Goal: Task Accomplishment & Management: Use online tool/utility

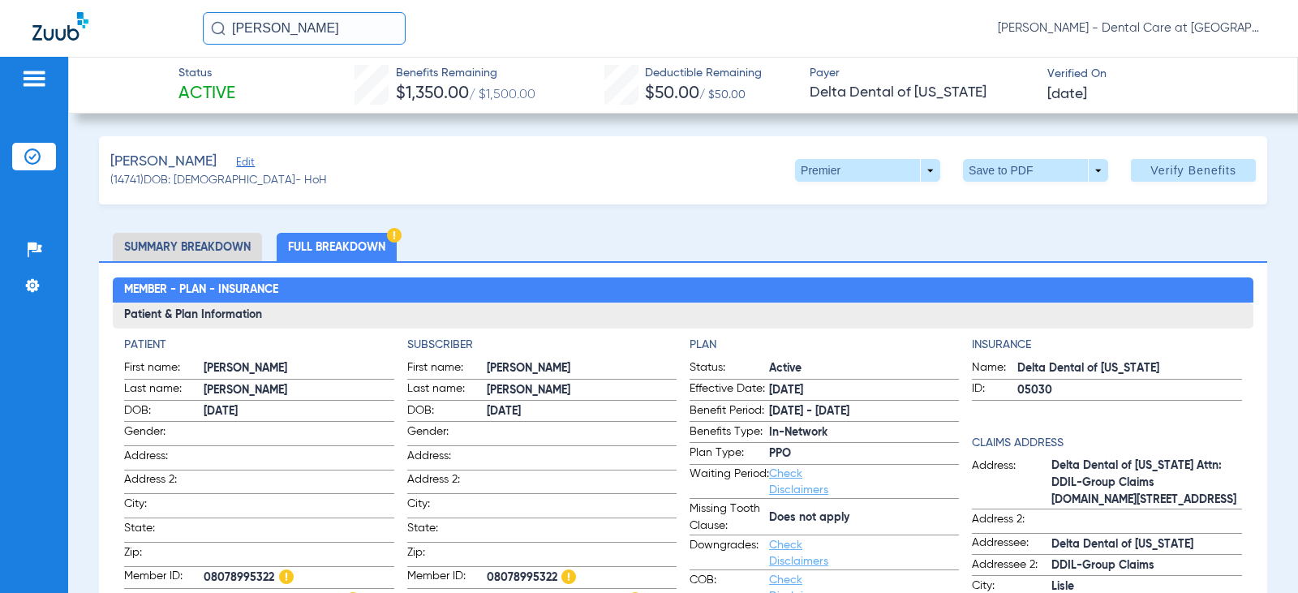
scroll to position [81, 0]
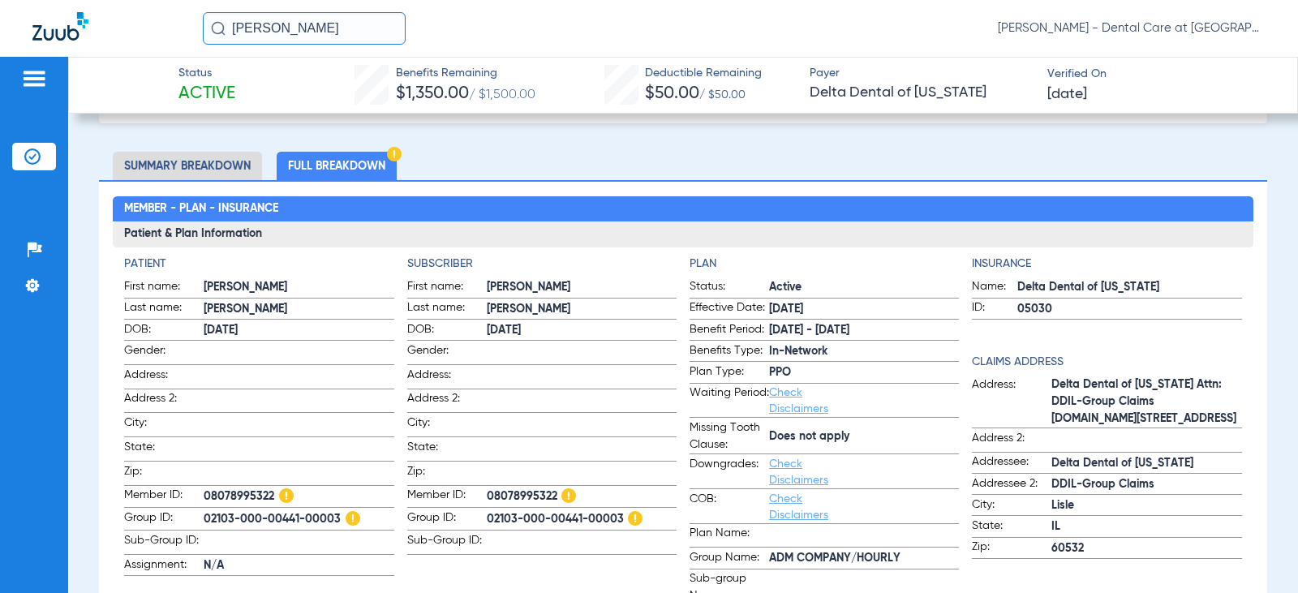
drag, startPoint x: 237, startPoint y: 26, endPoint x: 120, endPoint y: 24, distance: 116.8
click at [120, 24] on div "[PERSON_NAME] [PERSON_NAME] - Dental Care at [GEOGRAPHIC_DATA]" at bounding box center [649, 28] width 1298 height 57
click at [376, 26] on input "[PERSON_NAME]" at bounding box center [304, 28] width 203 height 32
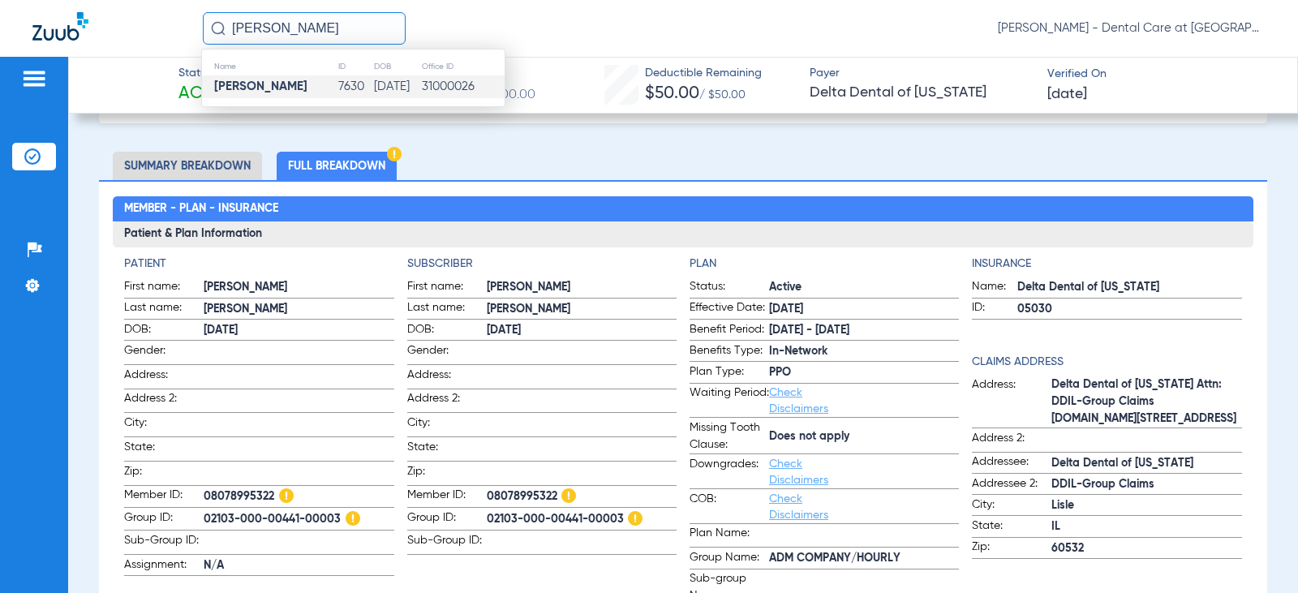
click at [373, 87] on td "[DATE]" at bounding box center [397, 86] width 48 height 23
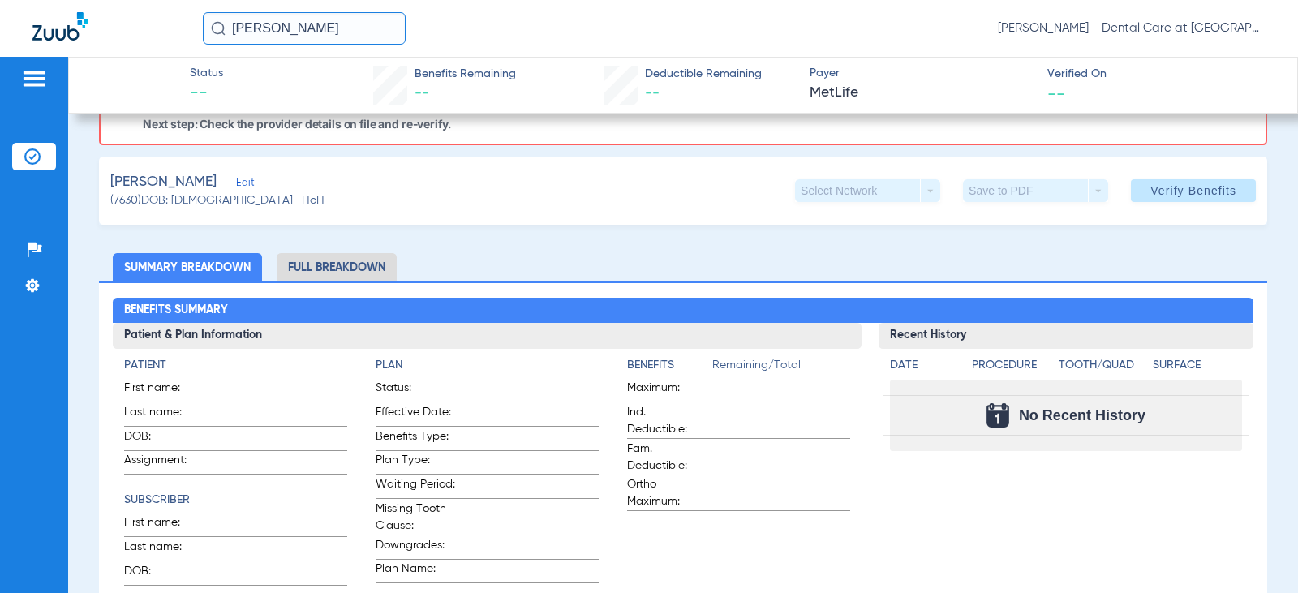
scroll to position [191, 0]
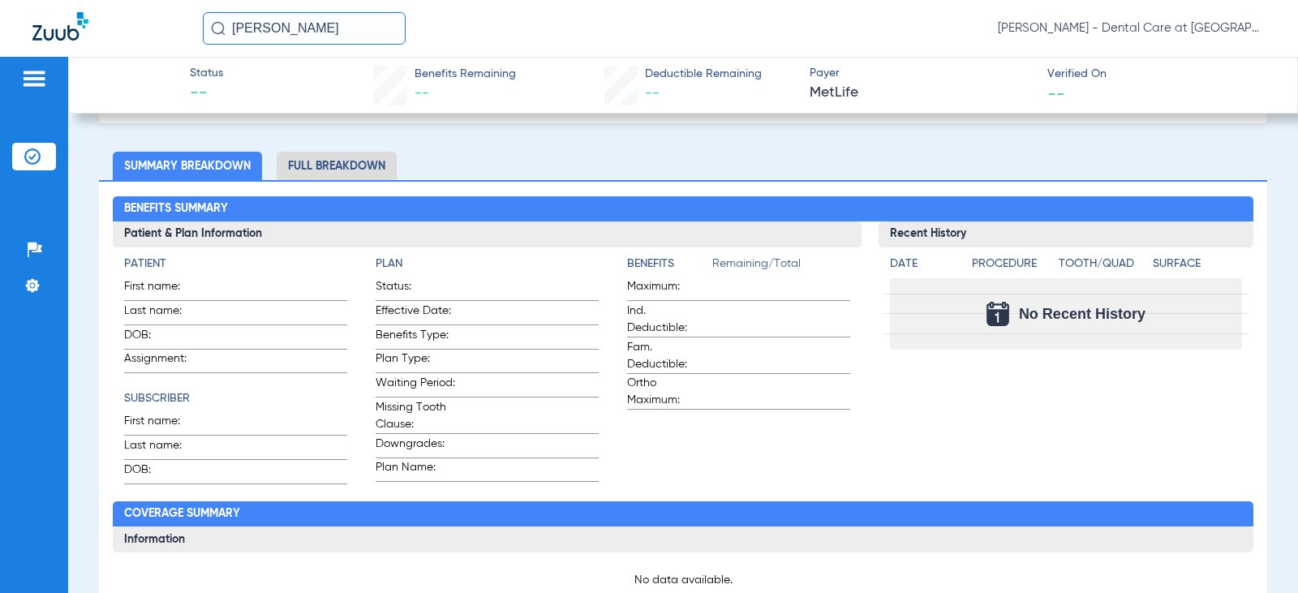
drag, startPoint x: 330, startPoint y: 29, endPoint x: 71, endPoint y: 28, distance: 259.6
click at [71, 28] on div "[PERSON_NAME] [PERSON_NAME] - Dental Care at [GEOGRAPHIC_DATA]" at bounding box center [649, 28] width 1298 height 57
click at [327, 21] on input "[PERSON_NAME]" at bounding box center [304, 28] width 203 height 32
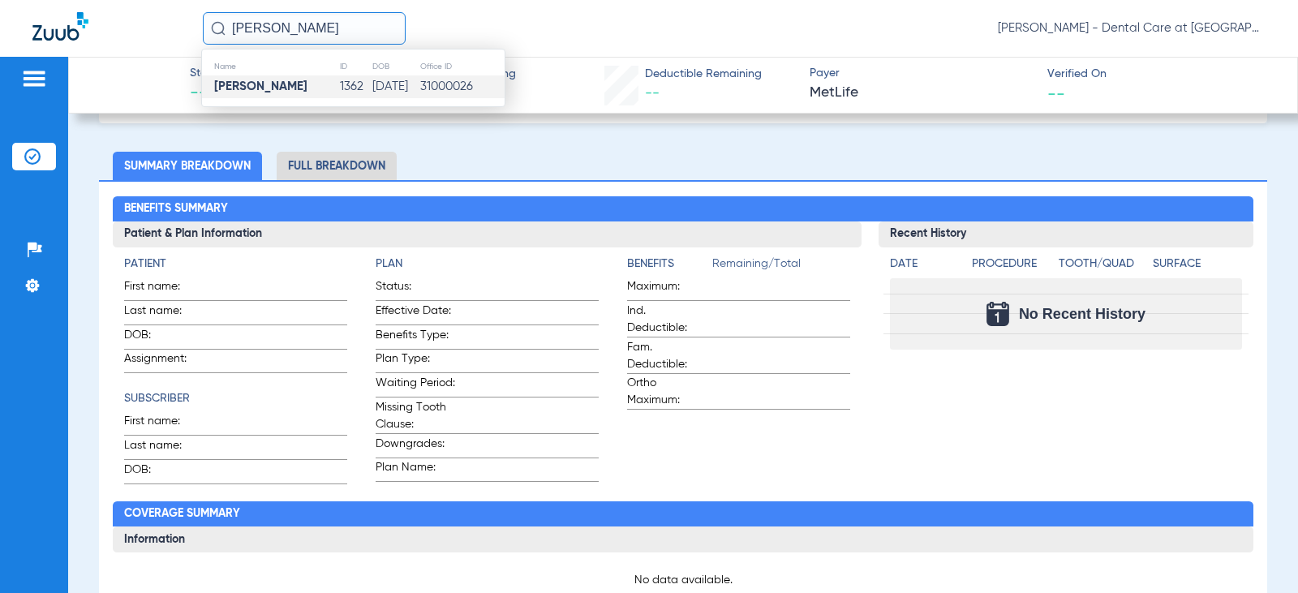
click at [299, 88] on td "[PERSON_NAME]" at bounding box center [270, 86] width 137 height 23
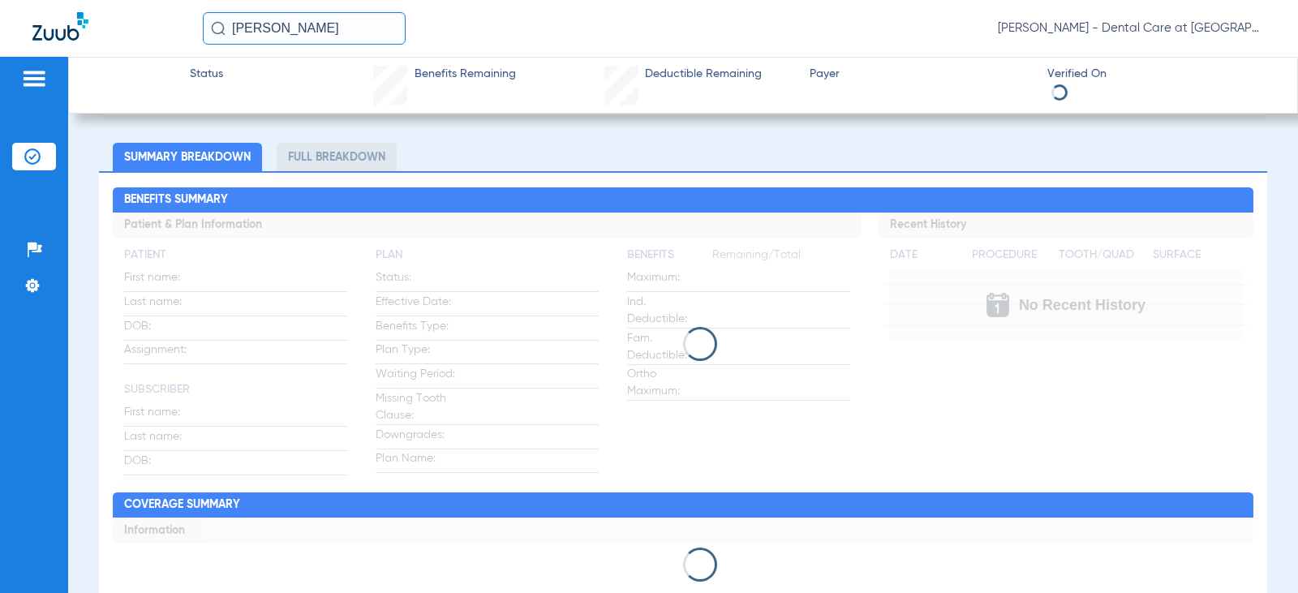
scroll to position [81, 0]
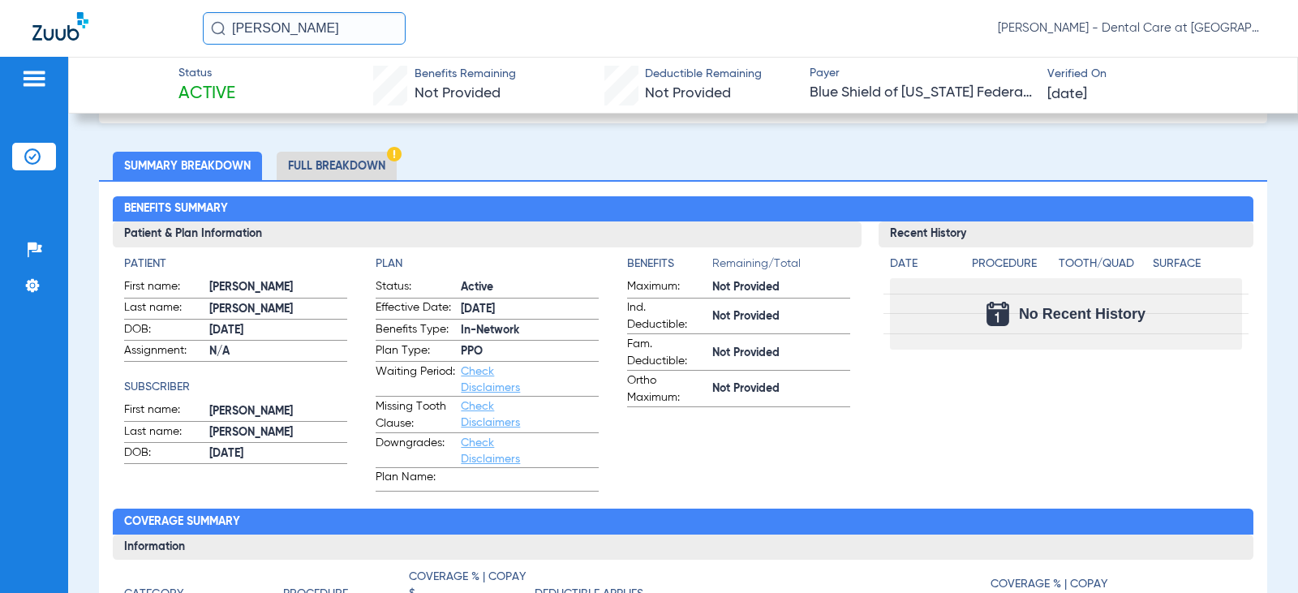
click at [372, 175] on li "Full Breakdown" at bounding box center [337, 166] width 120 height 28
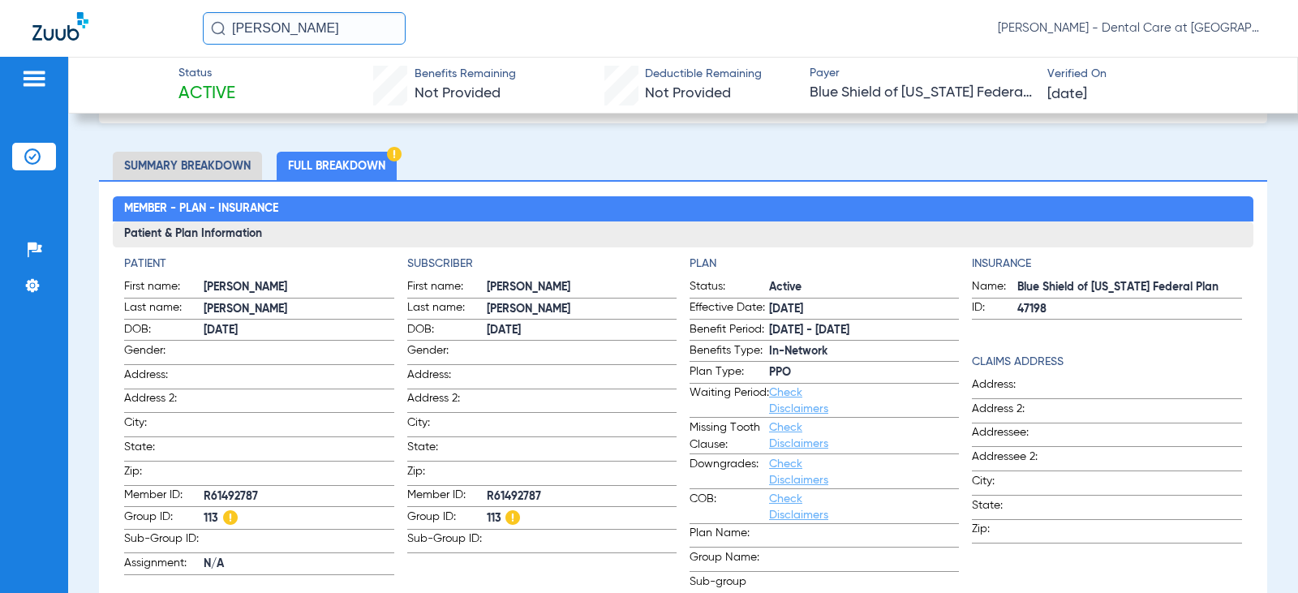
click at [318, 159] on li "Full Breakdown" at bounding box center [337, 166] width 120 height 28
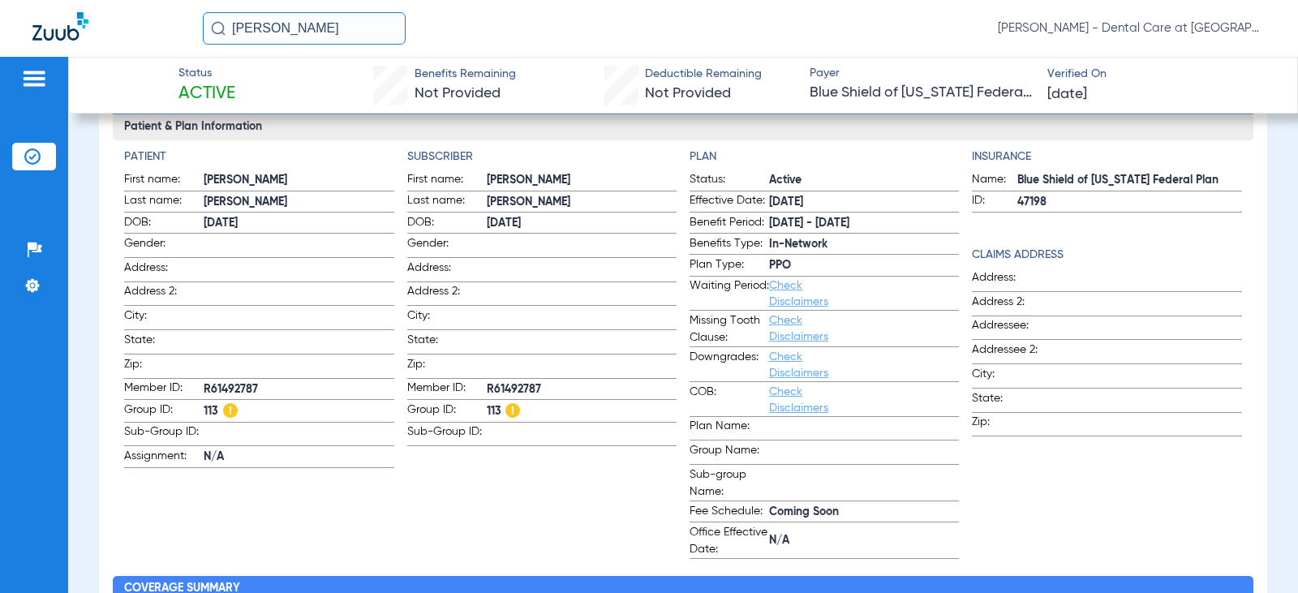
scroll to position [162, 0]
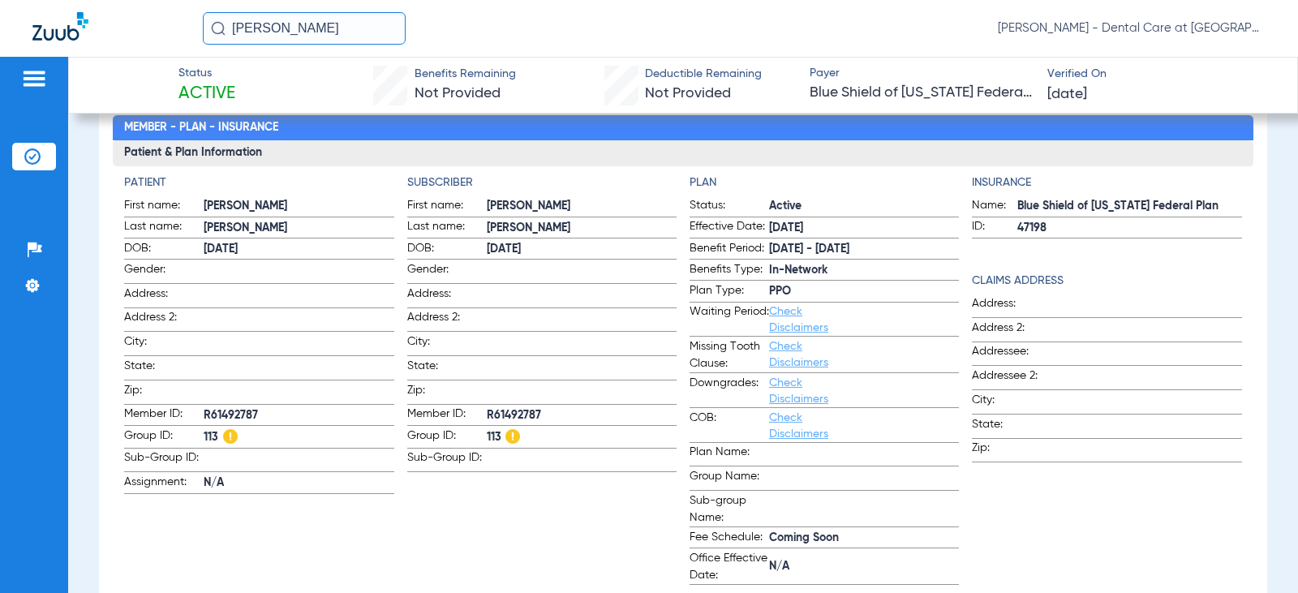
drag, startPoint x: 128, startPoint y: 23, endPoint x: 74, endPoint y: 23, distance: 54.4
click at [74, 23] on div "[PERSON_NAME] [PERSON_NAME] - Dental Care at [GEOGRAPHIC_DATA]" at bounding box center [649, 28] width 1298 height 57
click at [317, 35] on input "[PERSON_NAME]" at bounding box center [304, 28] width 203 height 32
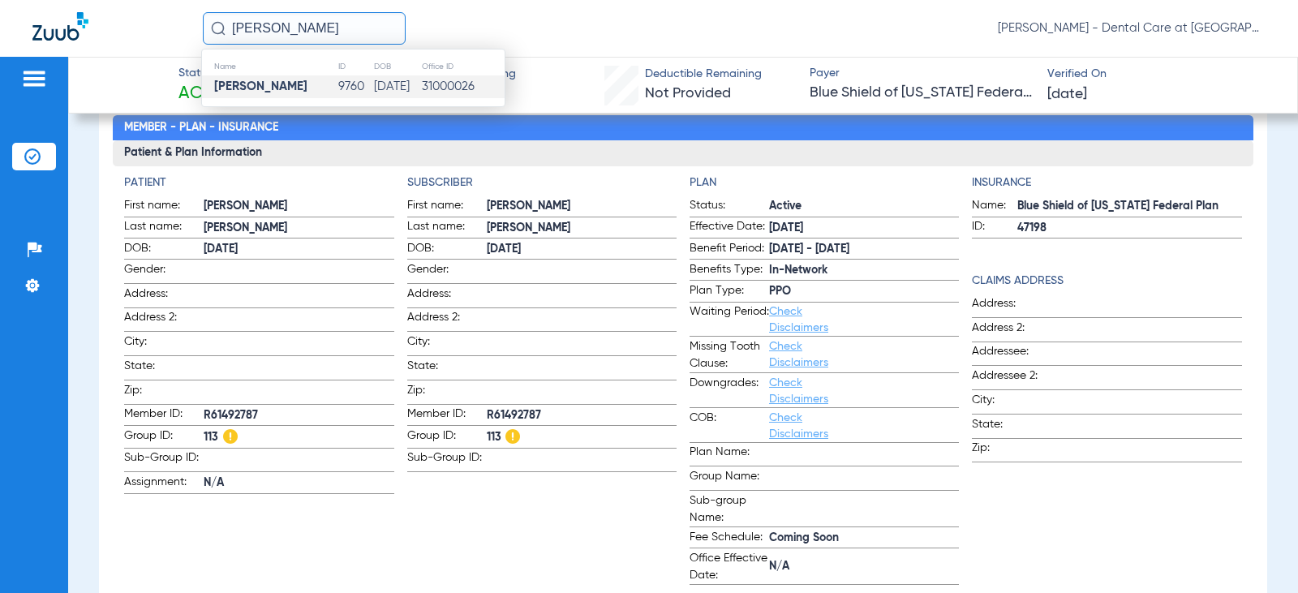
click at [307, 86] on strong "[PERSON_NAME]" at bounding box center [260, 86] width 93 height 12
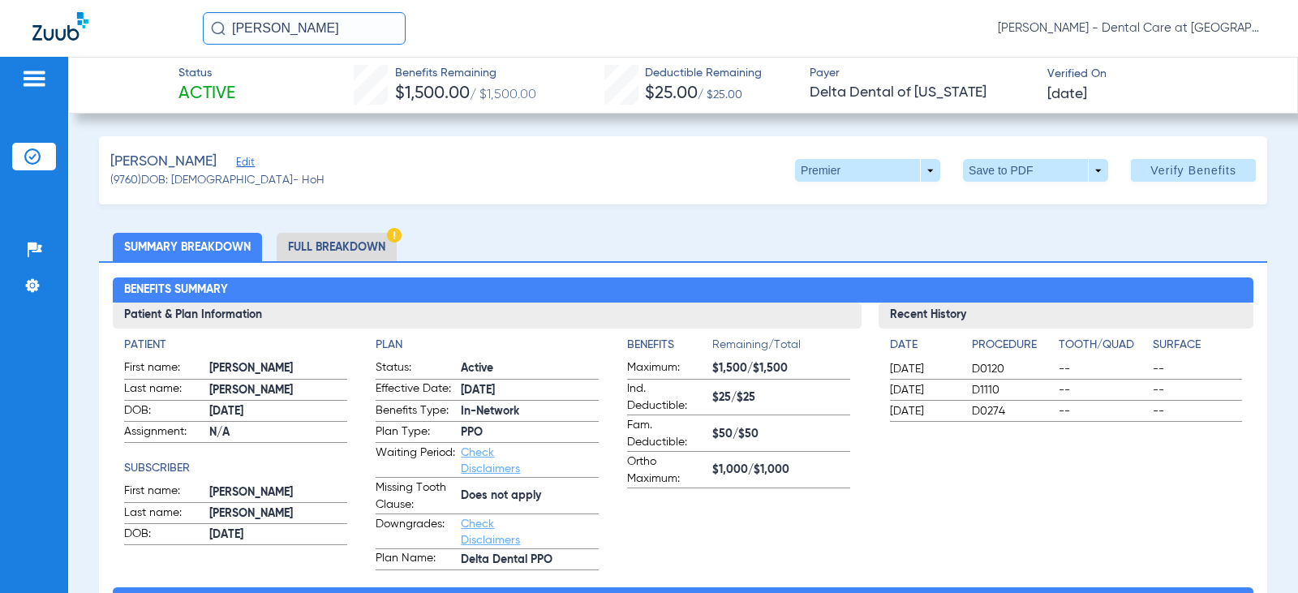
click at [358, 239] on li "Full Breakdown" at bounding box center [337, 247] width 120 height 28
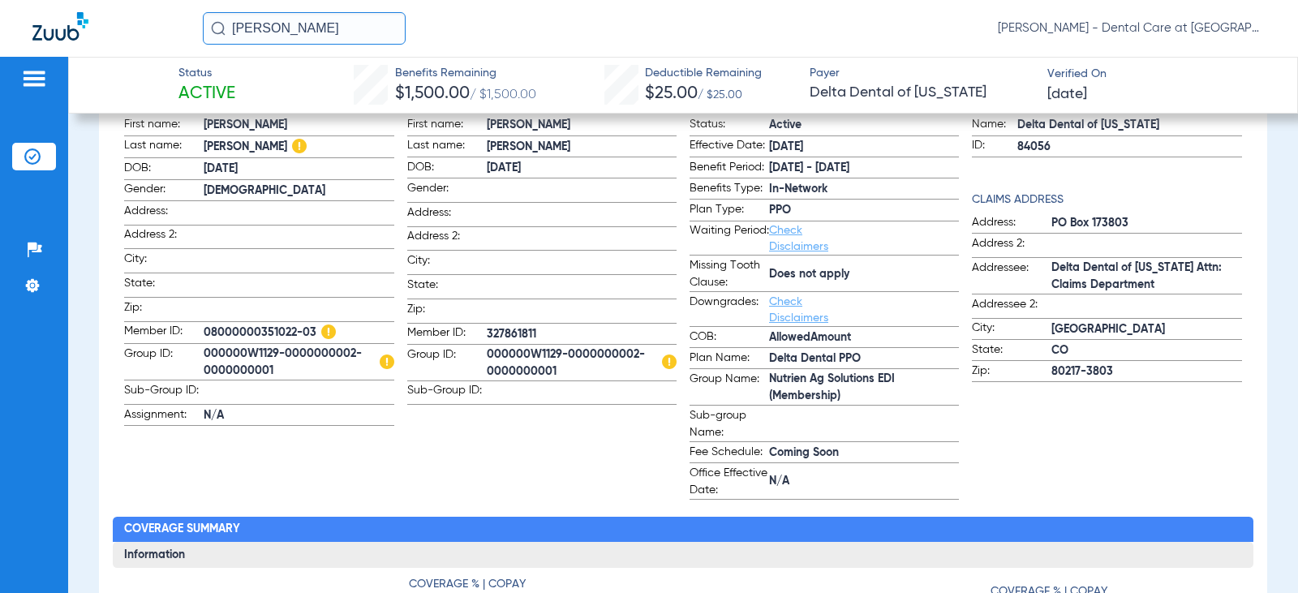
scroll to position [162, 0]
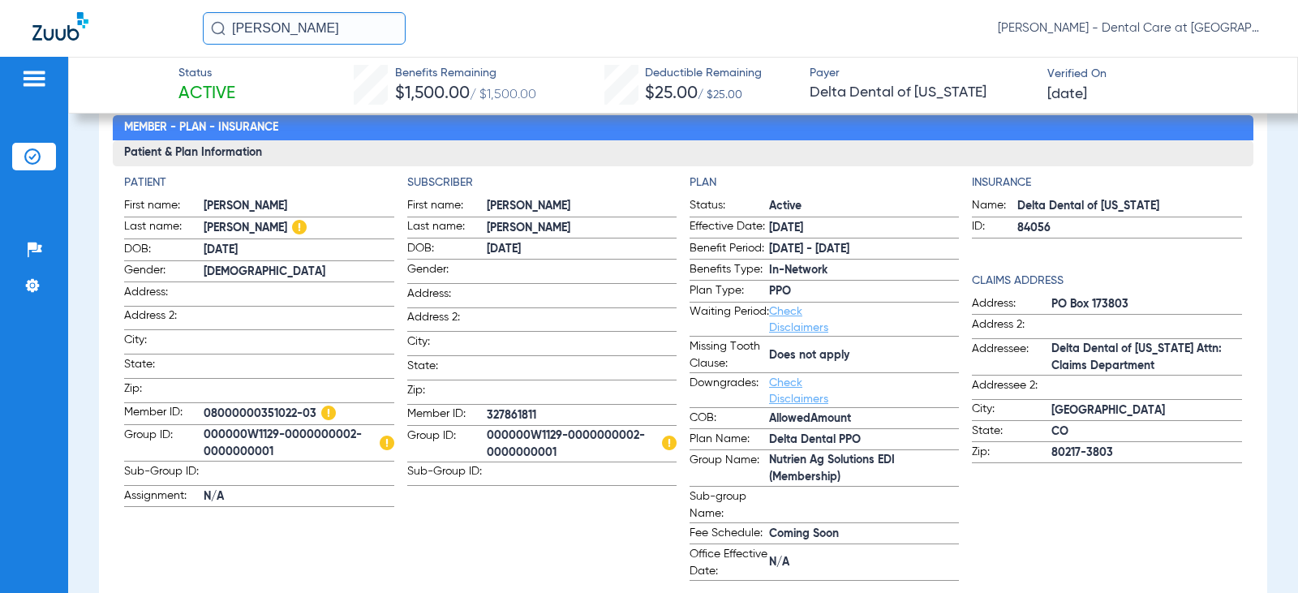
drag, startPoint x: 392, startPoint y: 27, endPoint x: -126, endPoint y: 27, distance: 517.6
click at [0, 27] on html "[PERSON_NAME] [PERSON_NAME] - Dental Care at [GEOGRAPHIC_DATA] Patients Insuran…" at bounding box center [649, 296] width 1298 height 593
click at [347, 28] on input "[PERSON_NAME]" at bounding box center [304, 28] width 203 height 32
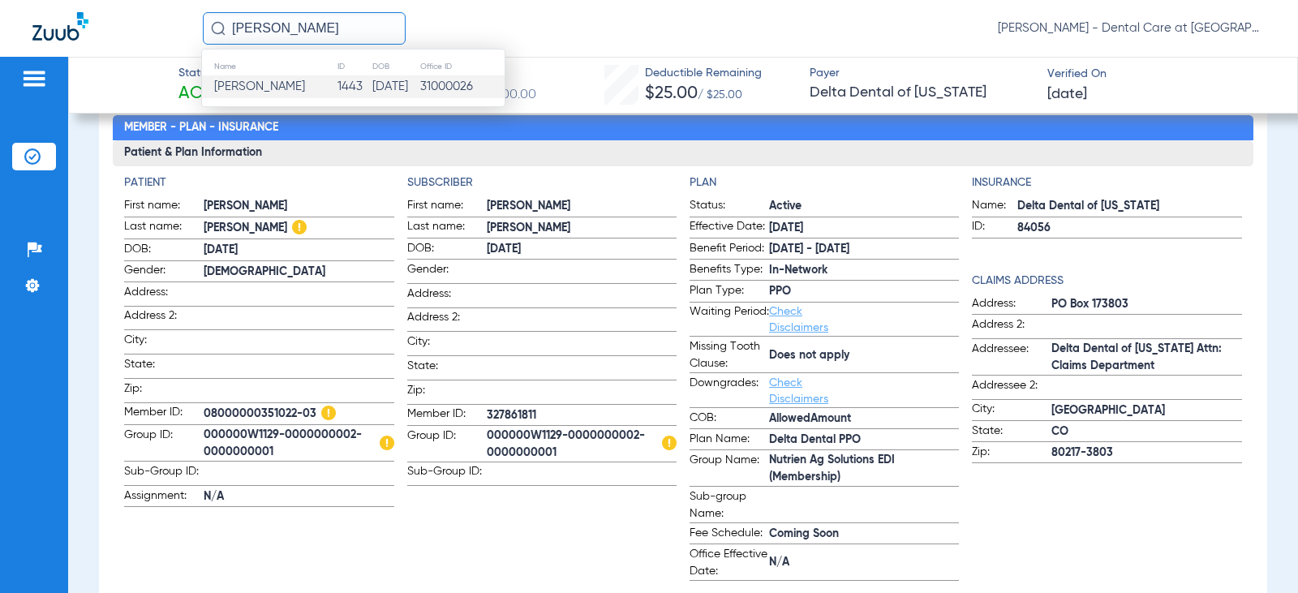
click at [337, 83] on td "1443" at bounding box center [354, 86] width 35 height 23
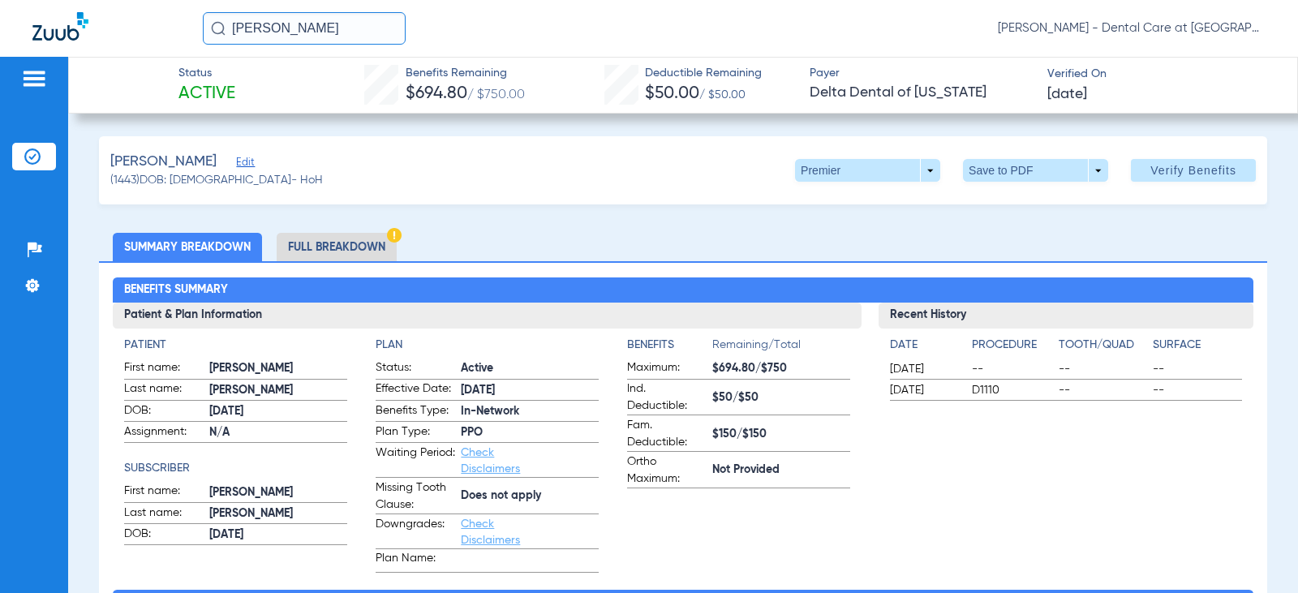
click at [374, 252] on li "Full Breakdown" at bounding box center [337, 247] width 120 height 28
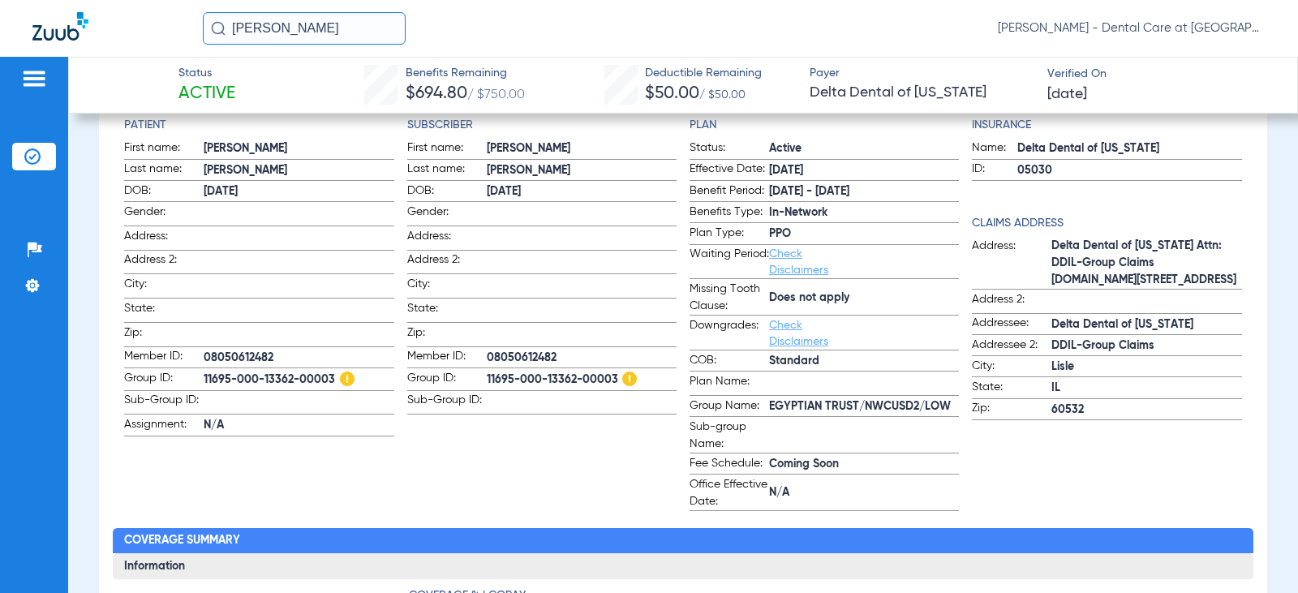
scroll to position [243, 0]
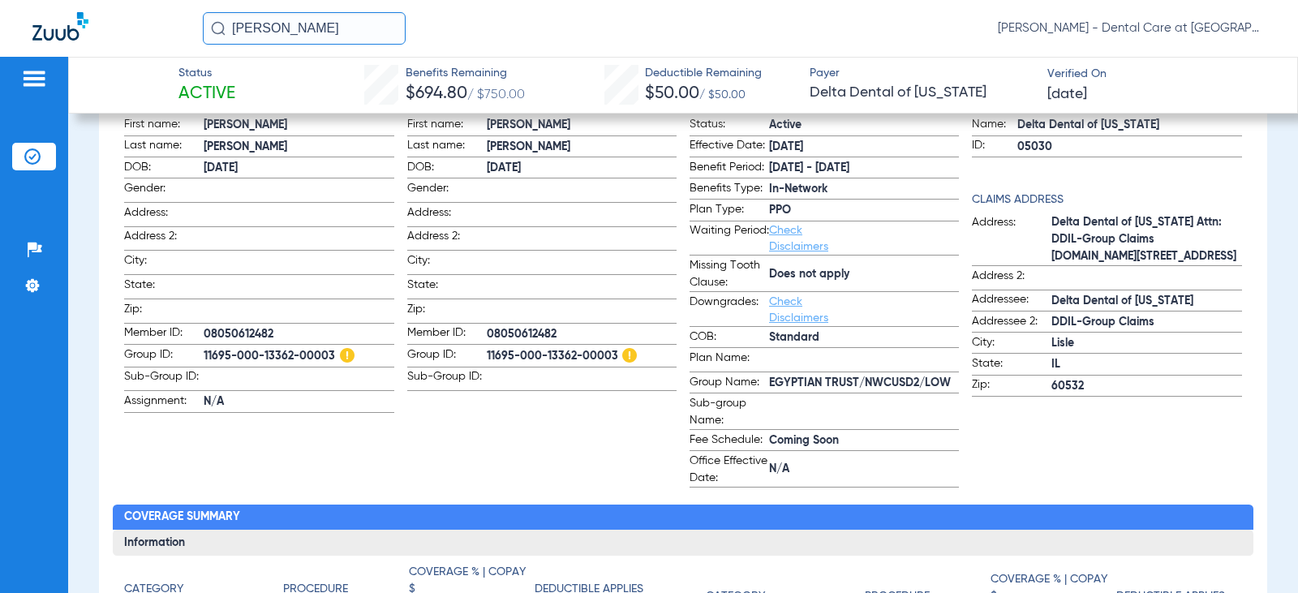
drag, startPoint x: 338, startPoint y: 30, endPoint x: -58, endPoint y: 17, distance: 396.1
click at [0, 17] on html "[PERSON_NAME] [PERSON_NAME] - Dental Care at [GEOGRAPHIC_DATA] Patients Insuran…" at bounding box center [649, 296] width 1298 height 593
click at [313, 23] on input "[PERSON_NAME]" at bounding box center [304, 28] width 203 height 32
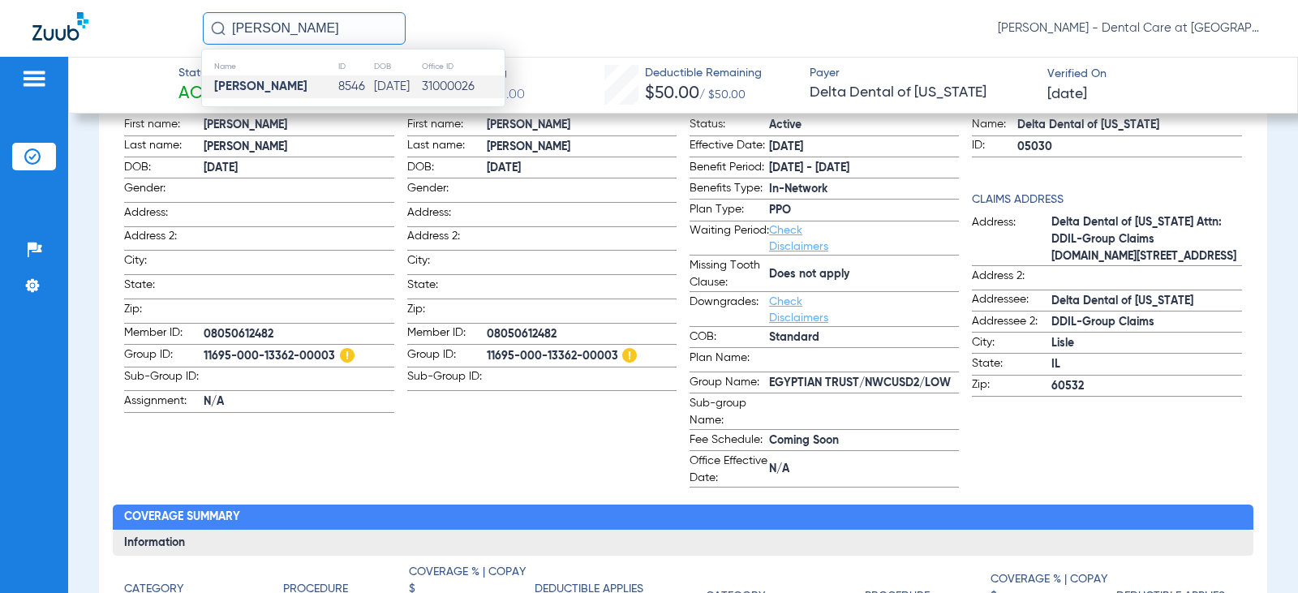
click at [337, 83] on td "8546" at bounding box center [355, 86] width 37 height 23
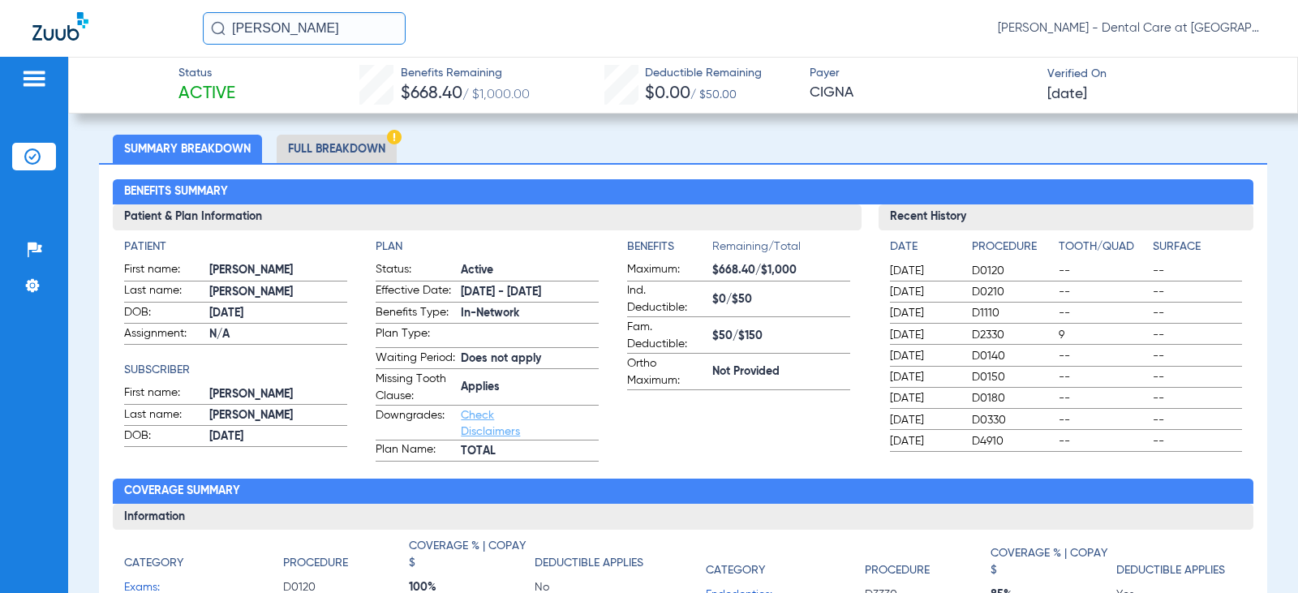
scroll to position [101, 0]
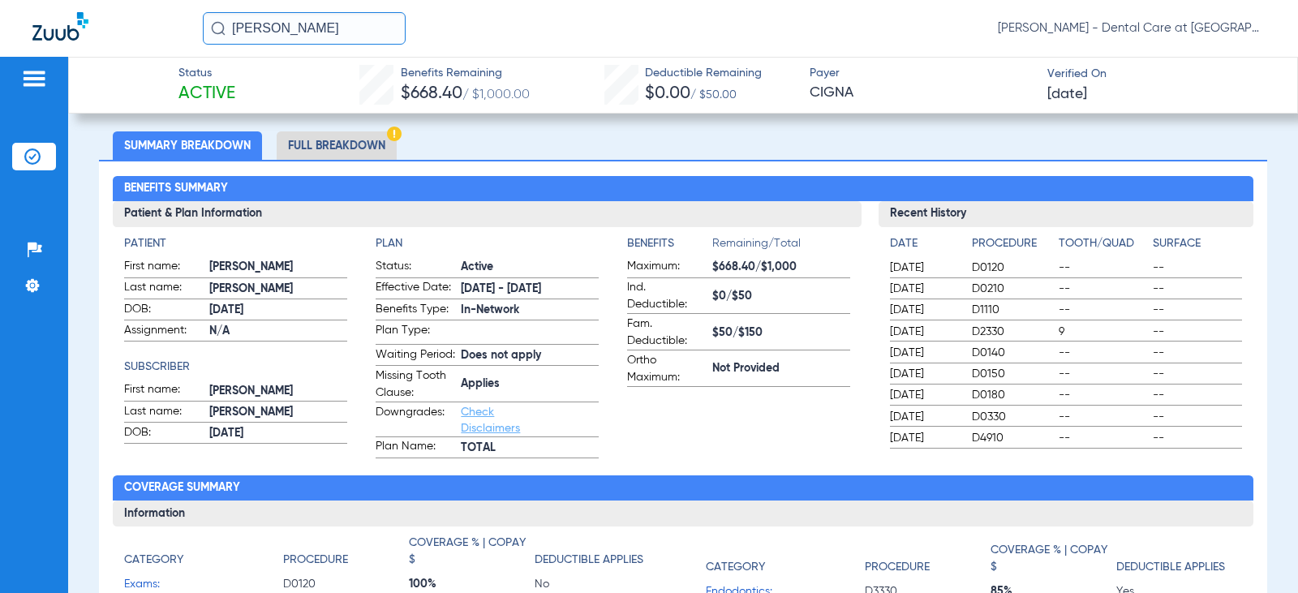
click at [350, 142] on li "Full Breakdown" at bounding box center [337, 145] width 120 height 28
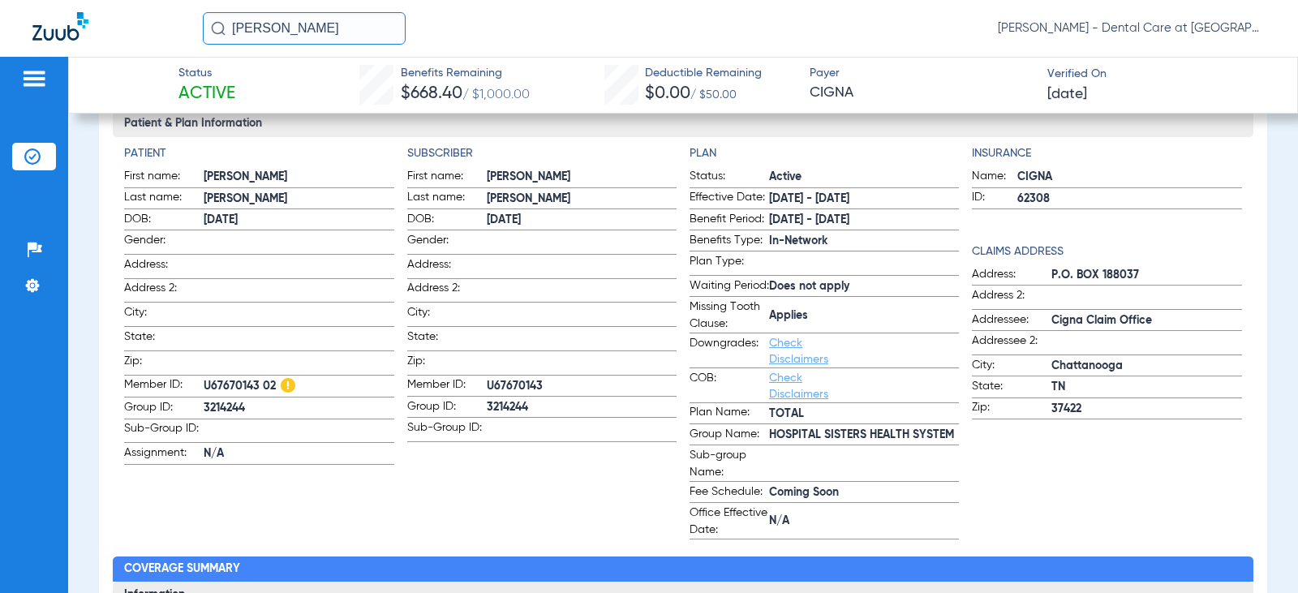
scroll to position [110, 0]
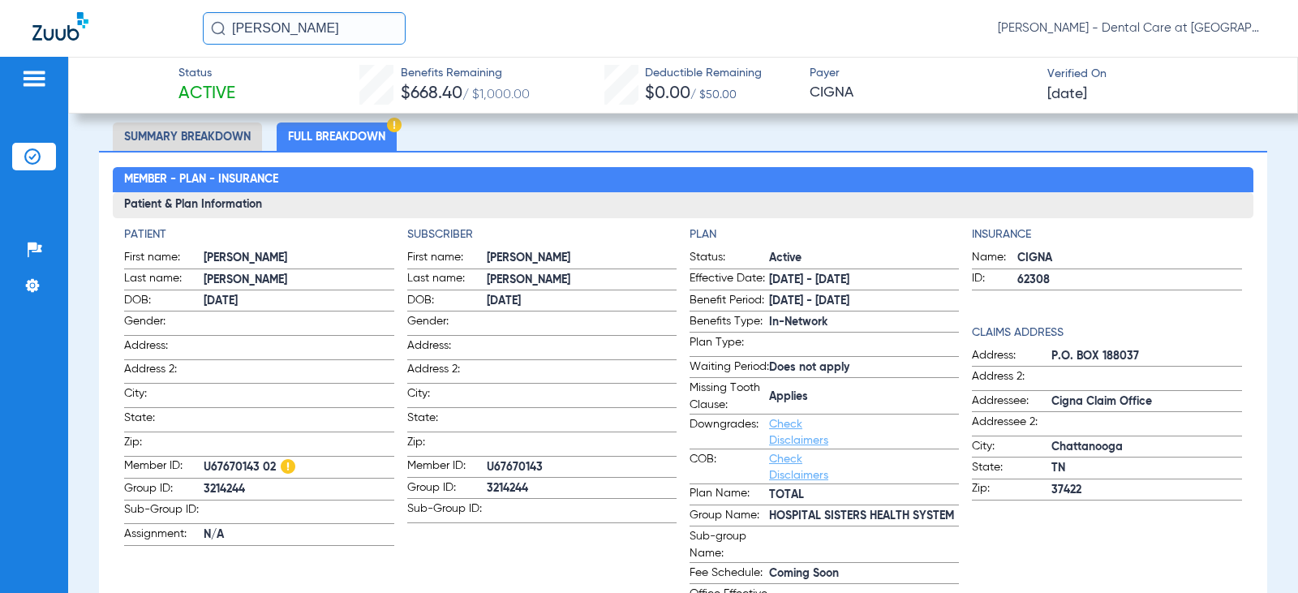
click at [347, 129] on li "Full Breakdown" at bounding box center [337, 137] width 120 height 28
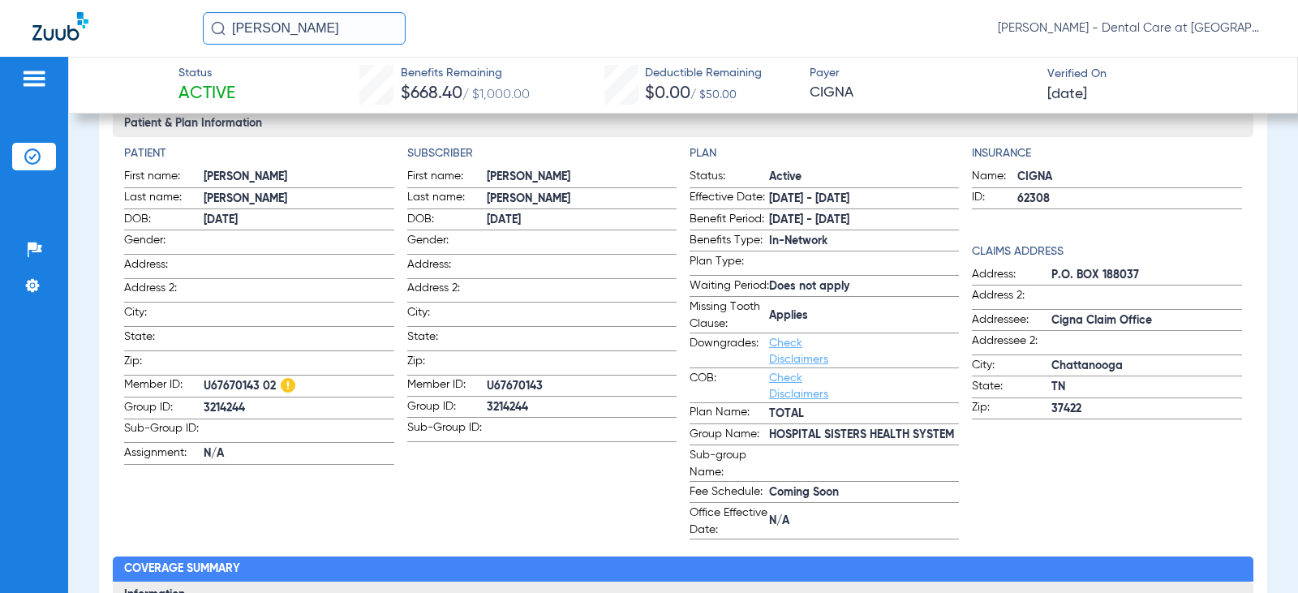
drag, startPoint x: 336, startPoint y: 27, endPoint x: 104, endPoint y: 24, distance: 232.1
click at [128, 30] on div "[PERSON_NAME] [PERSON_NAME] - Dental Care at [GEOGRAPHIC_DATA]" at bounding box center [649, 28] width 1298 height 57
click at [362, 24] on input "[PERSON_NAME]" at bounding box center [304, 28] width 203 height 32
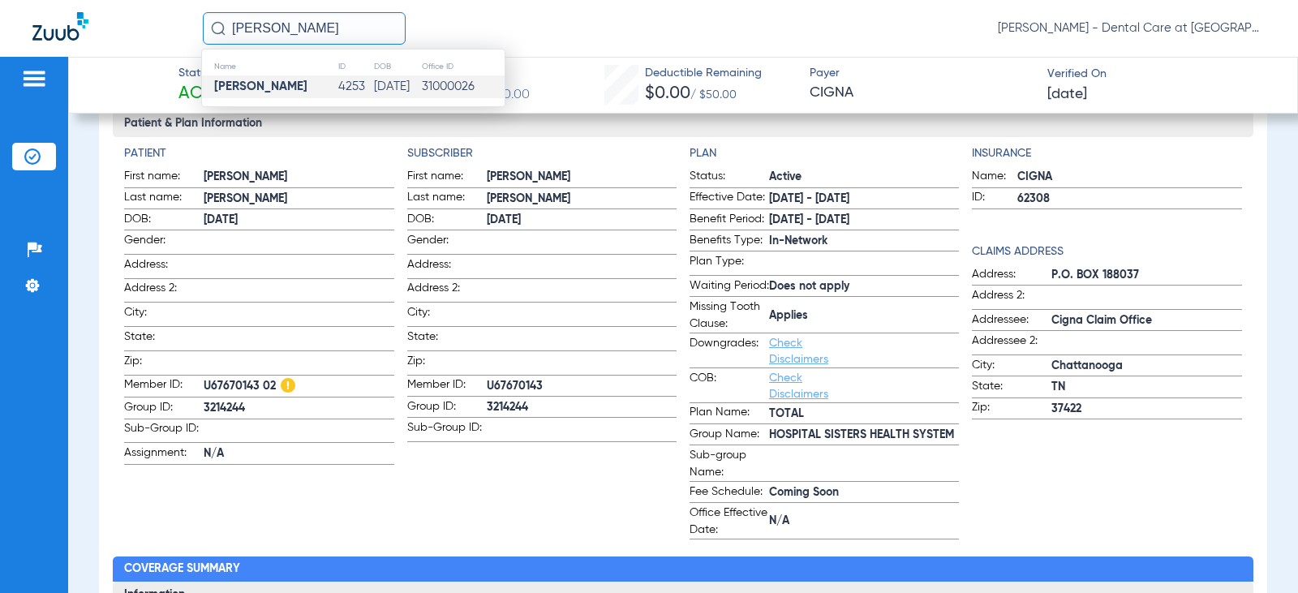
click at [337, 88] on td "4253" at bounding box center [355, 86] width 37 height 23
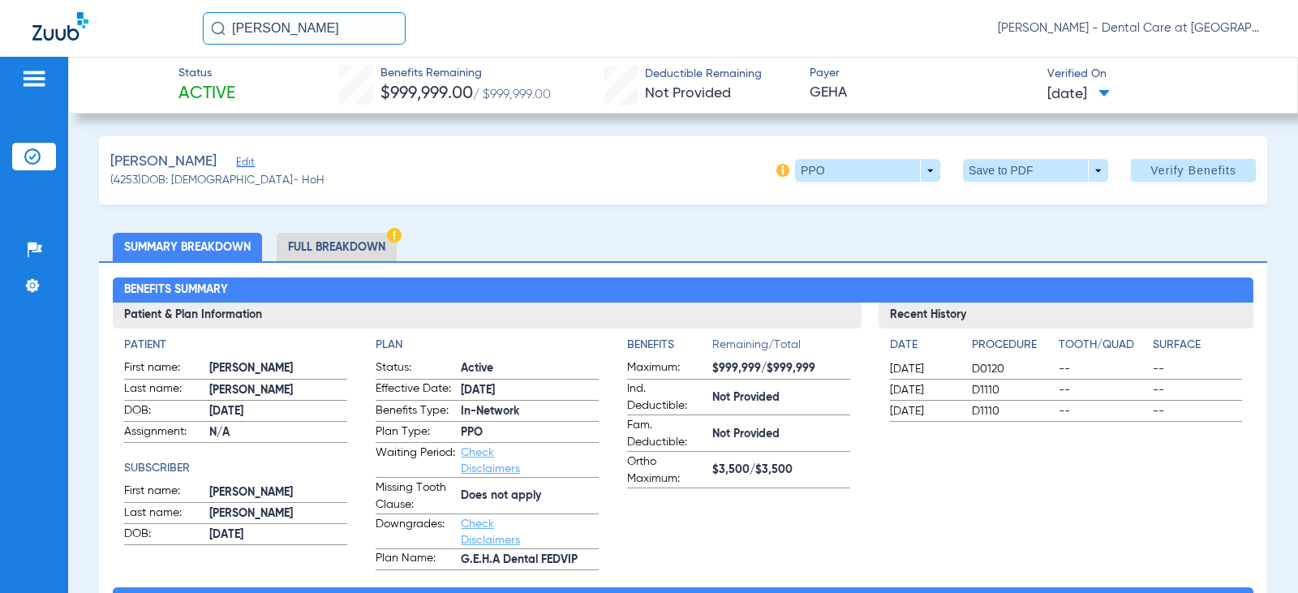
click at [313, 251] on li "Full Breakdown" at bounding box center [337, 247] width 120 height 28
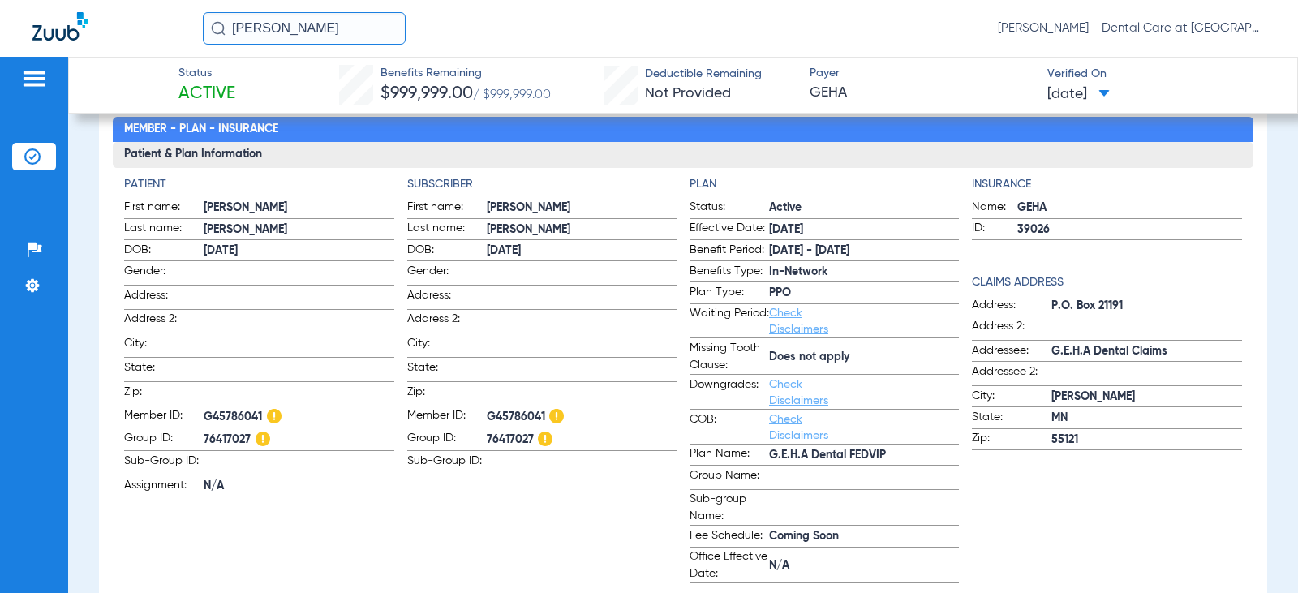
scroll to position [162, 0]
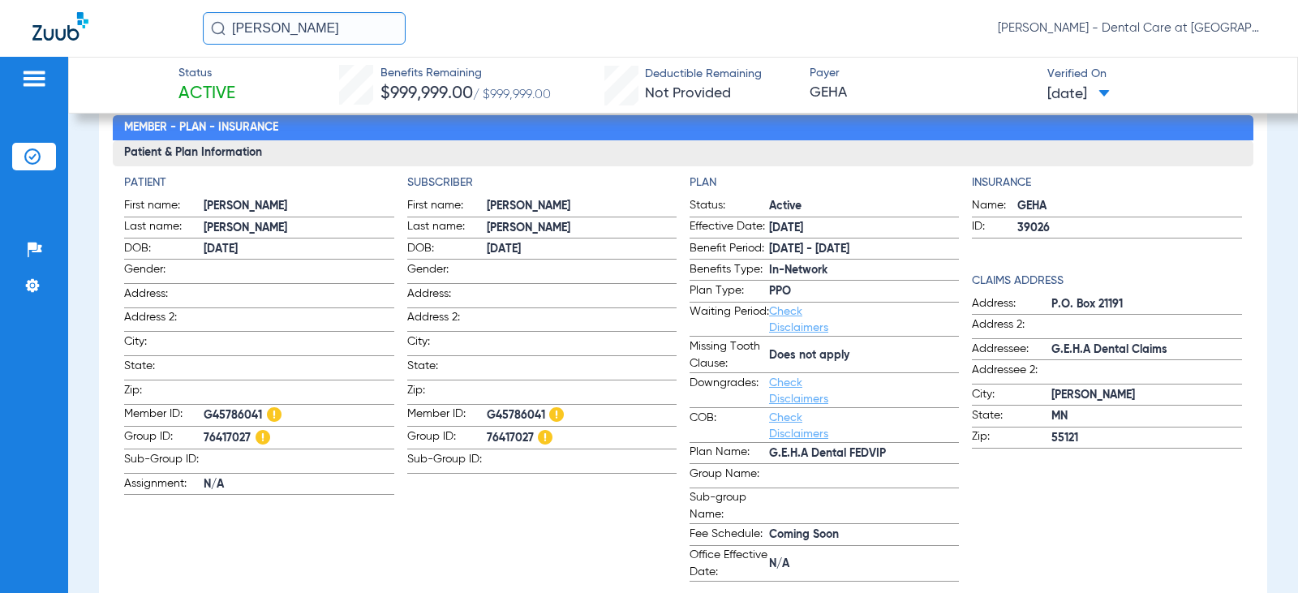
drag, startPoint x: 540, startPoint y: 408, endPoint x: 481, endPoint y: 414, distance: 59.5
click at [481, 414] on label "Member ID: G45786041" at bounding box center [541, 416] width 269 height 21
copy label "G45786041"
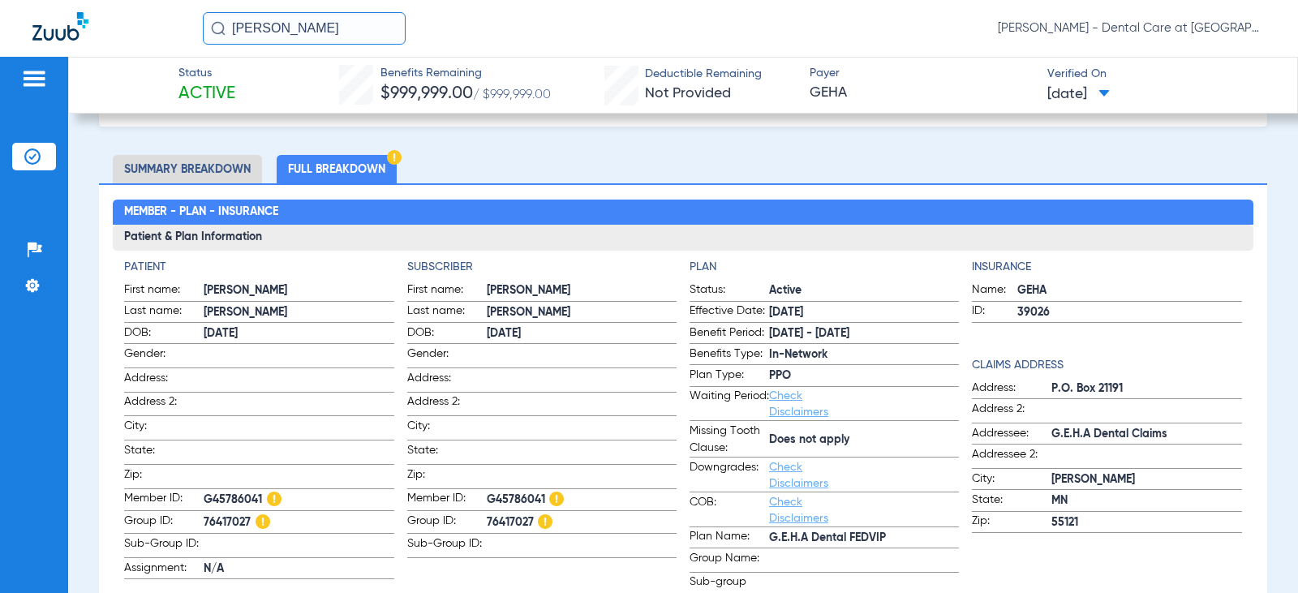
scroll to position [0, 0]
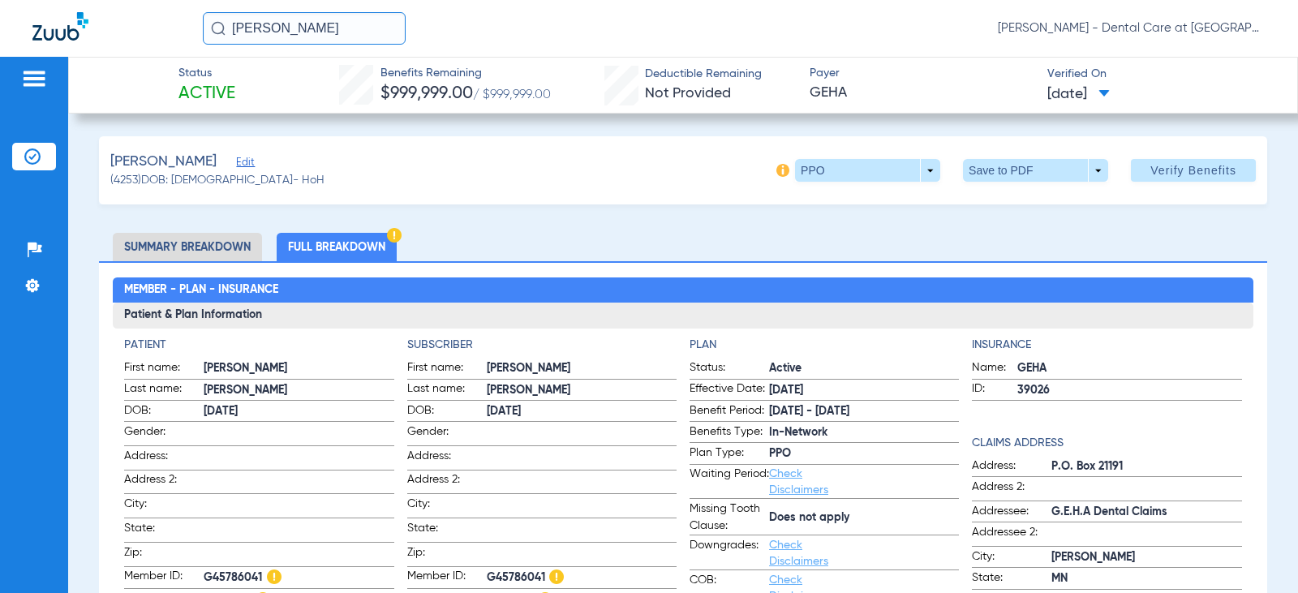
click at [382, 252] on li "Full Breakdown" at bounding box center [337, 247] width 120 height 28
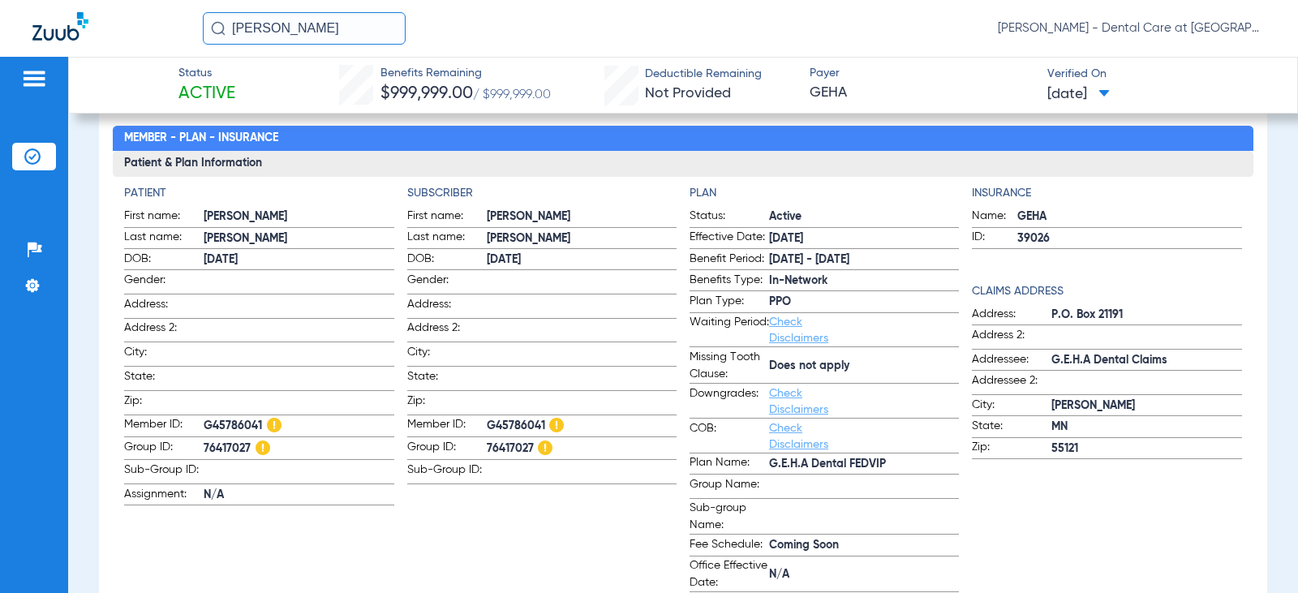
scroll to position [162, 0]
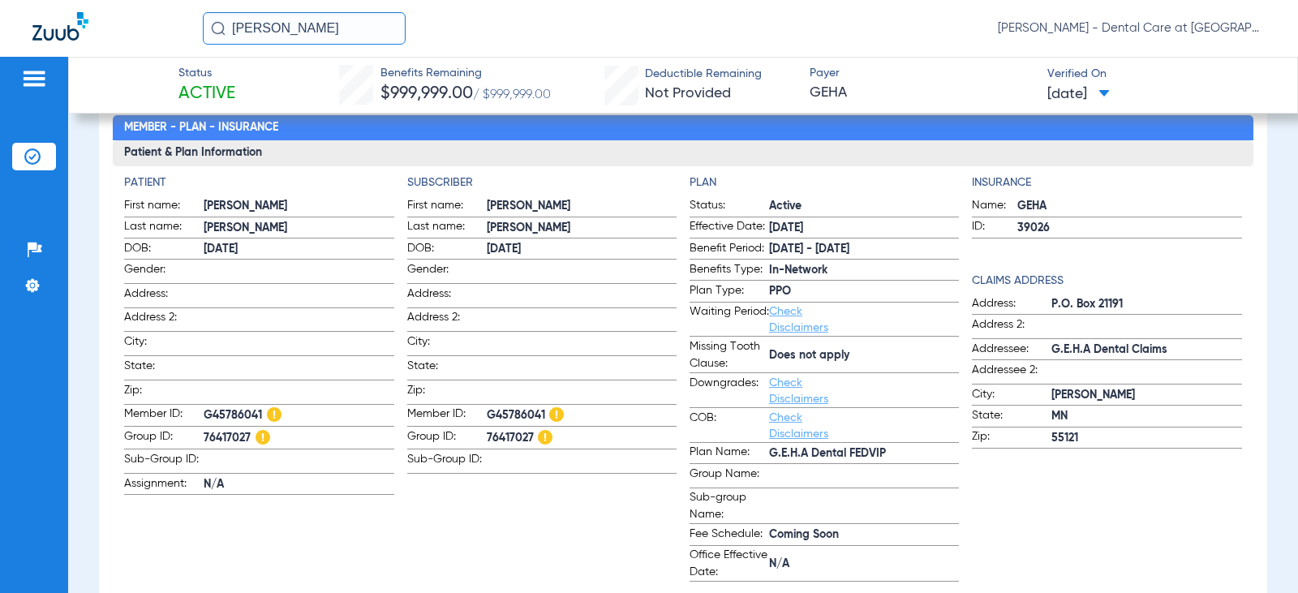
drag, startPoint x: 293, startPoint y: 31, endPoint x: 138, endPoint y: 53, distance: 156.5
click at [138, 53] on div "[PERSON_NAME] [PERSON_NAME] - Dental Care at [GEOGRAPHIC_DATA]" at bounding box center [649, 28] width 1298 height 57
click at [336, 31] on input "[PERSON_NAME]" at bounding box center [304, 28] width 203 height 32
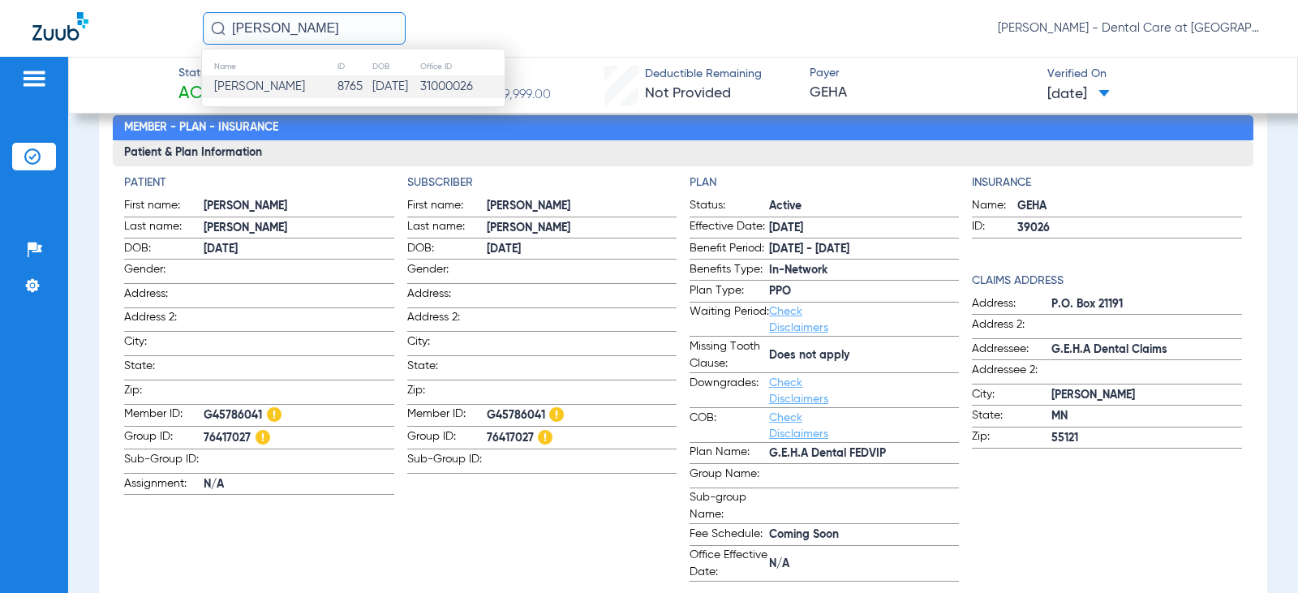
click at [315, 84] on td "[PERSON_NAME]" at bounding box center [269, 86] width 135 height 23
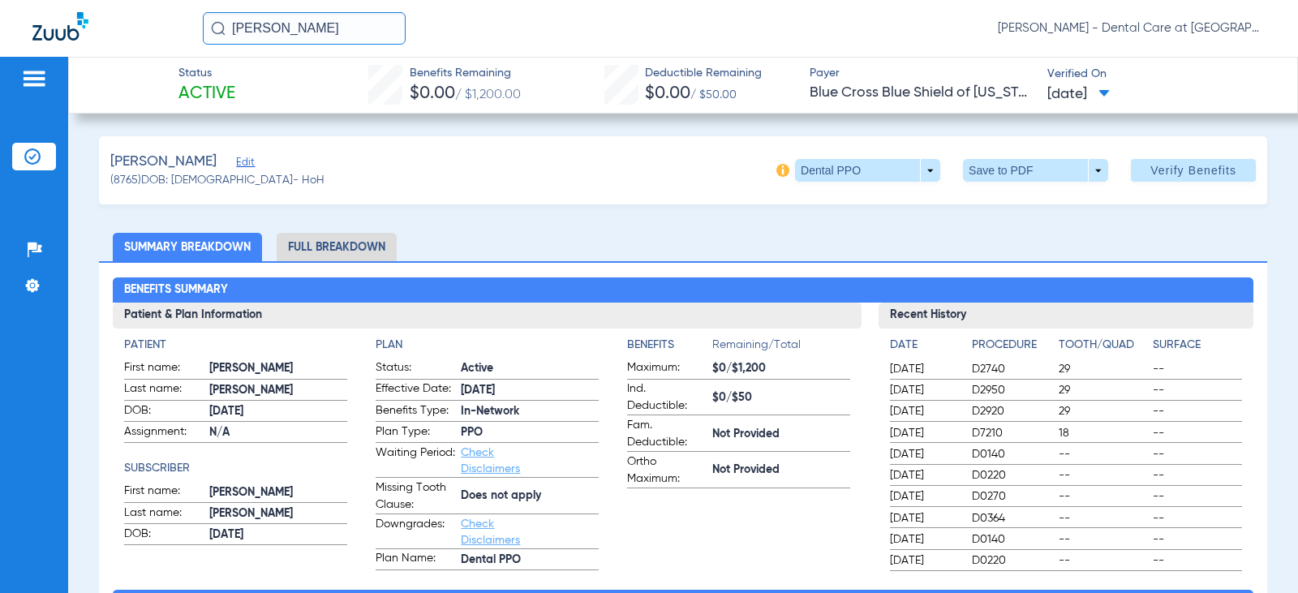
click at [329, 247] on li "Full Breakdown" at bounding box center [337, 247] width 120 height 28
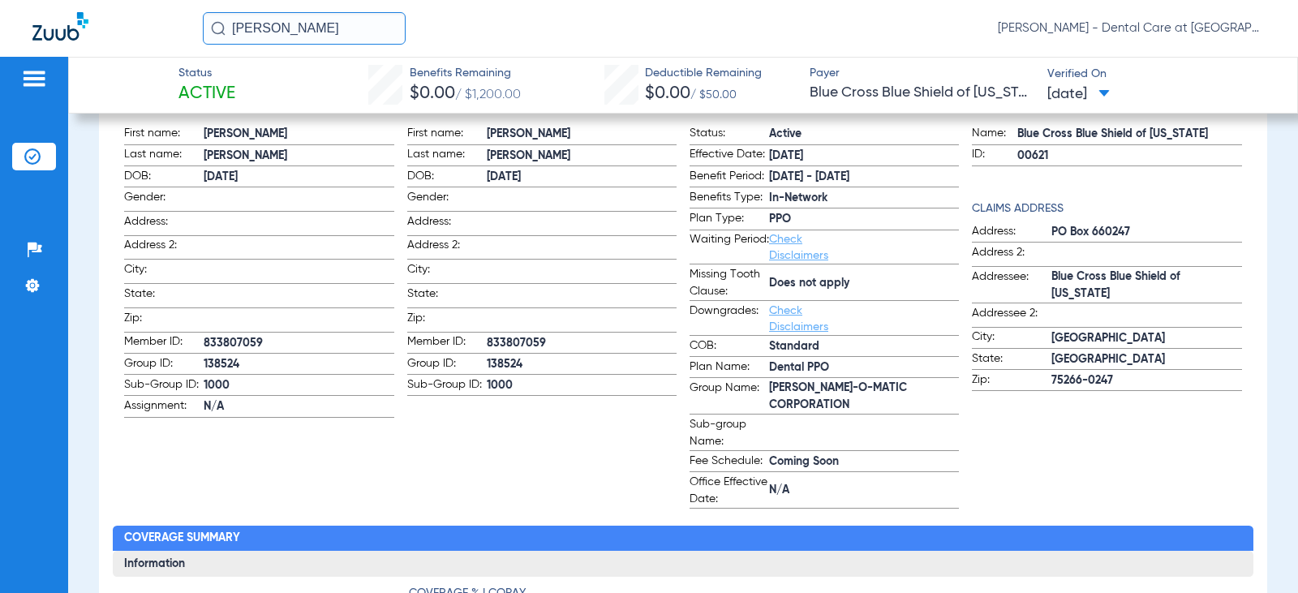
scroll to position [243, 0]
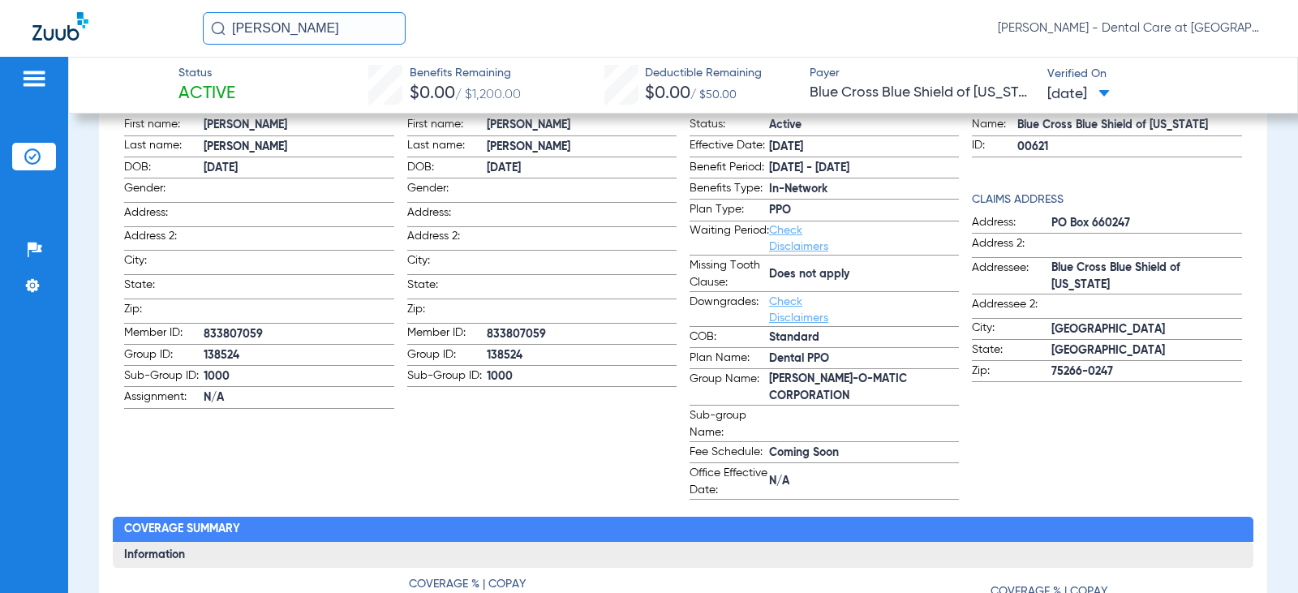
click at [429, 407] on app-subscriber-information "Subscriber First name: [PERSON_NAME] Last name: [PERSON_NAME]: [DEMOGRAPHIC_DAT…" at bounding box center [541, 296] width 269 height 406
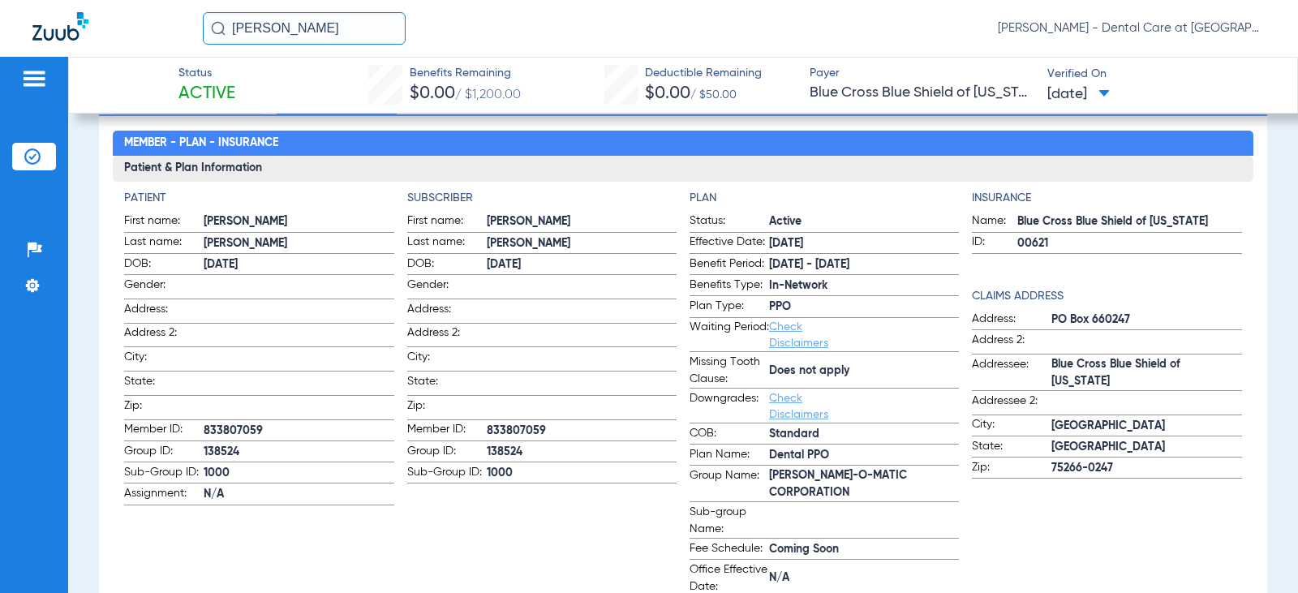
scroll to position [0, 0]
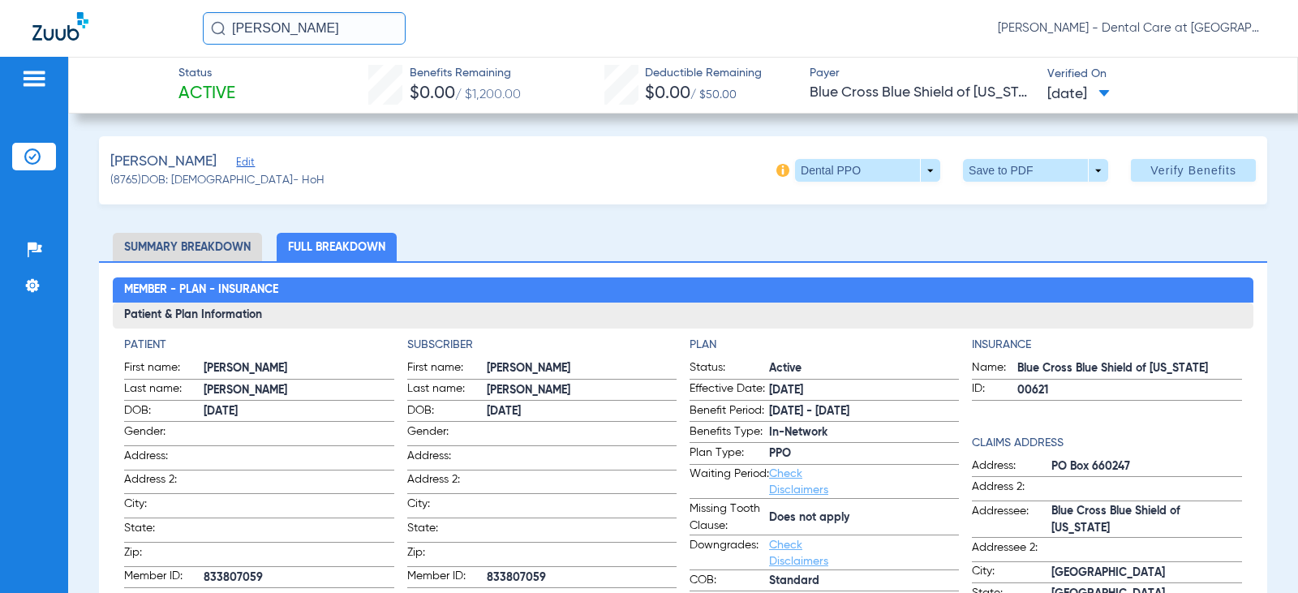
drag, startPoint x: 352, startPoint y: 19, endPoint x: -99, endPoint y: 41, distance: 451.6
click at [0, 41] on html "[PERSON_NAME] [PERSON_NAME] - Dental Care at [GEOGRAPHIC_DATA] Patients Insuran…" at bounding box center [649, 296] width 1298 height 593
click at [359, 32] on input "[PERSON_NAME]" at bounding box center [304, 28] width 203 height 32
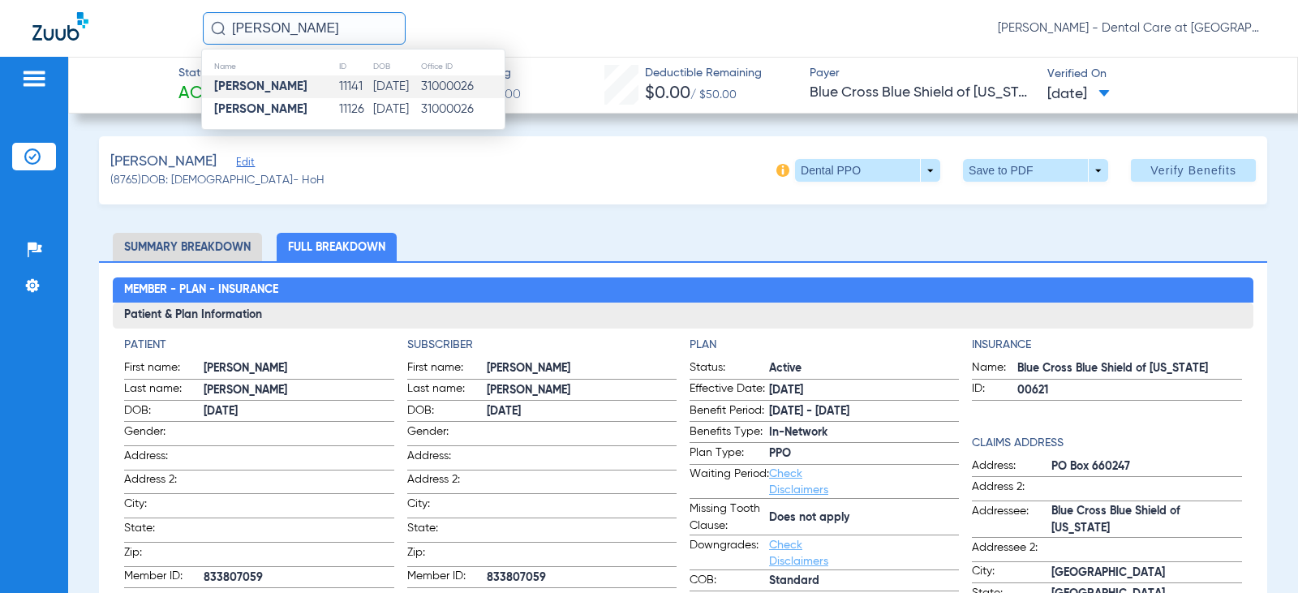
click at [352, 81] on td "11141" at bounding box center [355, 86] width 34 height 23
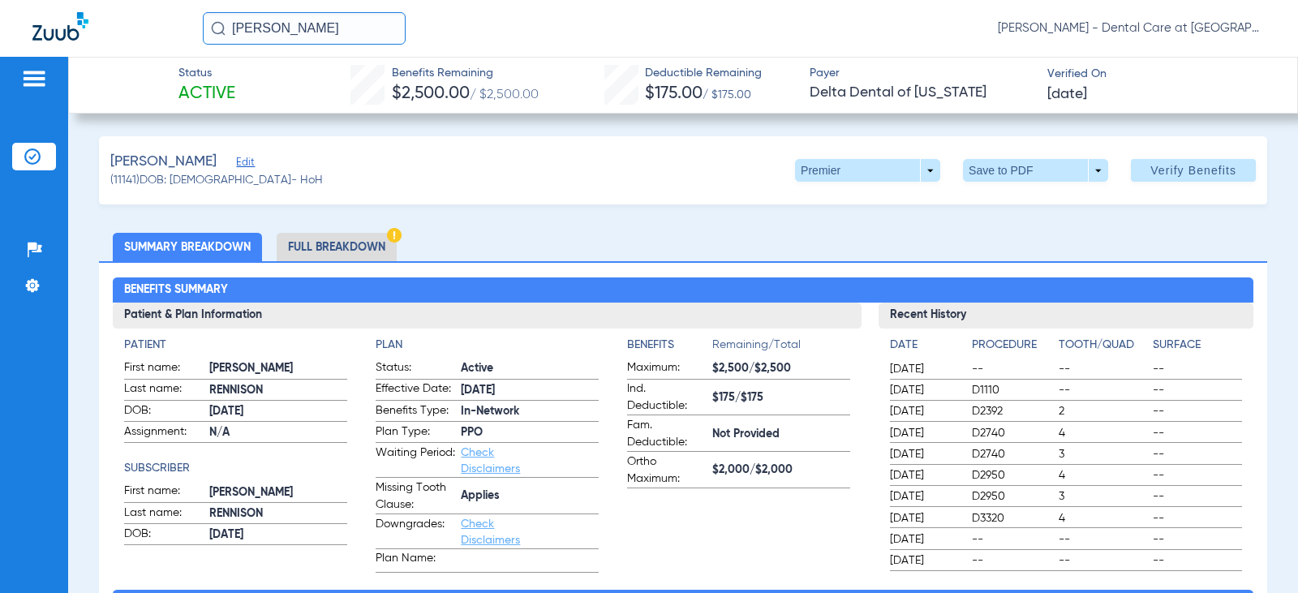
click at [361, 243] on li "Full Breakdown" at bounding box center [337, 247] width 120 height 28
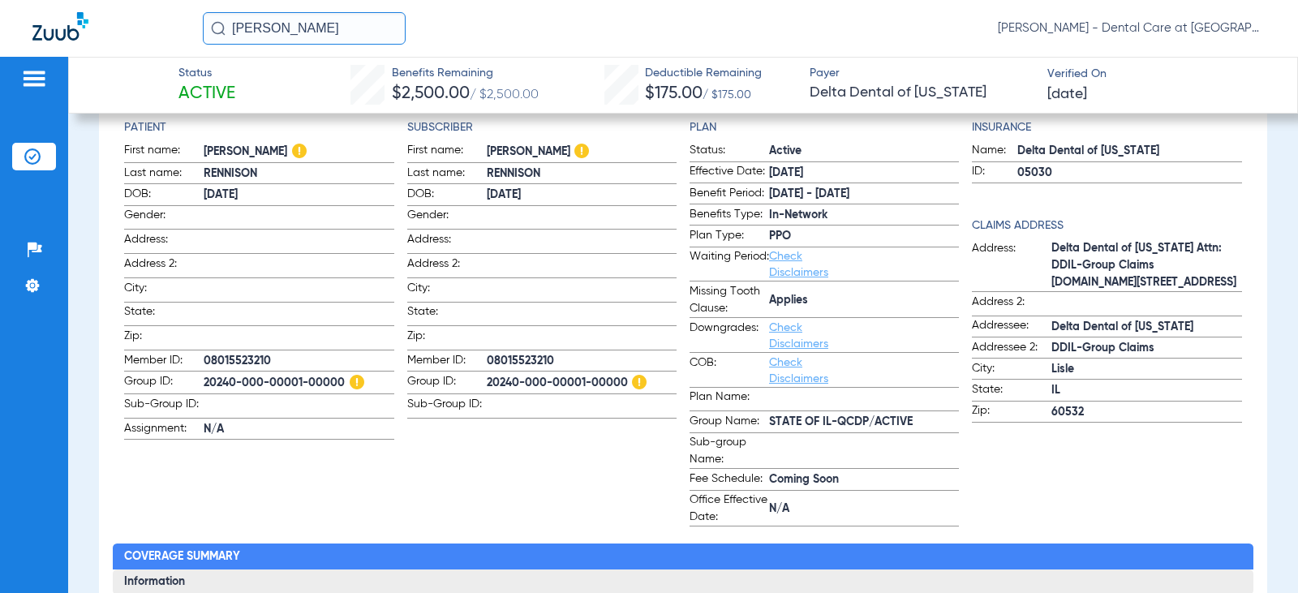
scroll to position [243, 0]
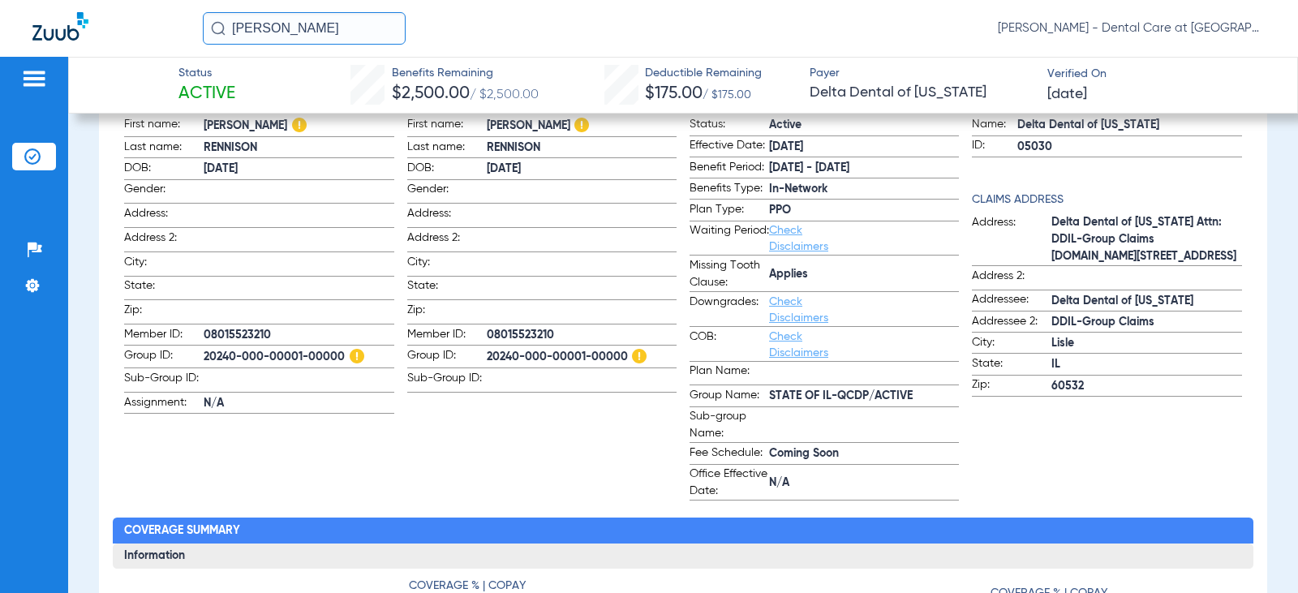
drag, startPoint x: 362, startPoint y: 24, endPoint x: 127, endPoint y: 39, distance: 235.0
click at [135, 37] on div "[PERSON_NAME] [PERSON_NAME] - Dental Care at [GEOGRAPHIC_DATA]" at bounding box center [649, 28] width 1298 height 57
click at [373, 28] on input "[PERSON_NAME]" at bounding box center [304, 28] width 203 height 32
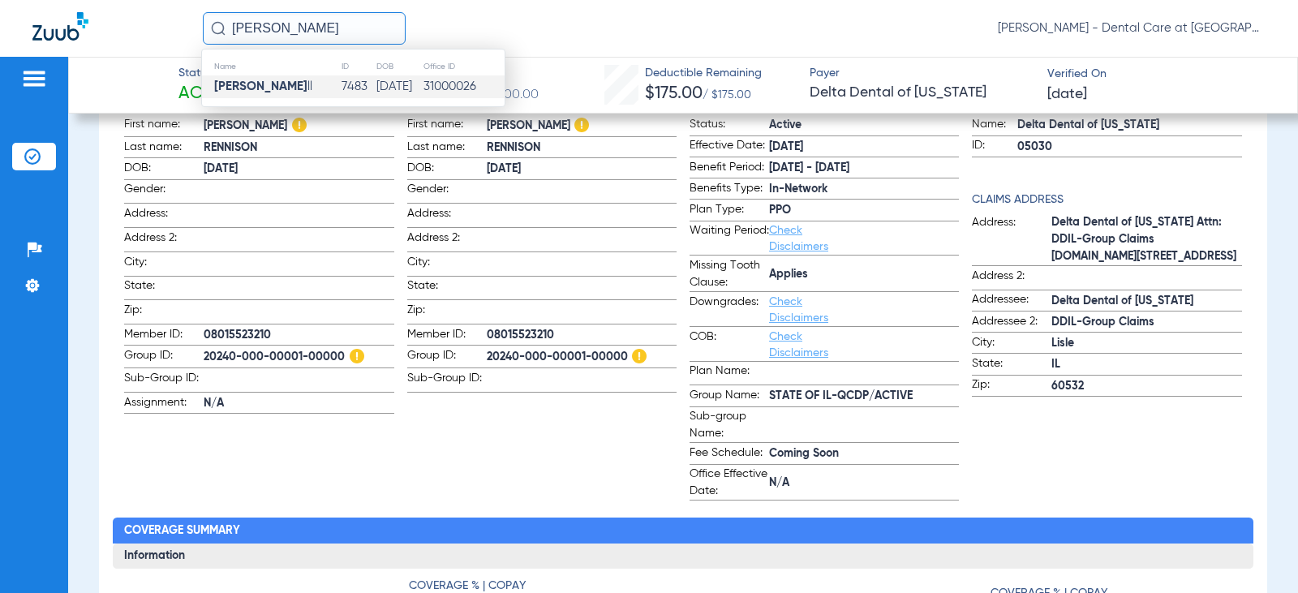
type input "[PERSON_NAME]"
click at [376, 89] on td "[DATE]" at bounding box center [399, 86] width 47 height 23
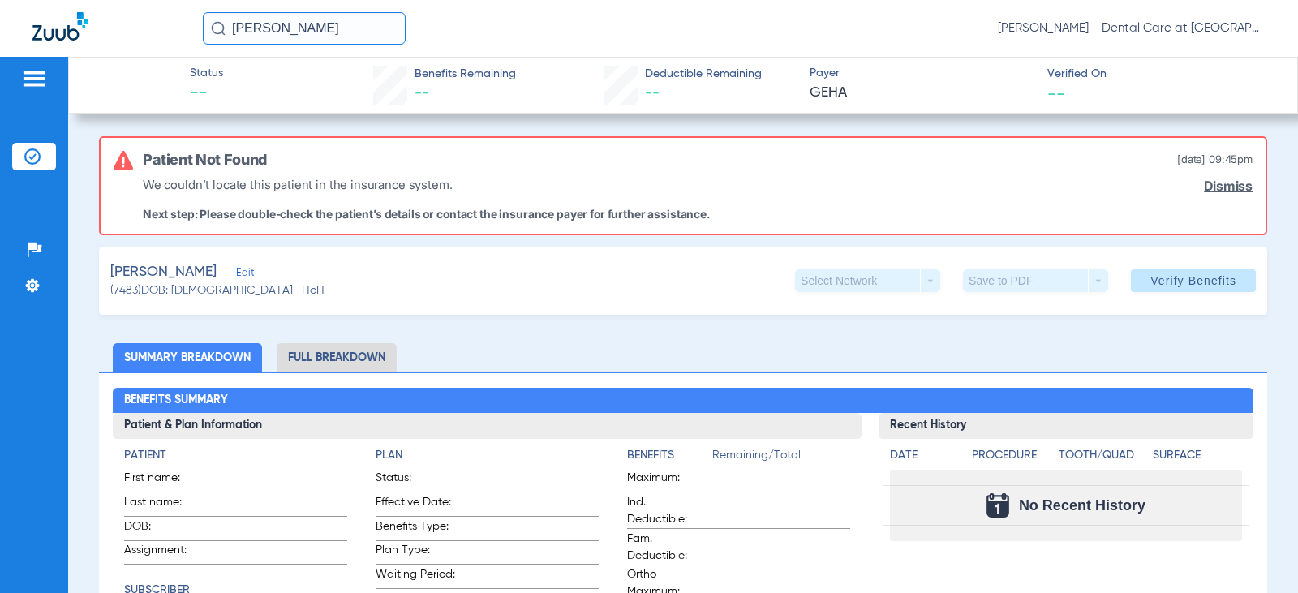
click at [35, 74] on img at bounding box center [34, 78] width 26 height 19
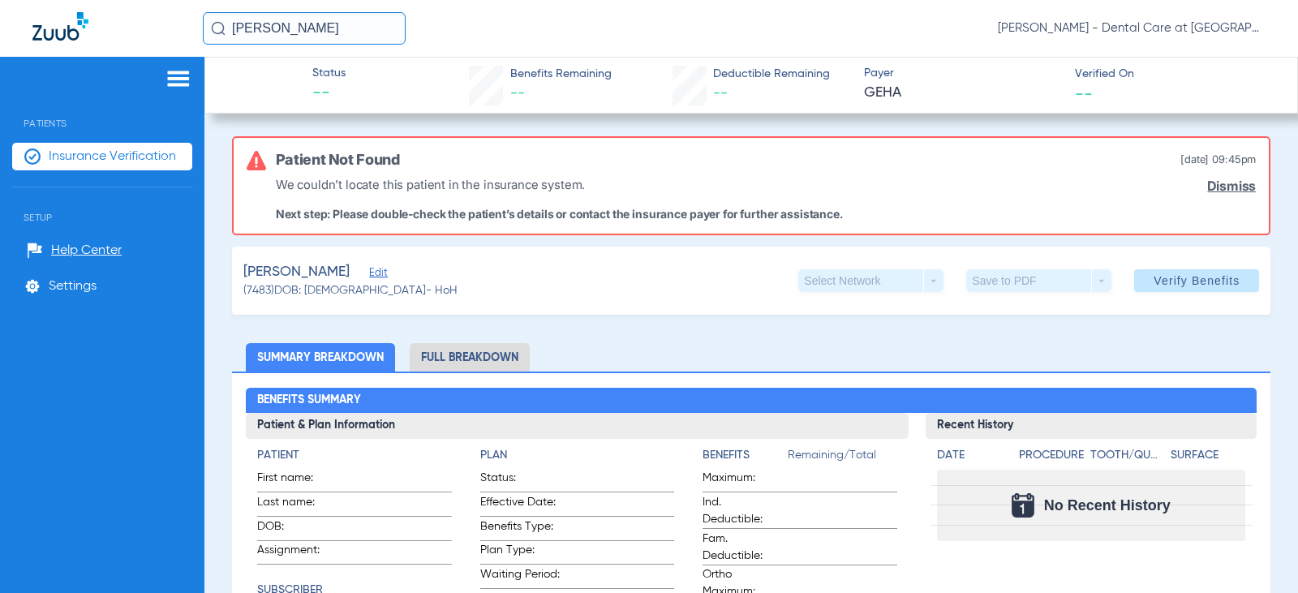
click at [157, 153] on span "Insurance Verification" at bounding box center [112, 156] width 127 height 16
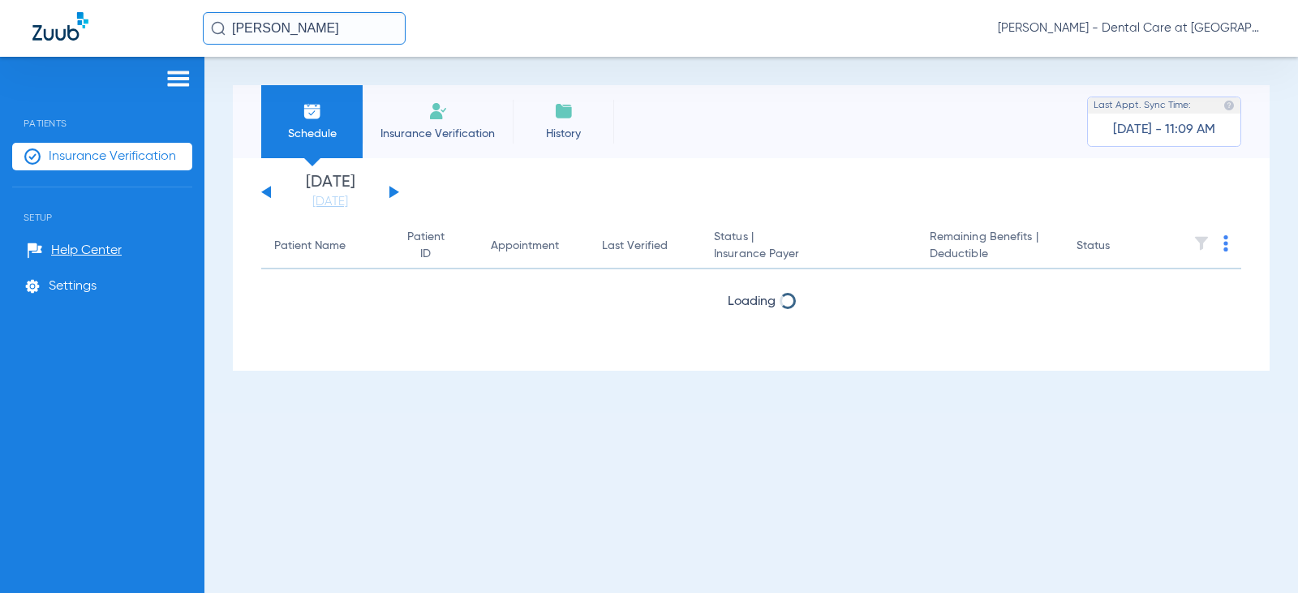
click at [440, 126] on span "Insurance Verification" at bounding box center [438, 134] width 126 height 16
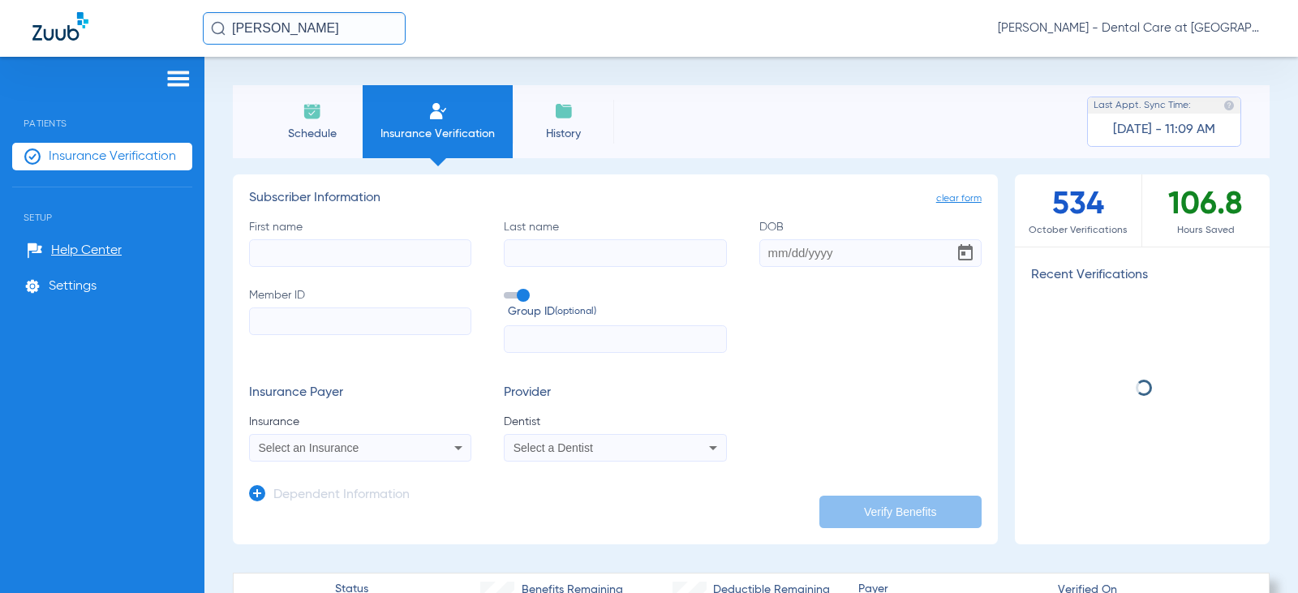
click at [372, 242] on input "First name" at bounding box center [360, 253] width 222 height 28
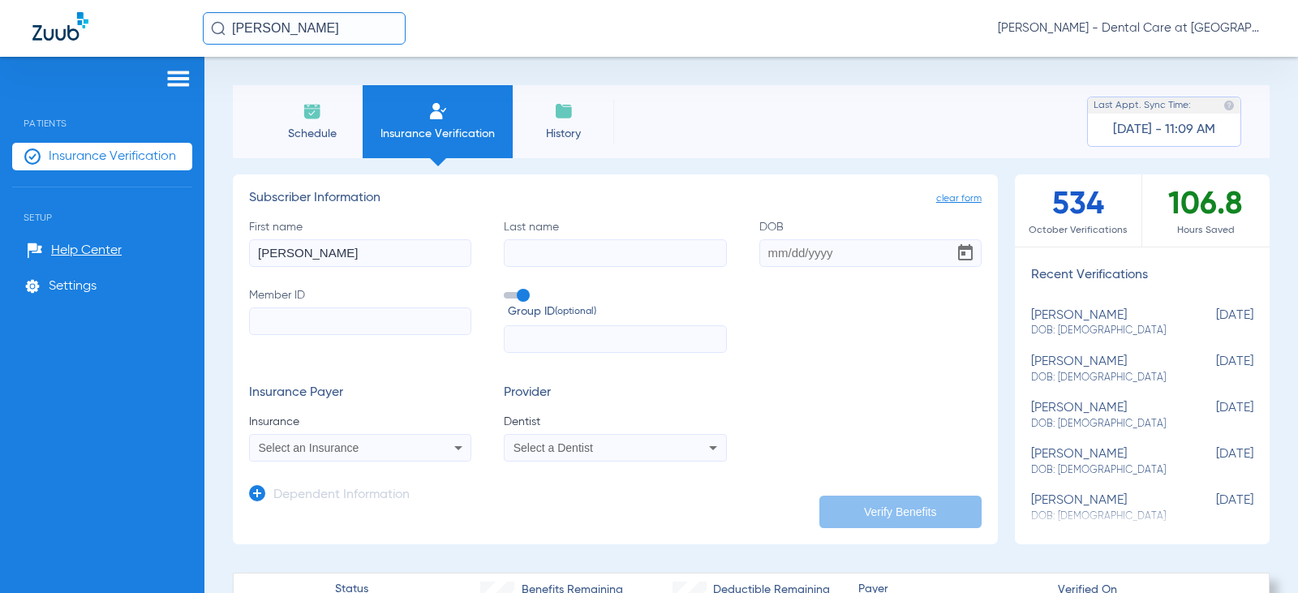
type input "[PERSON_NAME]"
type input "[DATE]"
type input "383861524"
click at [300, 449] on span "Select an Insurance" at bounding box center [309, 447] width 101 height 13
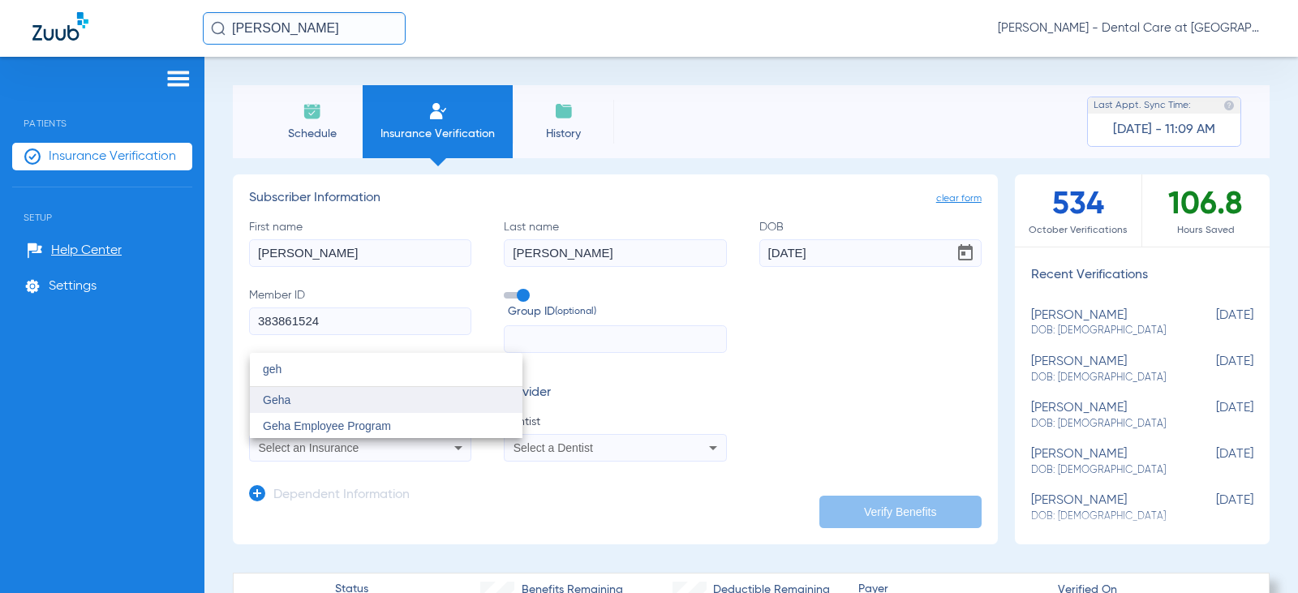
type input "geh"
click at [322, 404] on mat-option "Geha" at bounding box center [386, 400] width 273 height 26
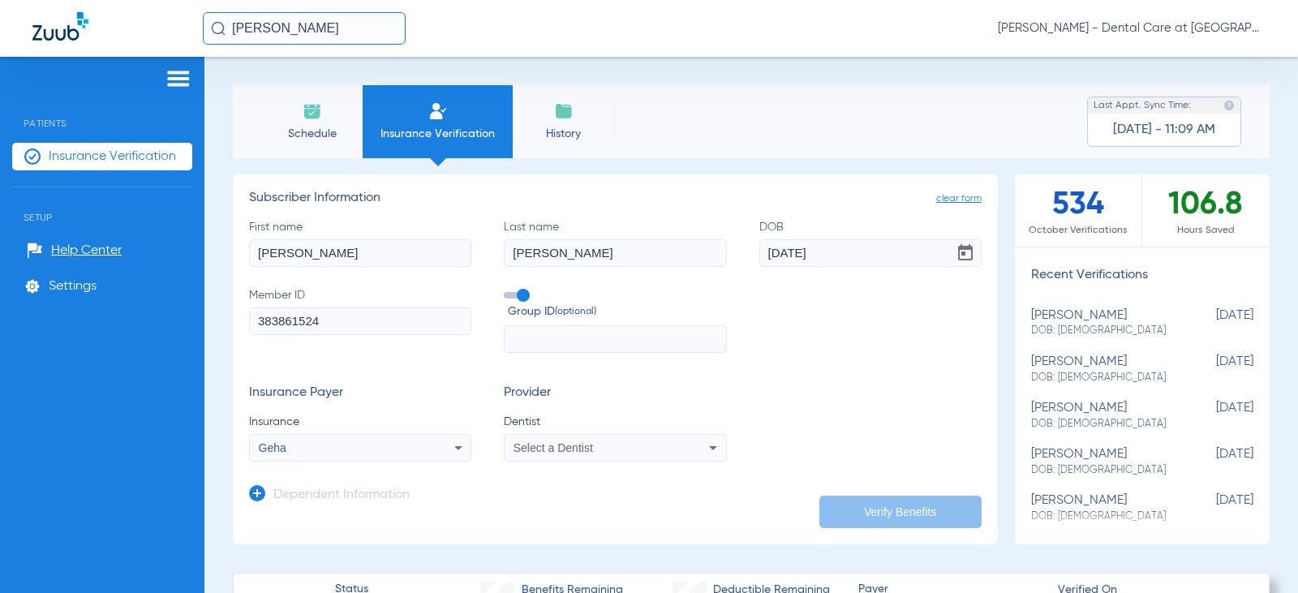
click at [563, 451] on span "Select a Dentist" at bounding box center [554, 447] width 80 height 13
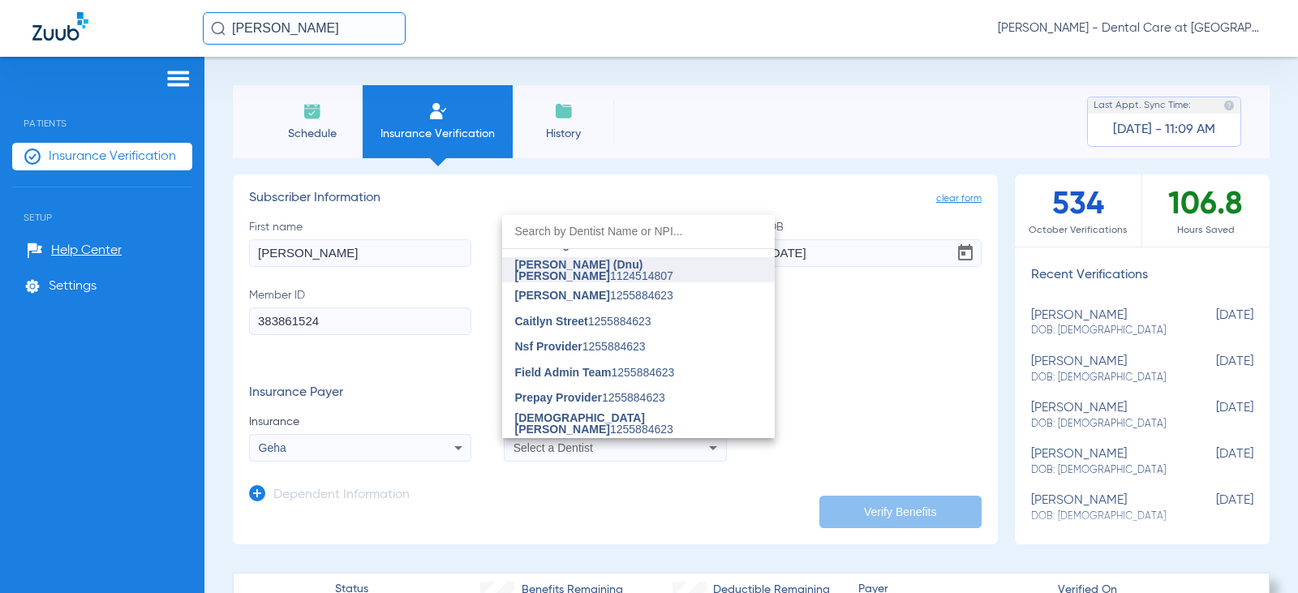
scroll to position [406, 0]
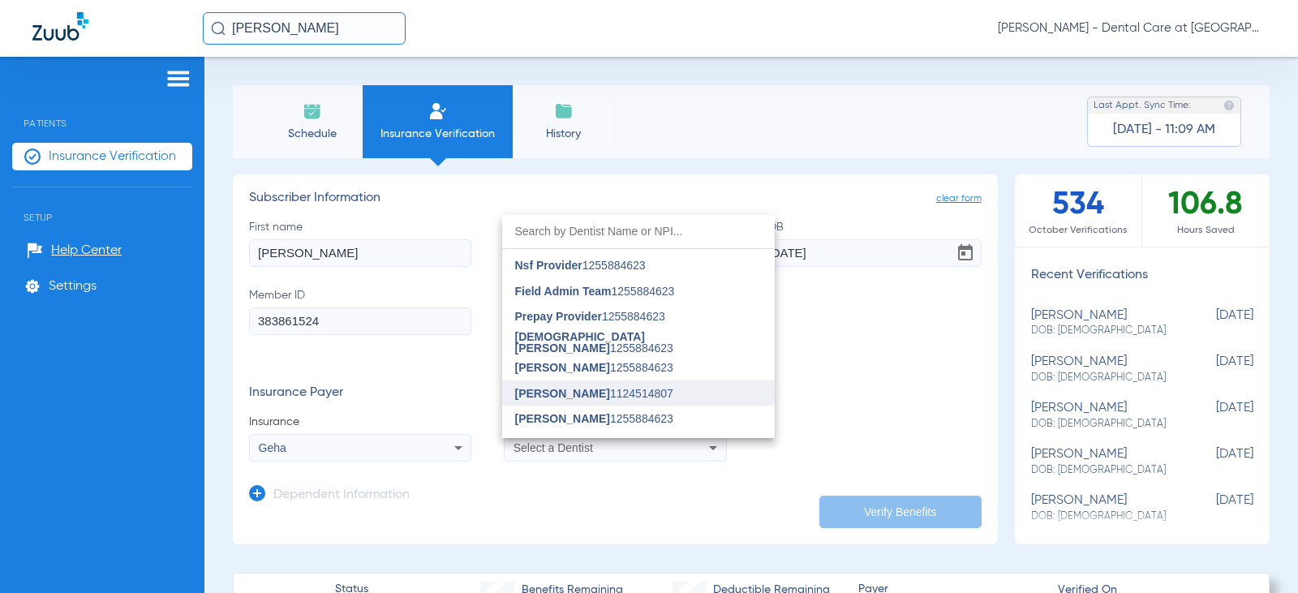
click at [560, 389] on span "[PERSON_NAME]" at bounding box center [562, 393] width 95 height 13
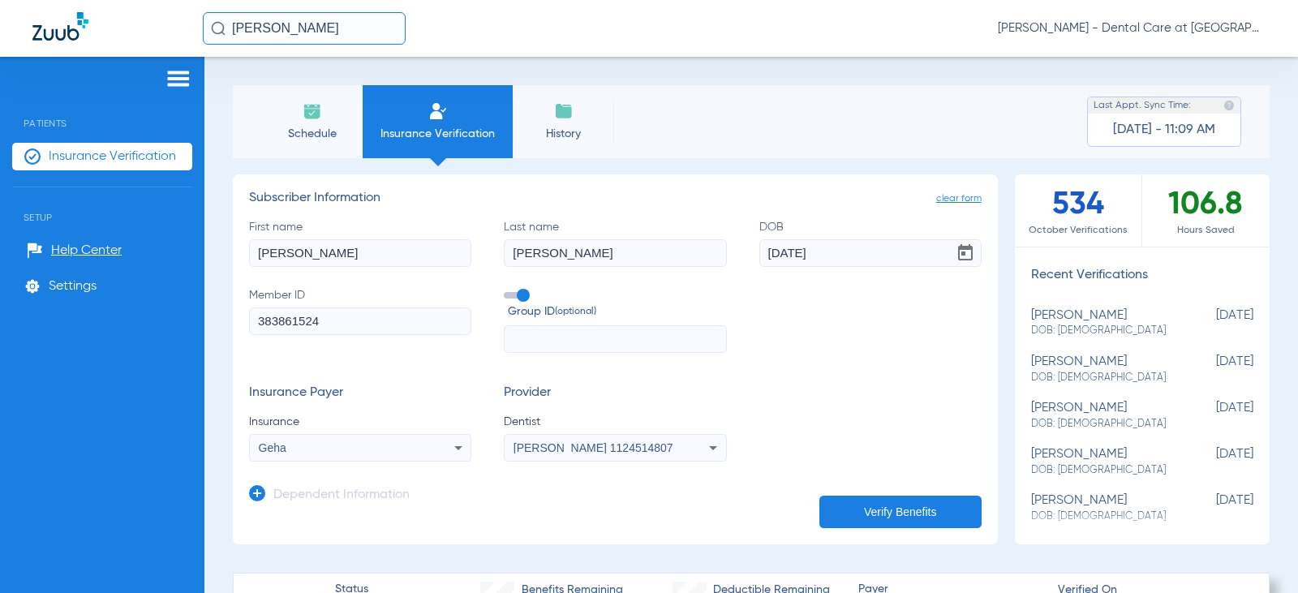
click at [828, 512] on button "Verify Benefits" at bounding box center [900, 512] width 162 height 32
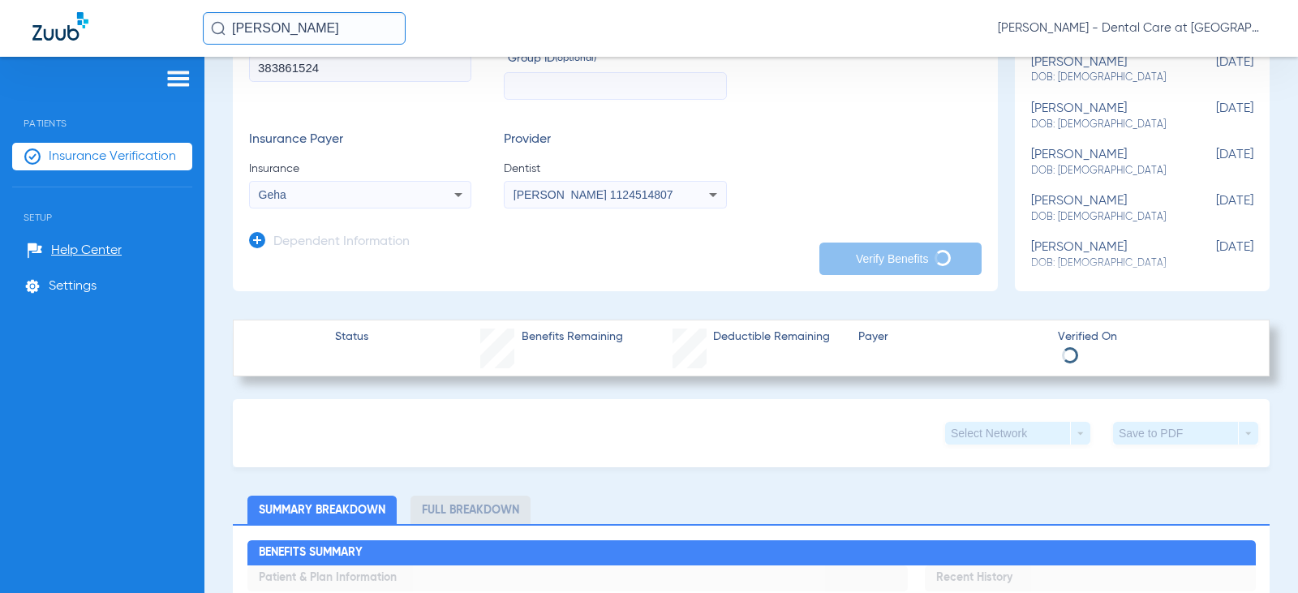
scroll to position [162, 0]
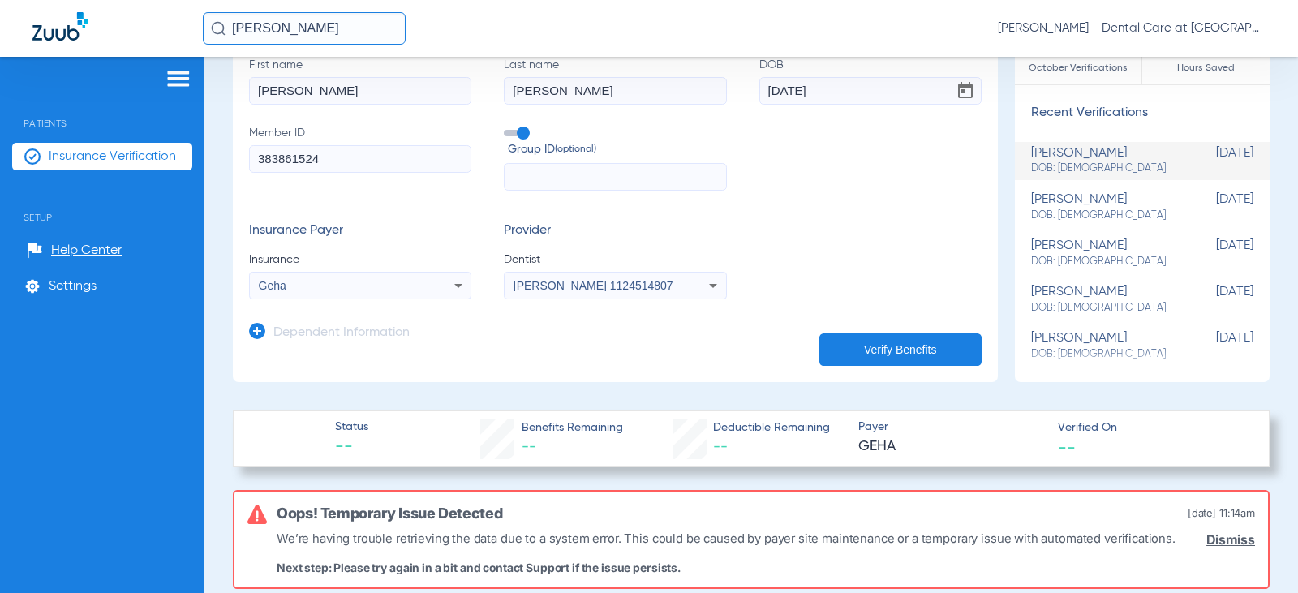
drag, startPoint x: 348, startPoint y: 17, endPoint x: 162, endPoint y: 32, distance: 186.4
click at [168, 31] on div "[PERSON_NAME] [PERSON_NAME] - Dental Care at [GEOGRAPHIC_DATA]" at bounding box center [649, 28] width 1298 height 57
click at [329, 26] on input "[PERSON_NAME]" at bounding box center [304, 28] width 203 height 32
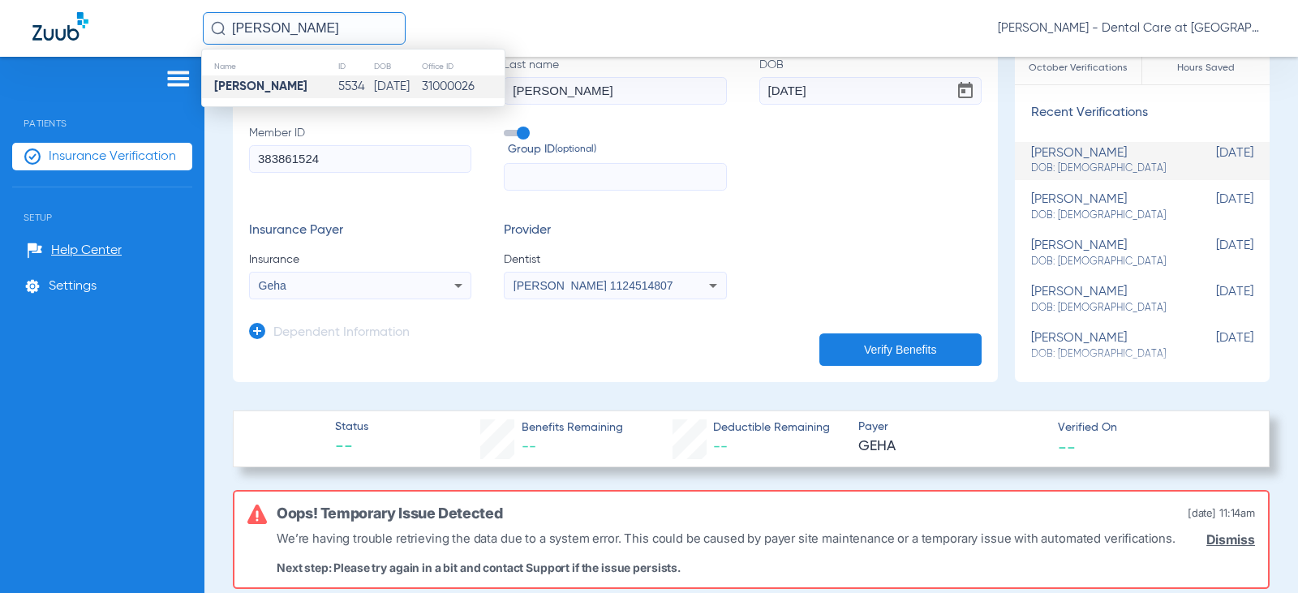
click at [337, 82] on td "5534" at bounding box center [355, 86] width 37 height 23
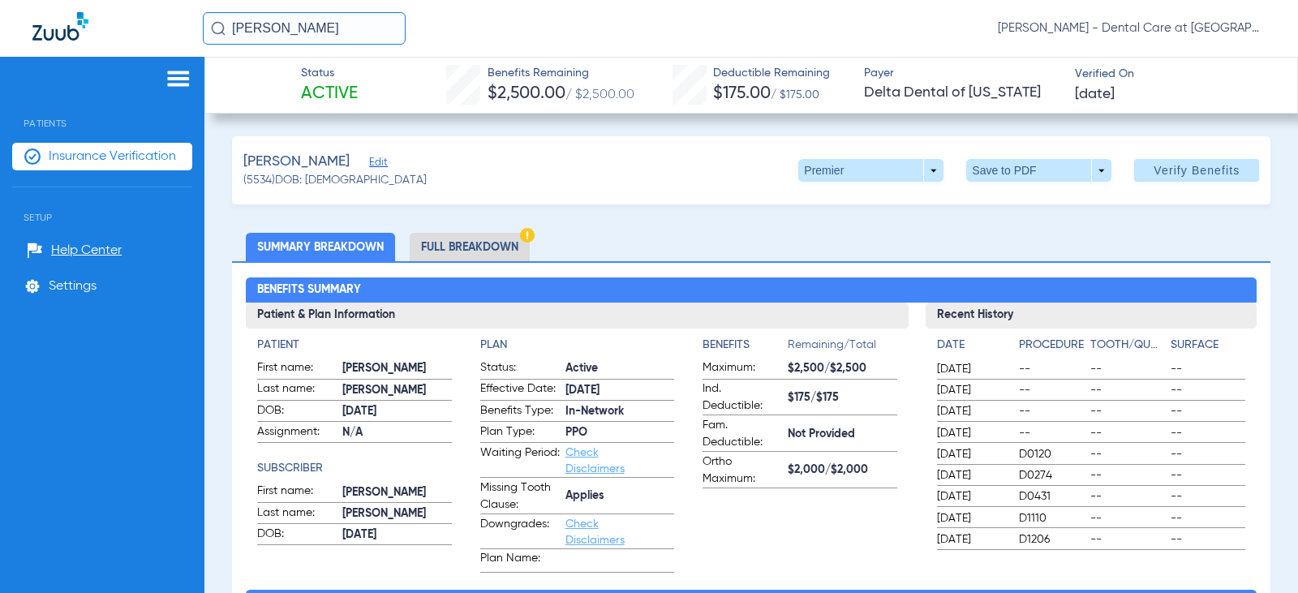
click at [447, 246] on li "Full Breakdown" at bounding box center [470, 247] width 120 height 28
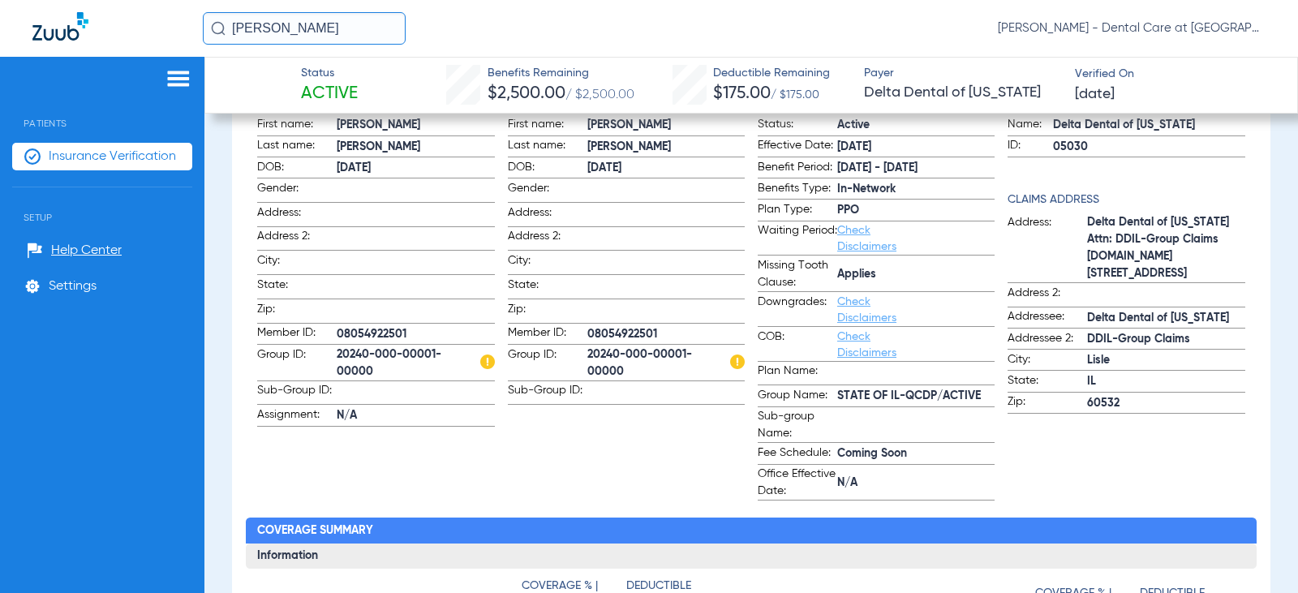
scroll to position [162, 0]
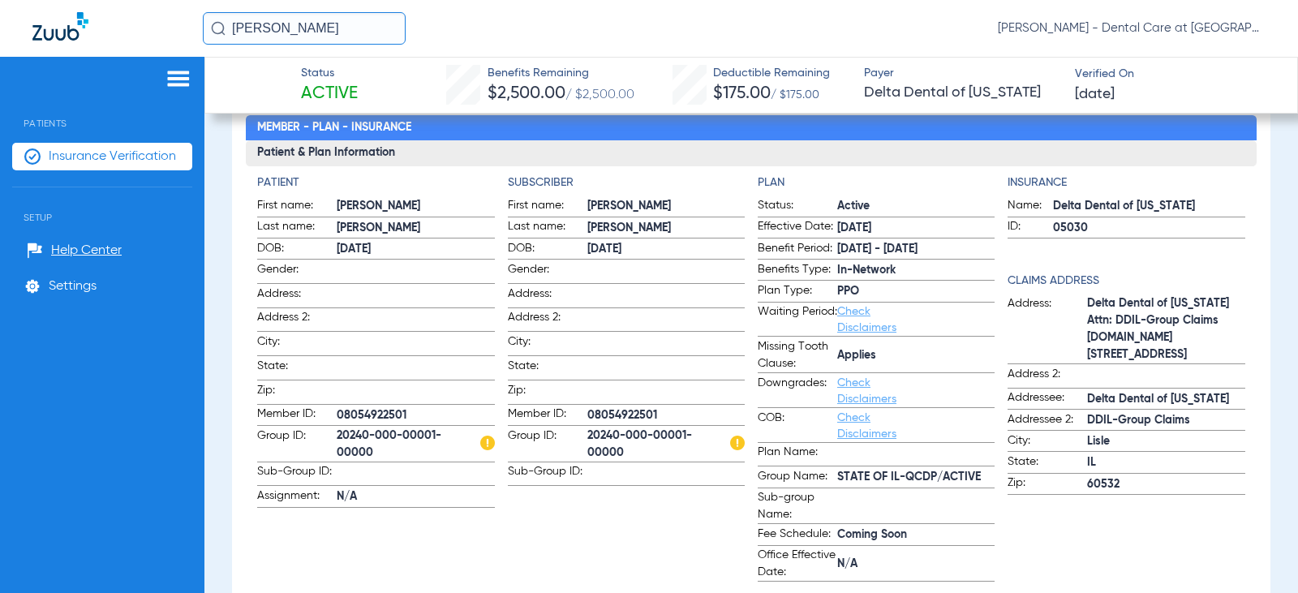
drag, startPoint x: 328, startPoint y: 30, endPoint x: 193, endPoint y: 41, distance: 135.1
click at [193, 41] on div "[PERSON_NAME] [PERSON_NAME] - Dental Care at [GEOGRAPHIC_DATA]" at bounding box center [649, 28] width 1298 height 57
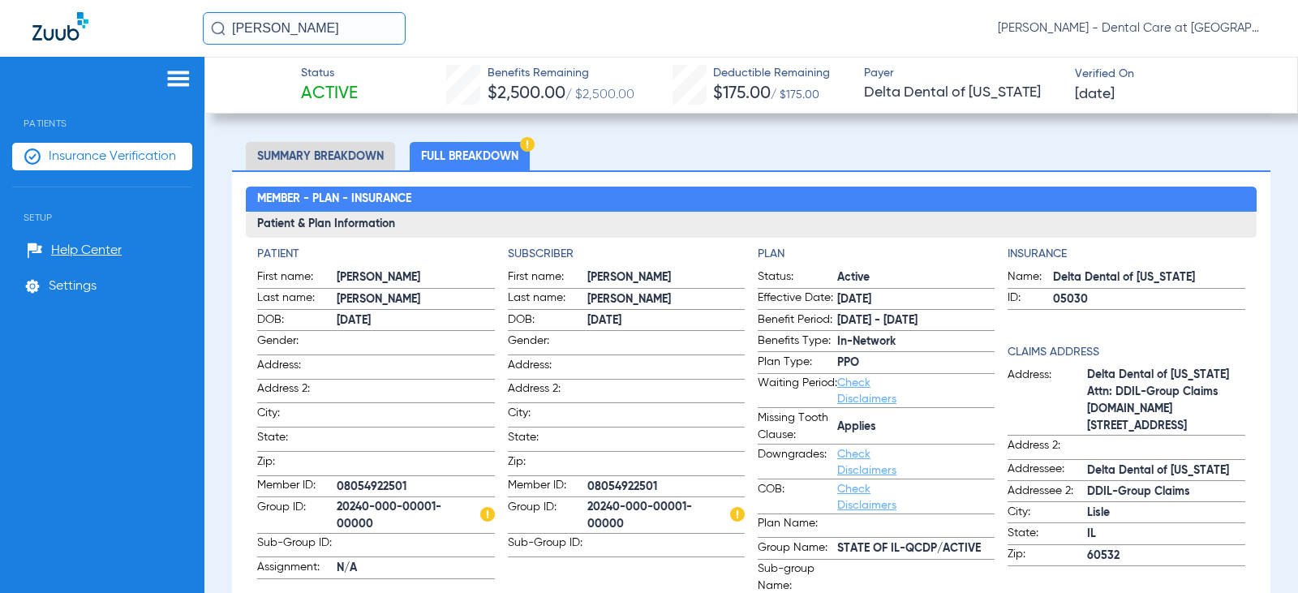
scroll to position [0, 0]
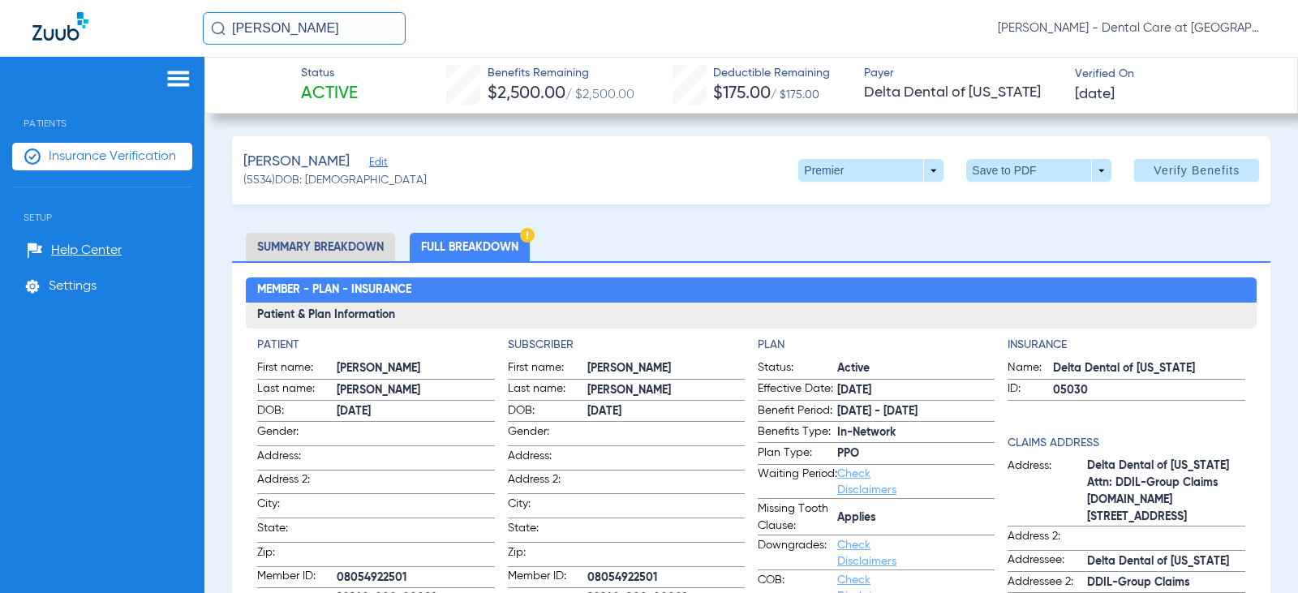
click at [459, 291] on h2 "Member - Plan - Insurance" at bounding box center [751, 290] width 1011 height 26
drag, startPoint x: 367, startPoint y: 27, endPoint x: 166, endPoint y: 38, distance: 201.5
click at [166, 38] on div "[PERSON_NAME] [PERSON_NAME] - Dental Care at [GEOGRAPHIC_DATA]" at bounding box center [649, 28] width 1298 height 57
click at [396, 34] on input "[PERSON_NAME]" at bounding box center [304, 28] width 203 height 32
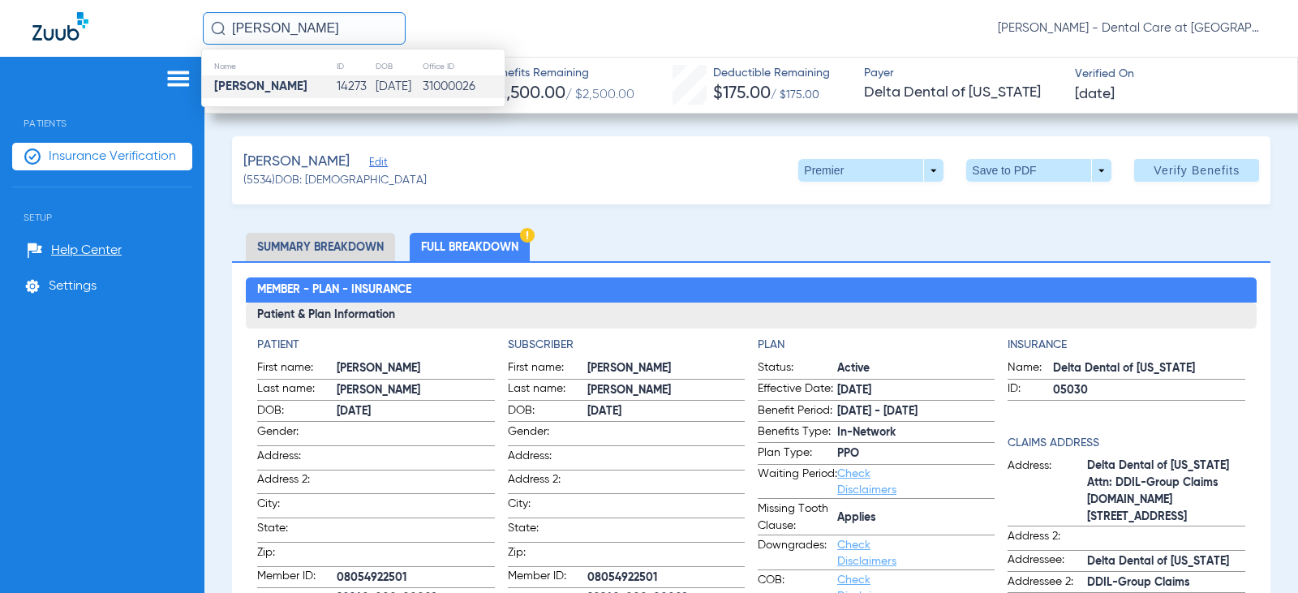
click at [397, 84] on td "[DATE]" at bounding box center [398, 86] width 47 height 23
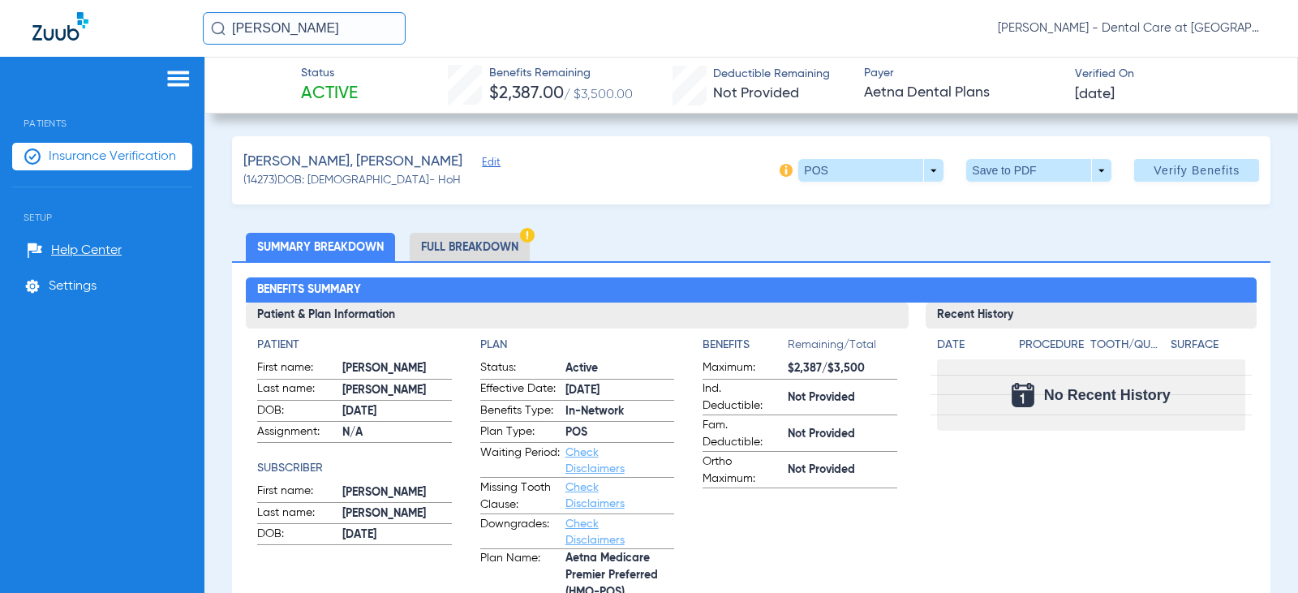
click at [471, 247] on li "Full Breakdown" at bounding box center [470, 247] width 120 height 28
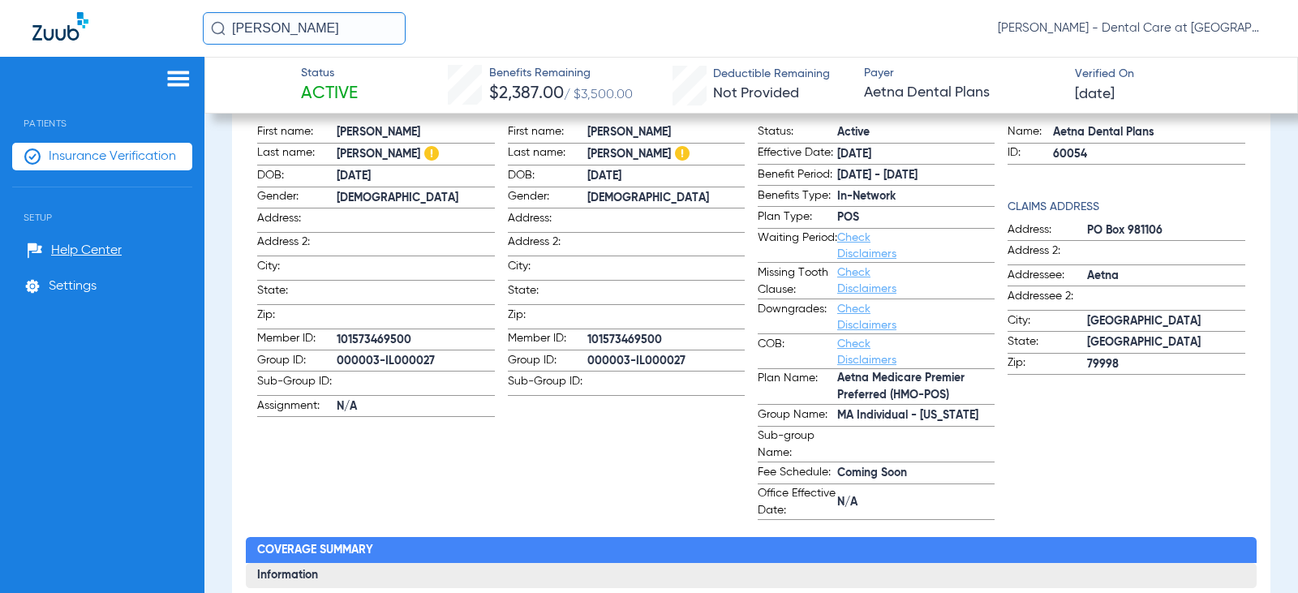
scroll to position [243, 0]
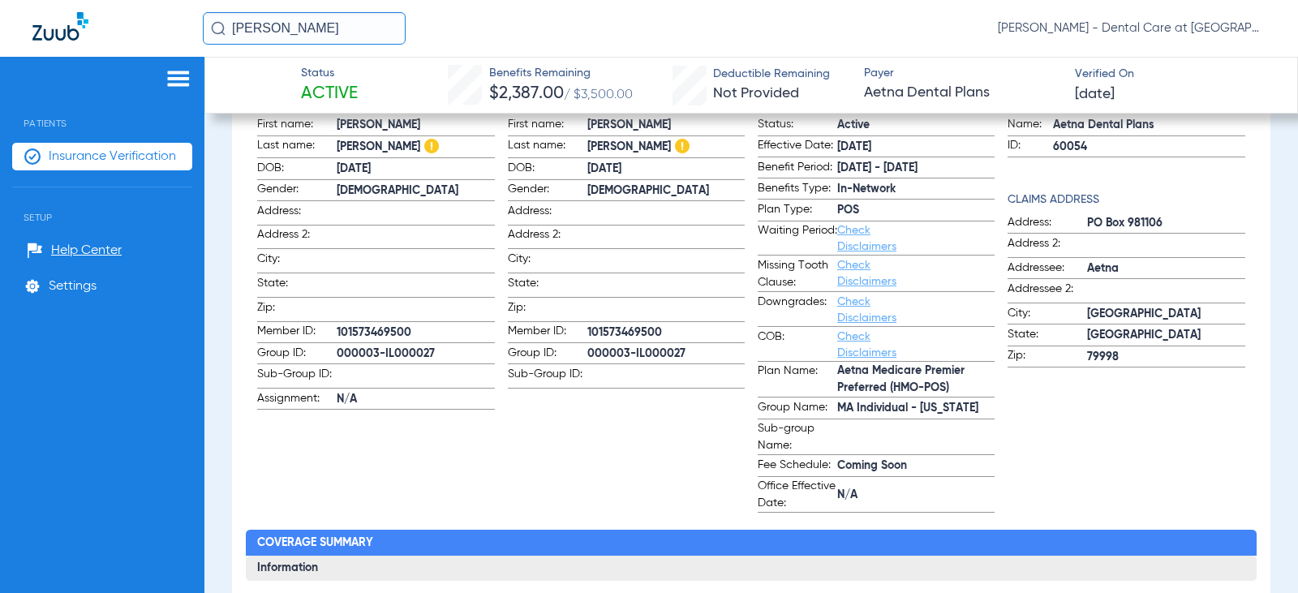
drag, startPoint x: 359, startPoint y: 27, endPoint x: 97, endPoint y: 24, distance: 262.1
click at [97, 24] on div "[PERSON_NAME] [PERSON_NAME] - Dental Care at [GEOGRAPHIC_DATA]" at bounding box center [649, 28] width 1298 height 57
click at [325, 21] on input "[PERSON_NAME]" at bounding box center [304, 28] width 203 height 32
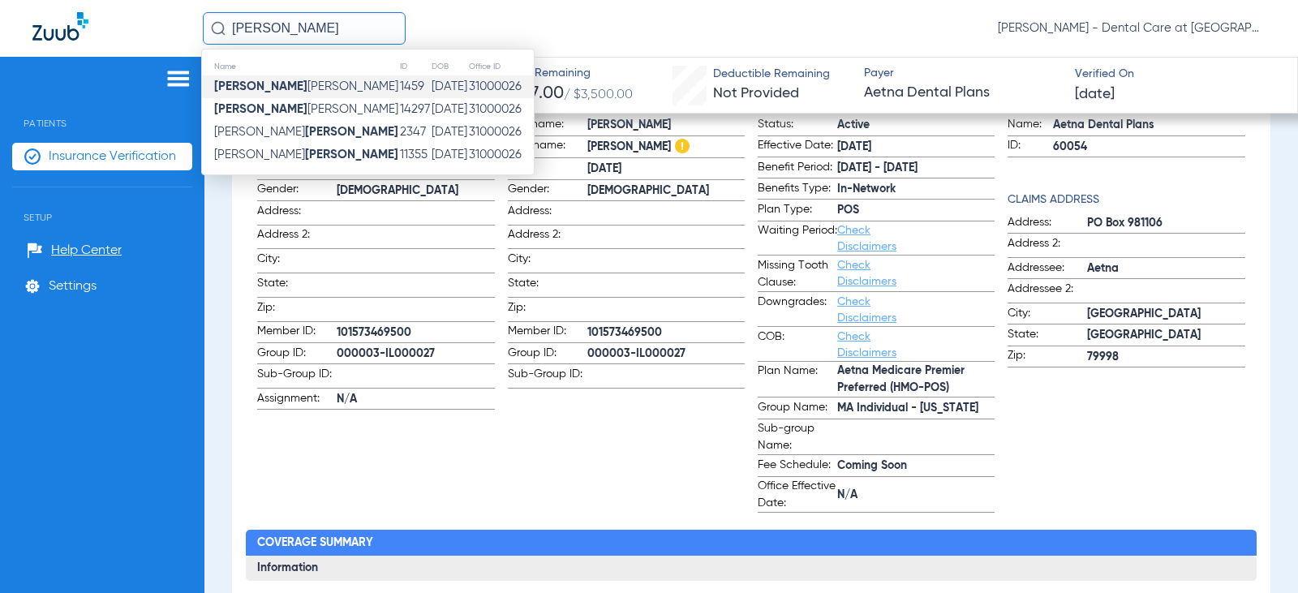
click at [246, 84] on strong "[PERSON_NAME]" at bounding box center [260, 86] width 93 height 12
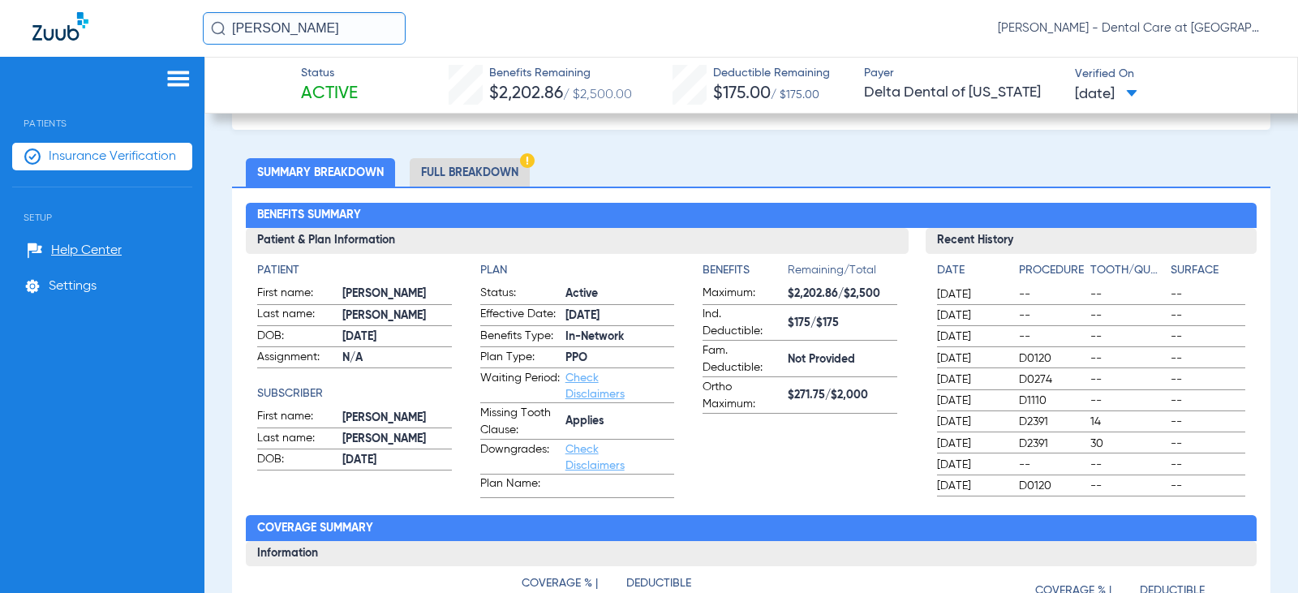
click at [458, 174] on li "Full Breakdown" at bounding box center [470, 172] width 120 height 28
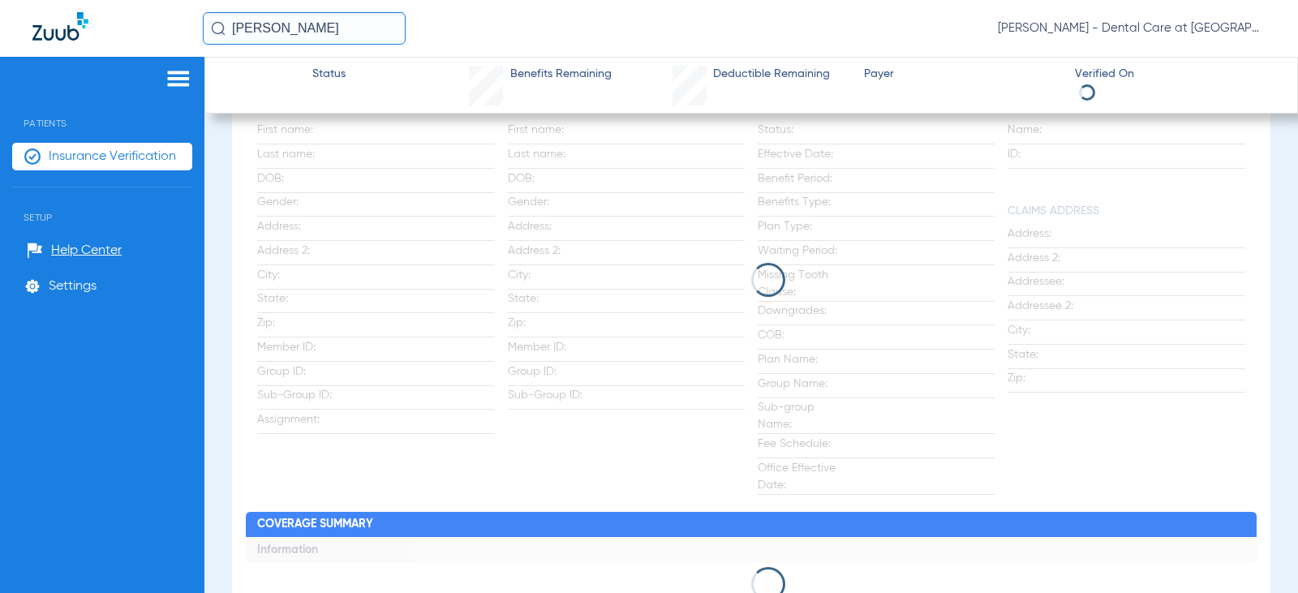
scroll to position [246, 0]
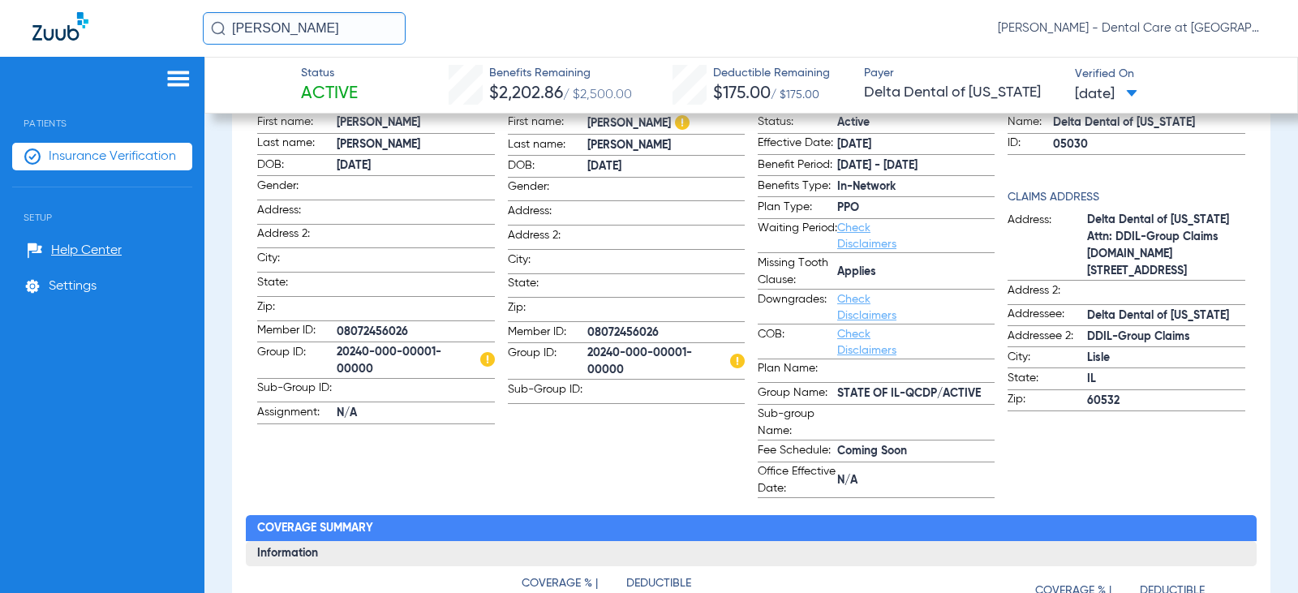
drag, startPoint x: 333, startPoint y: 28, endPoint x: 216, endPoint y: 26, distance: 117.6
click at [216, 26] on div "[PERSON_NAME]" at bounding box center [304, 28] width 203 height 32
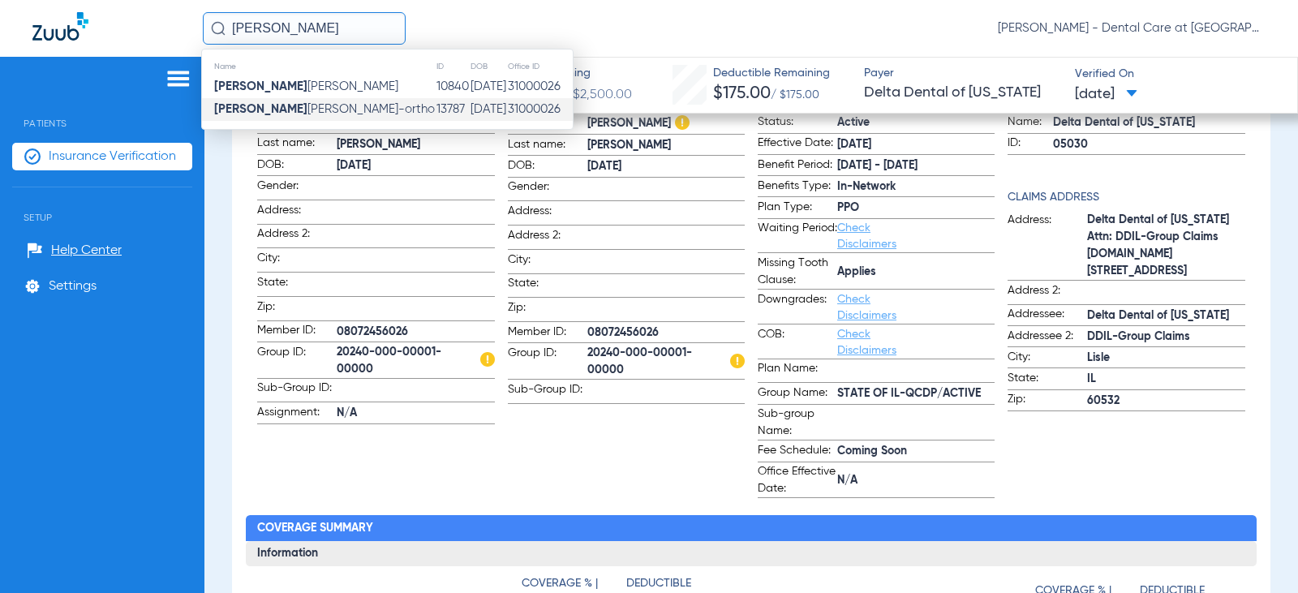
click at [436, 103] on td "13787" at bounding box center [453, 109] width 34 height 23
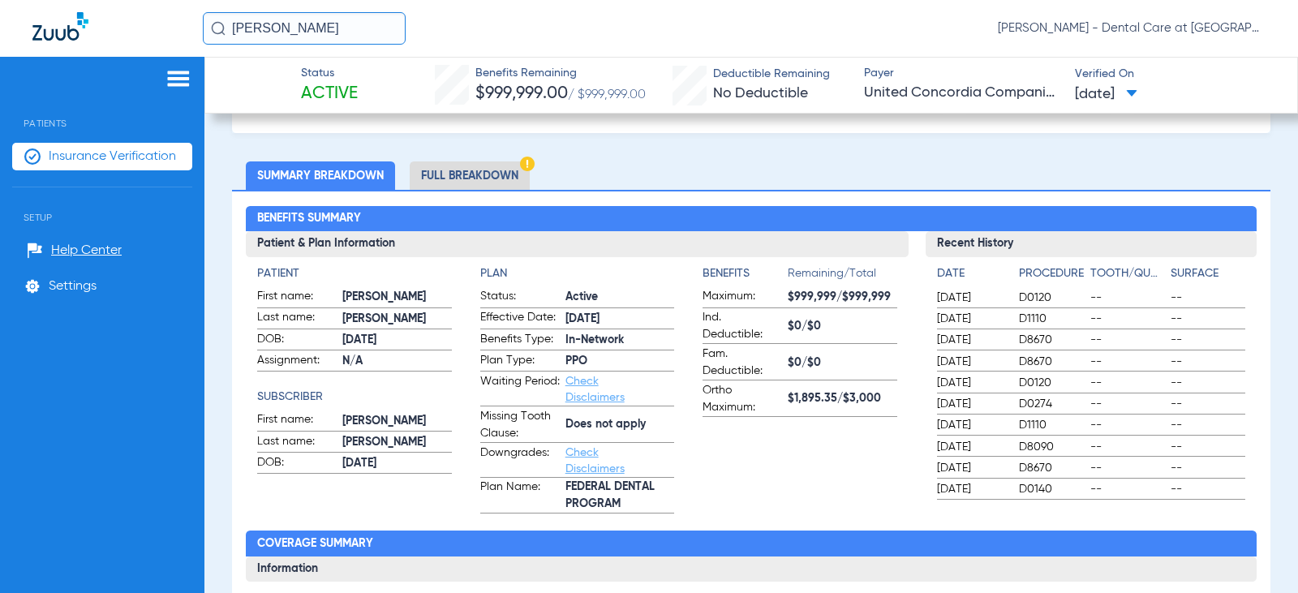
scroll to position [88, 0]
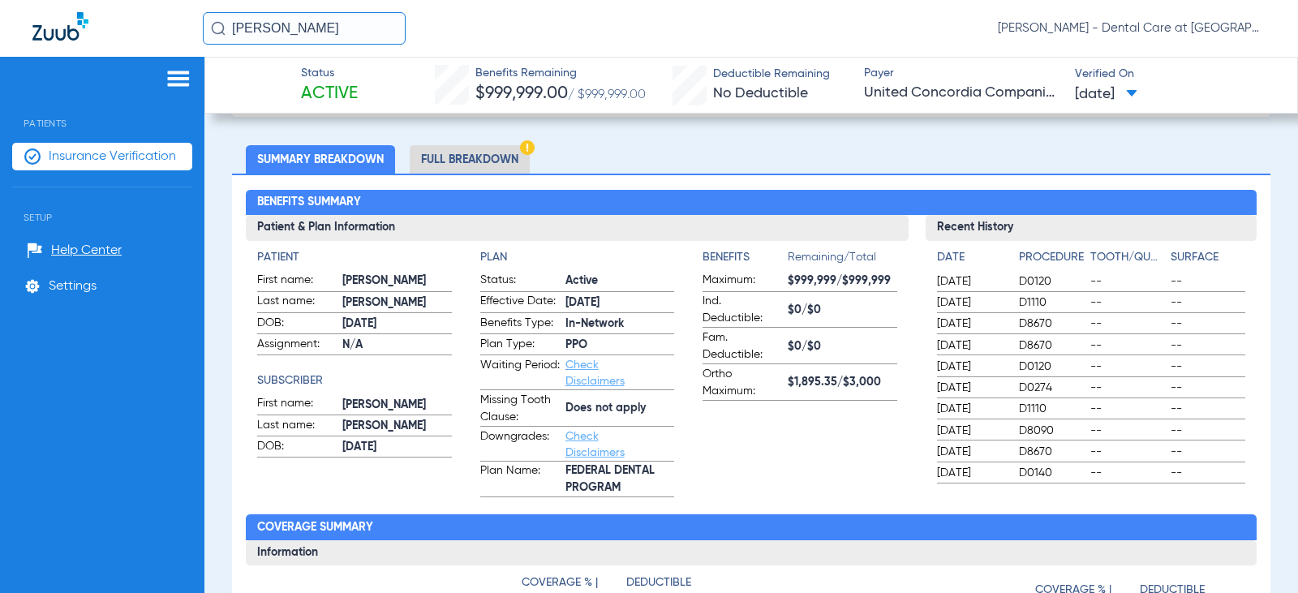
click at [490, 161] on li "Full Breakdown" at bounding box center [470, 159] width 120 height 28
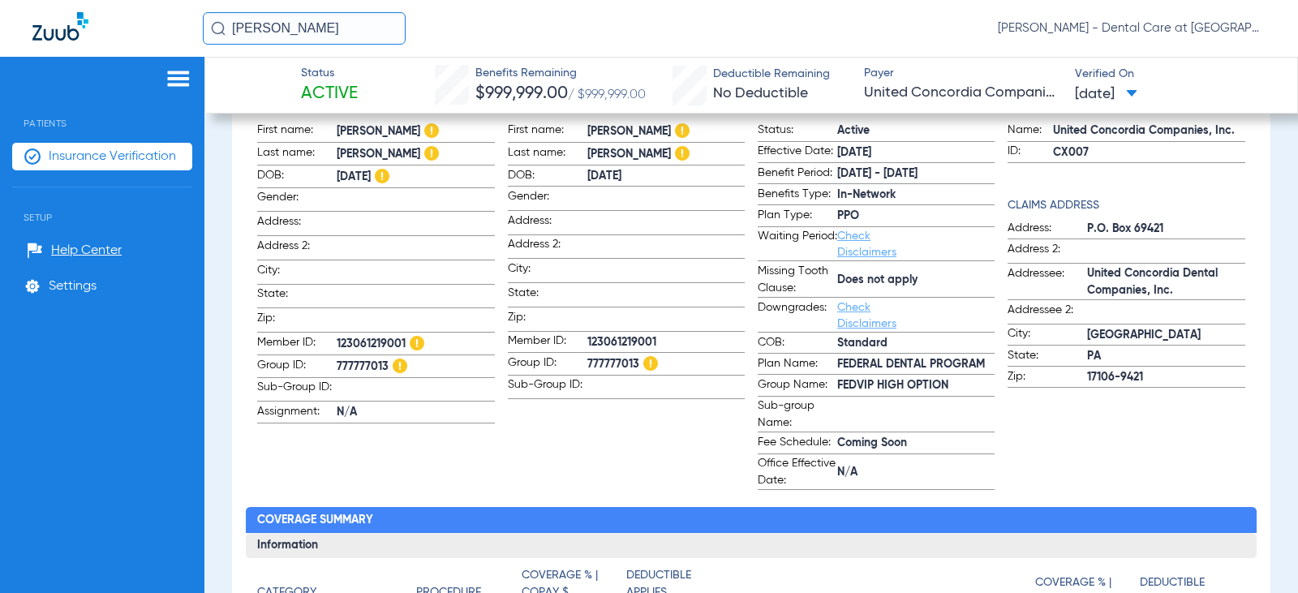
scroll to position [230, 0]
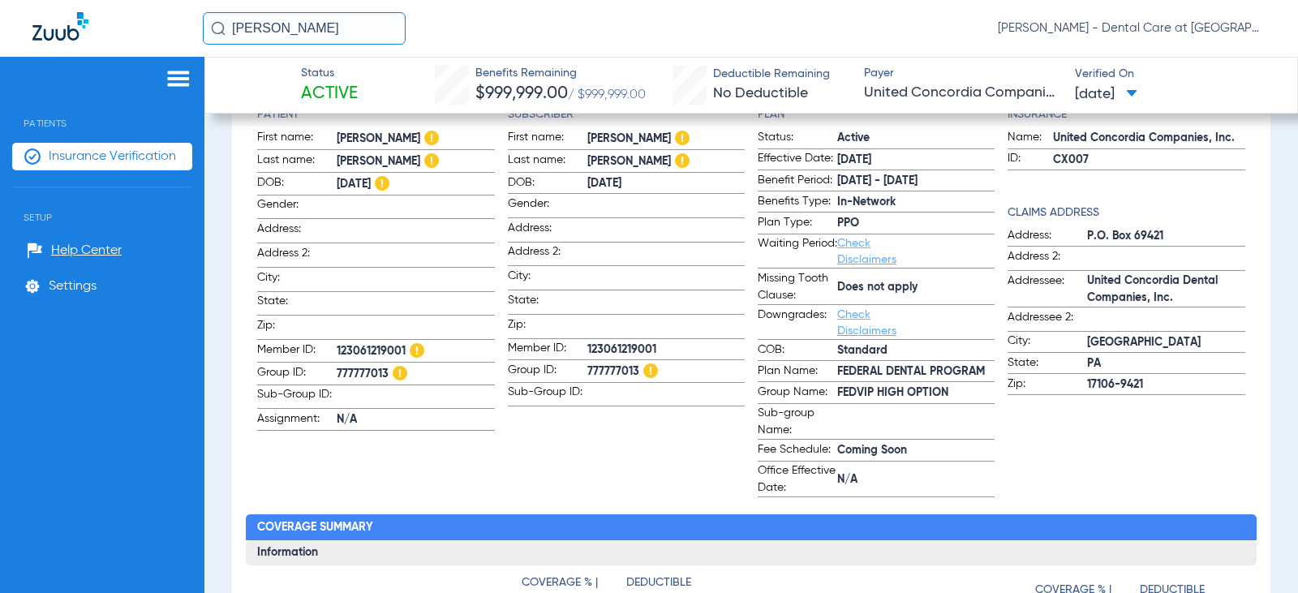
drag, startPoint x: 318, startPoint y: 28, endPoint x: 194, endPoint y: 29, distance: 124.1
click at [194, 29] on div "[PERSON_NAME] - Dental Care at [GEOGRAPHIC_DATA]" at bounding box center [649, 28] width 1298 height 57
click at [320, 33] on input "[PERSON_NAME]" at bounding box center [304, 28] width 203 height 32
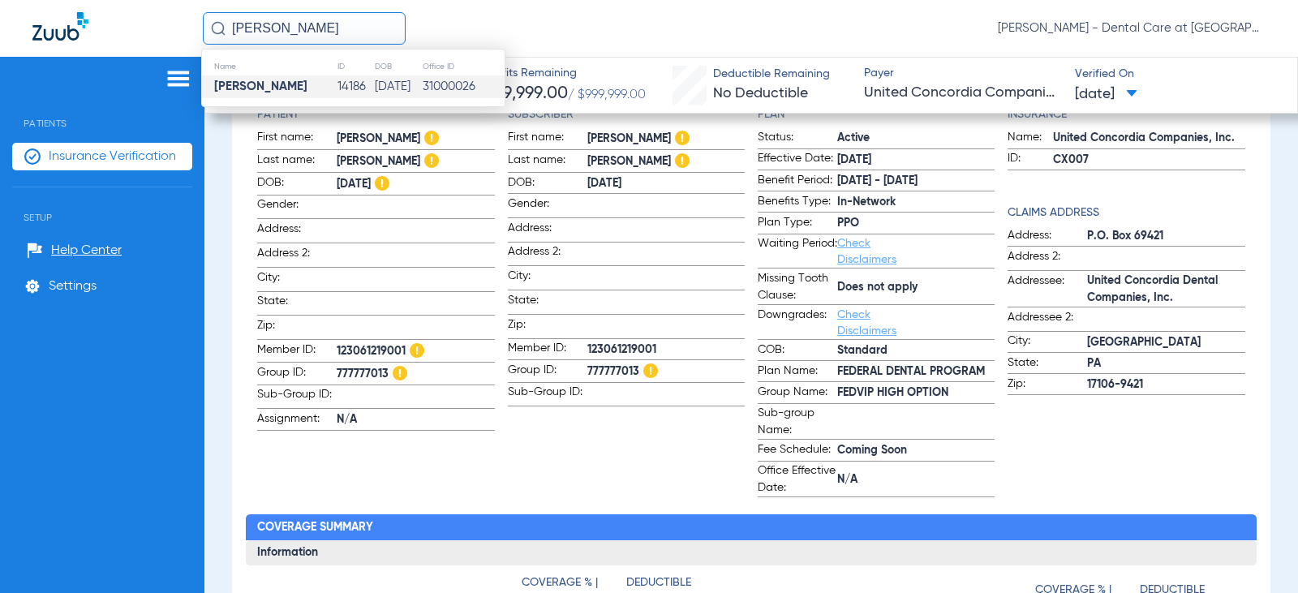
click at [337, 84] on td "14186" at bounding box center [356, 86] width 38 height 23
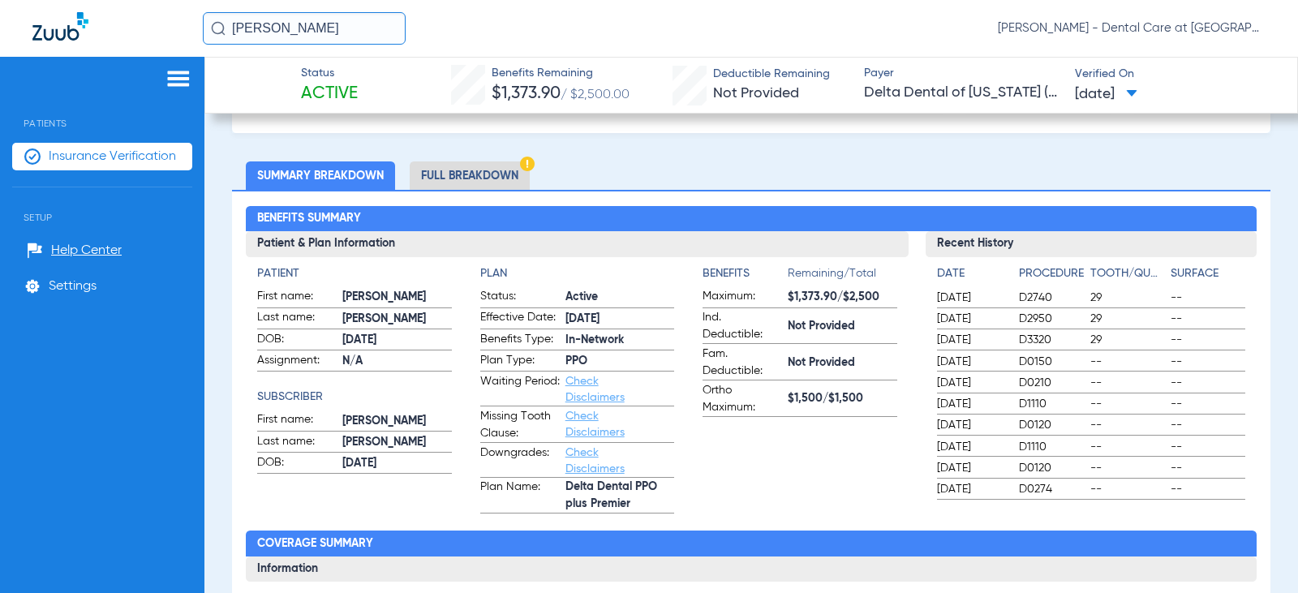
scroll to position [88, 0]
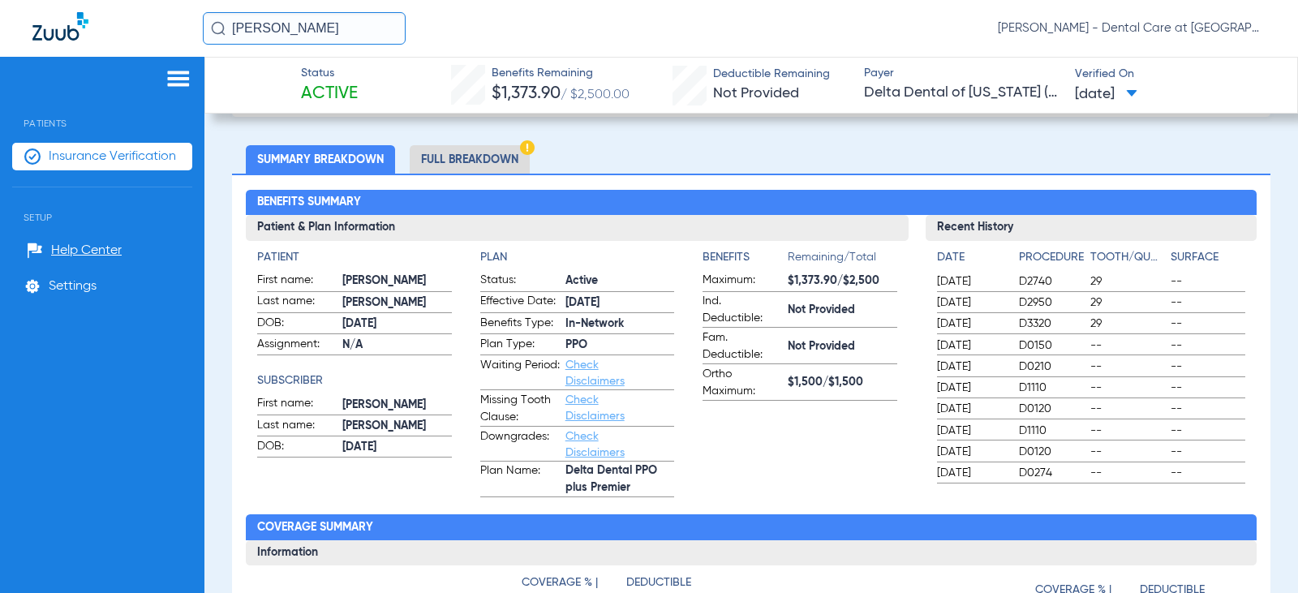
click at [471, 164] on li "Full Breakdown" at bounding box center [470, 159] width 120 height 28
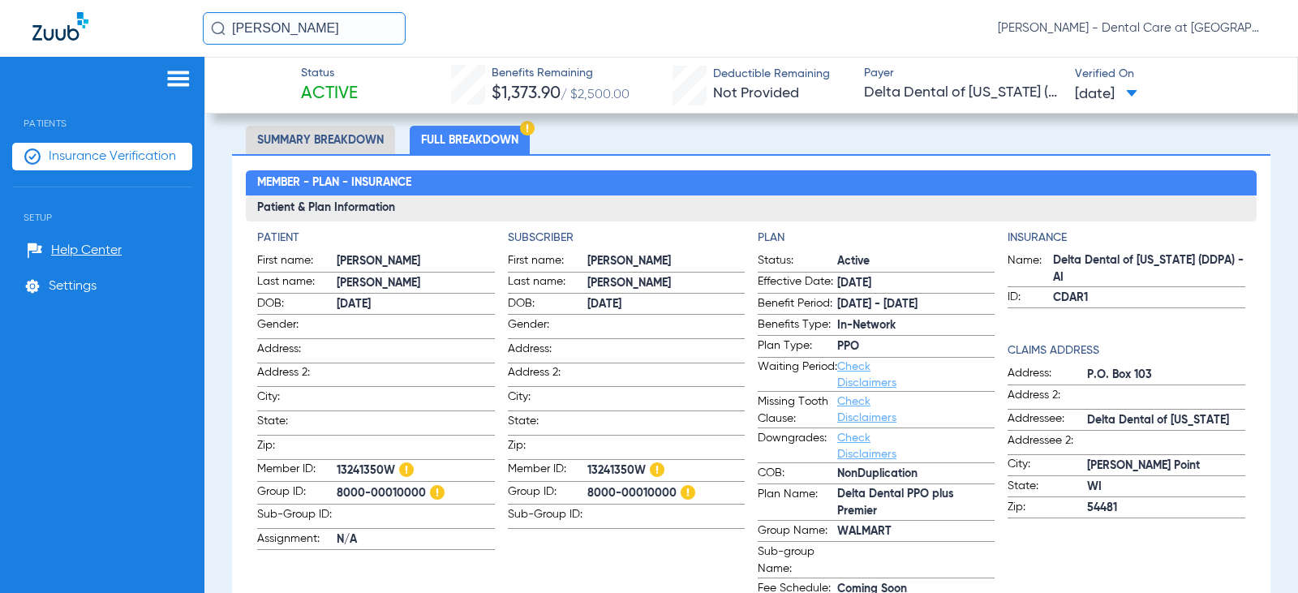
scroll to position [84, 0]
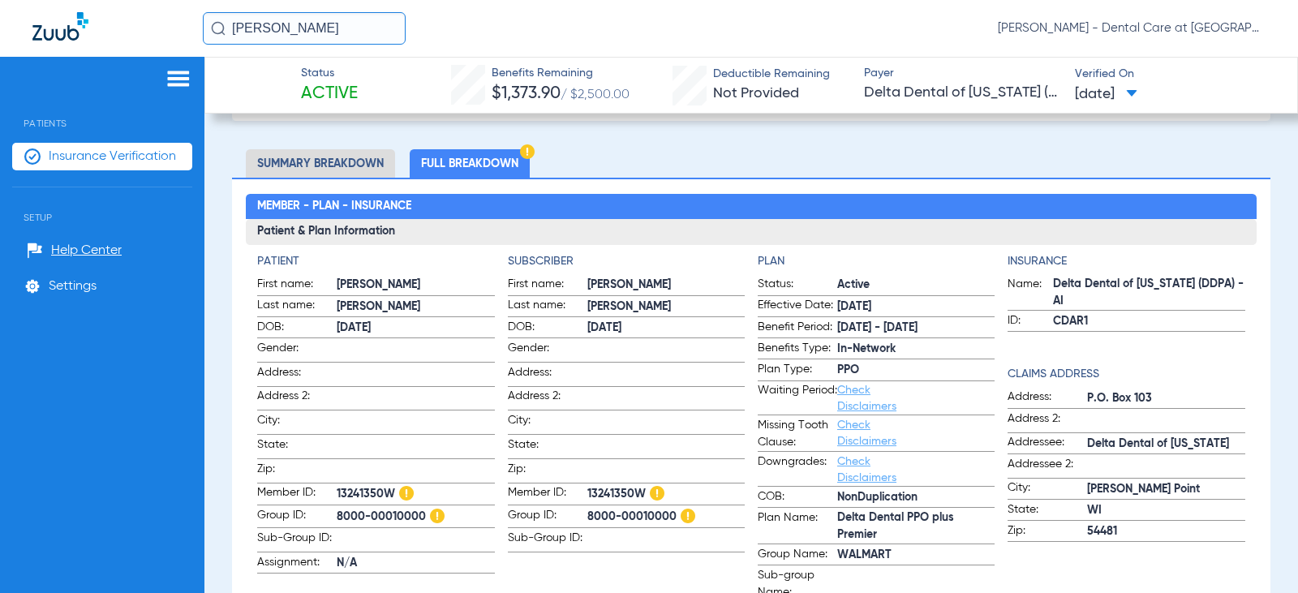
drag, startPoint x: 643, startPoint y: 487, endPoint x: 565, endPoint y: 487, distance: 78.7
click at [565, 487] on label "Member ID: 13241350W" at bounding box center [626, 494] width 237 height 21
copy label "13241350W"
drag, startPoint x: 323, startPoint y: 30, endPoint x: 200, endPoint y: 32, distance: 122.5
click at [200, 32] on div "[PERSON_NAME] [PERSON_NAME] - Dental Care at [GEOGRAPHIC_DATA]" at bounding box center [649, 28] width 1298 height 57
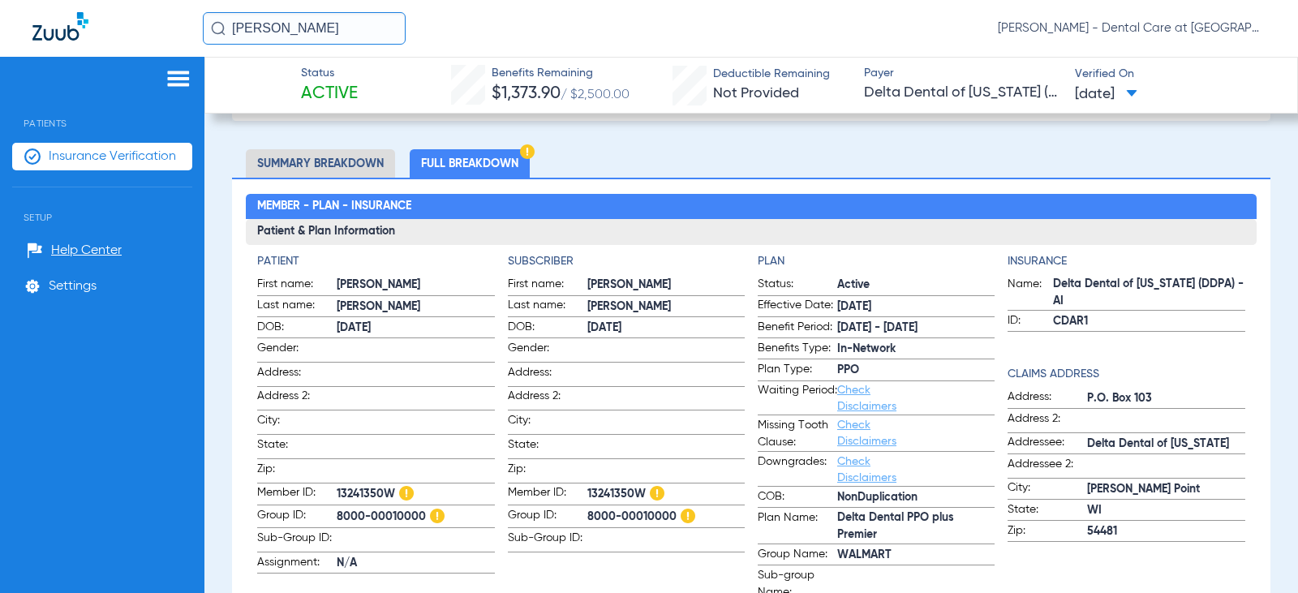
click at [353, 21] on input "[PERSON_NAME]" at bounding box center [304, 28] width 203 height 32
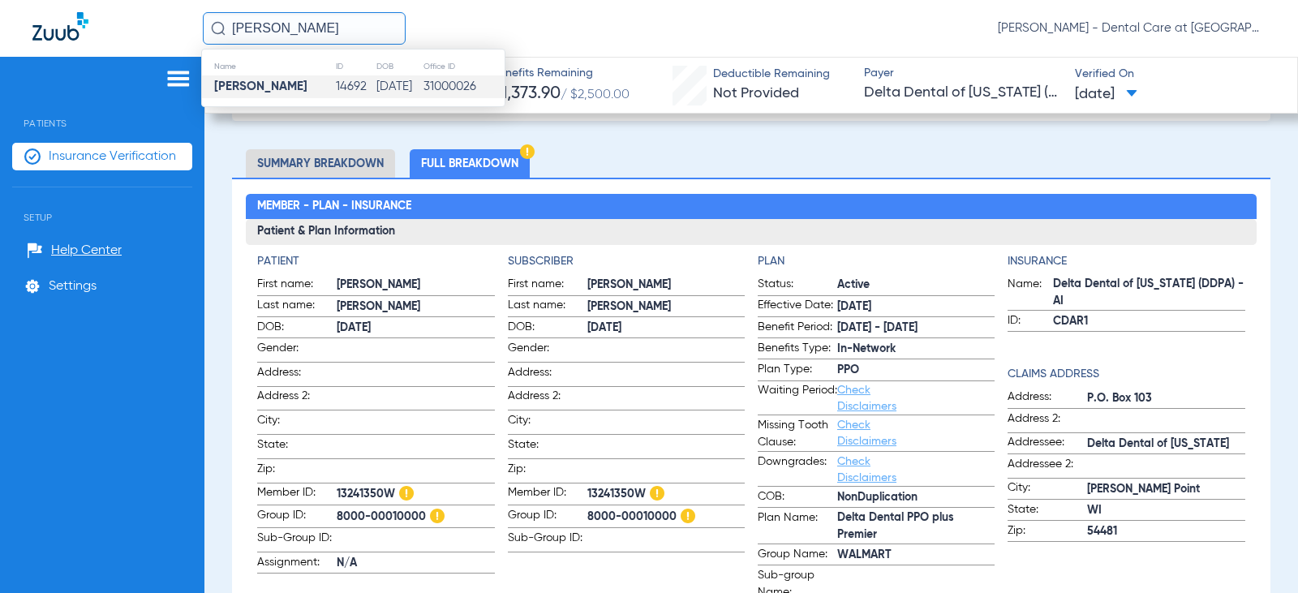
click at [389, 85] on td "[DATE]" at bounding box center [399, 86] width 47 height 23
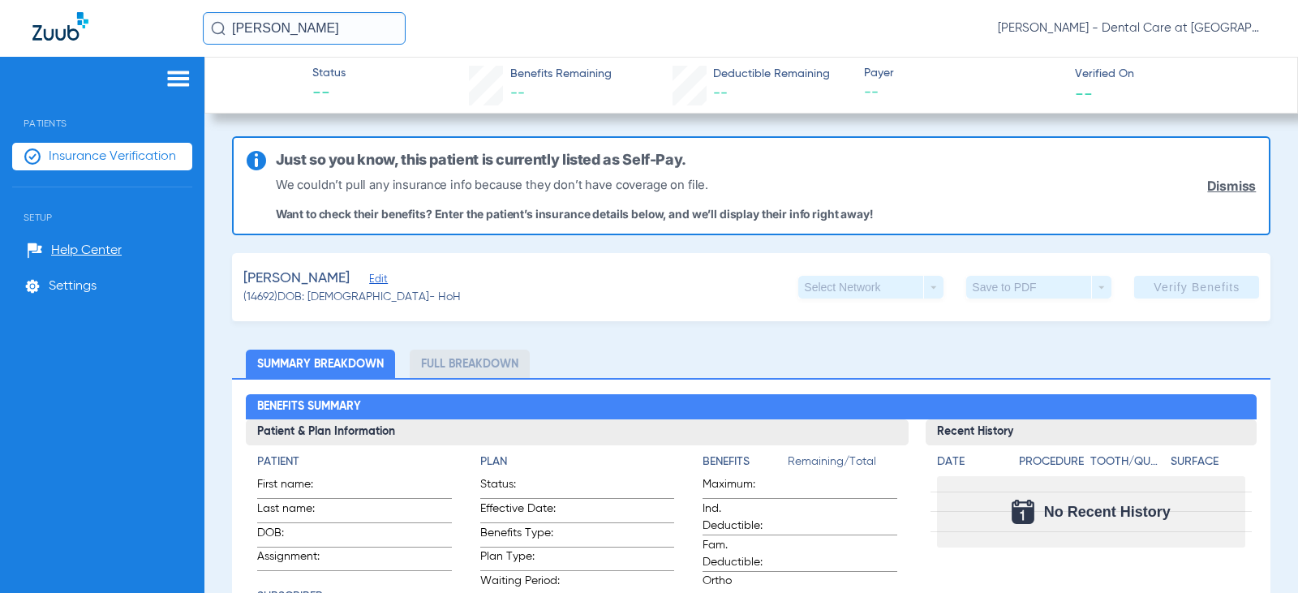
drag, startPoint x: 342, startPoint y: 22, endPoint x: 186, endPoint y: 27, distance: 156.7
click at [186, 27] on div "[PERSON_NAME] [PERSON_NAME] - Dental Care at [GEOGRAPHIC_DATA]" at bounding box center [649, 28] width 1298 height 57
click at [323, 24] on input "[PERSON_NAME]" at bounding box center [304, 28] width 203 height 32
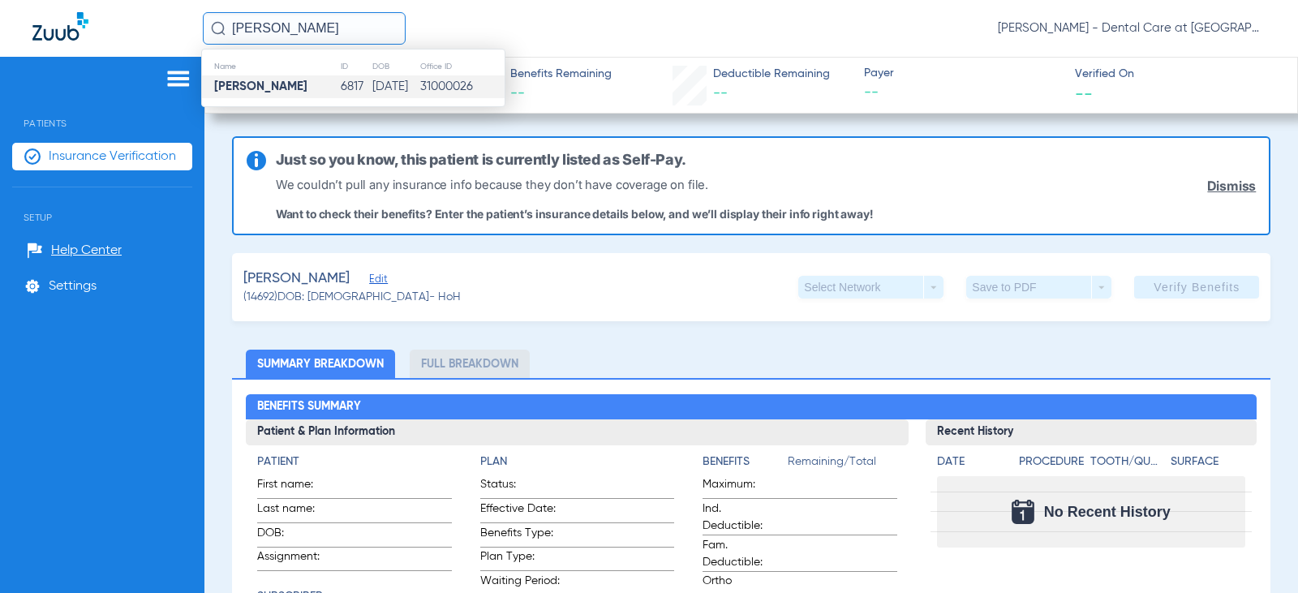
click at [316, 83] on td "[PERSON_NAME]" at bounding box center [271, 86] width 138 height 23
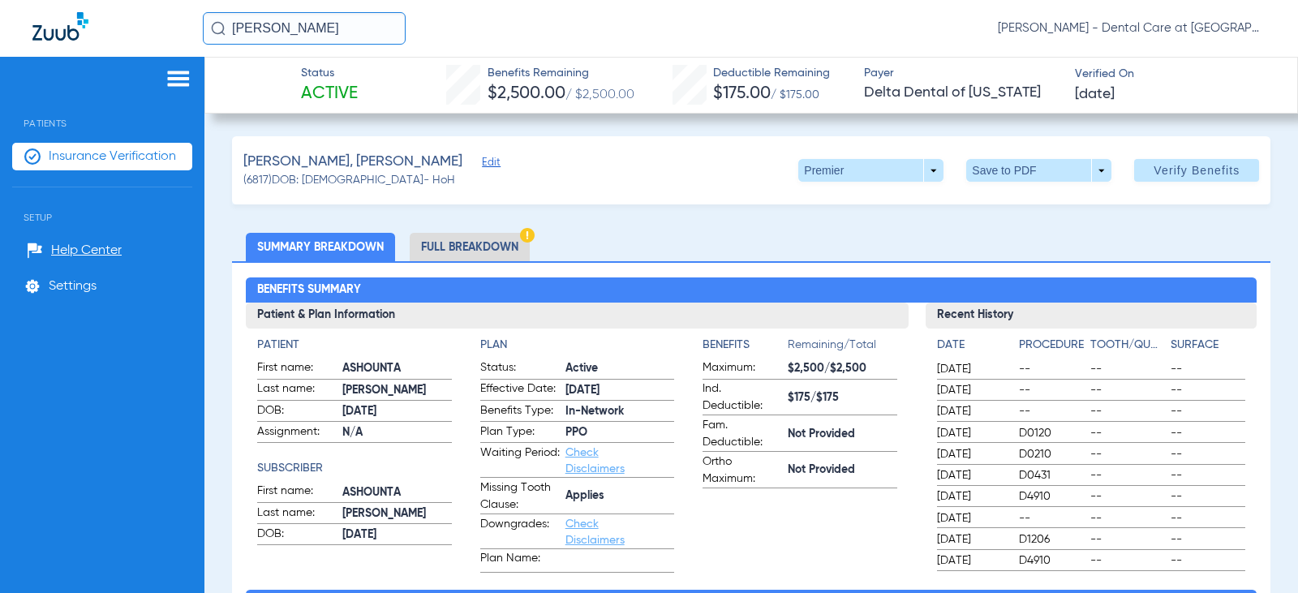
click at [483, 245] on li "Full Breakdown" at bounding box center [470, 247] width 120 height 28
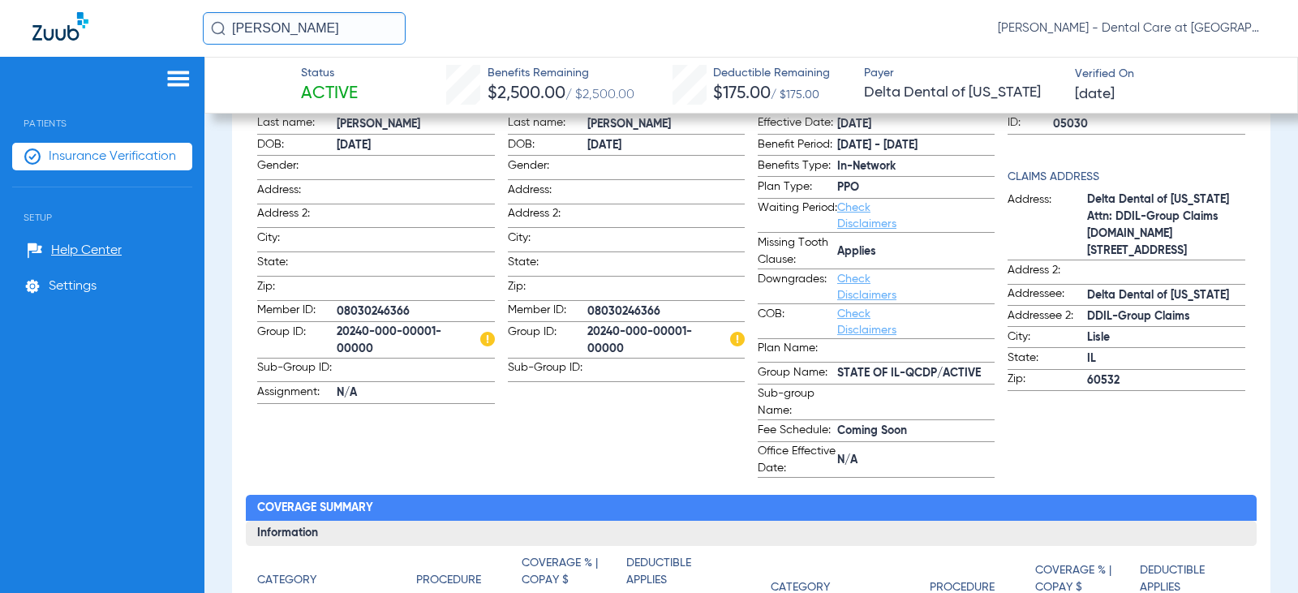
scroll to position [162, 0]
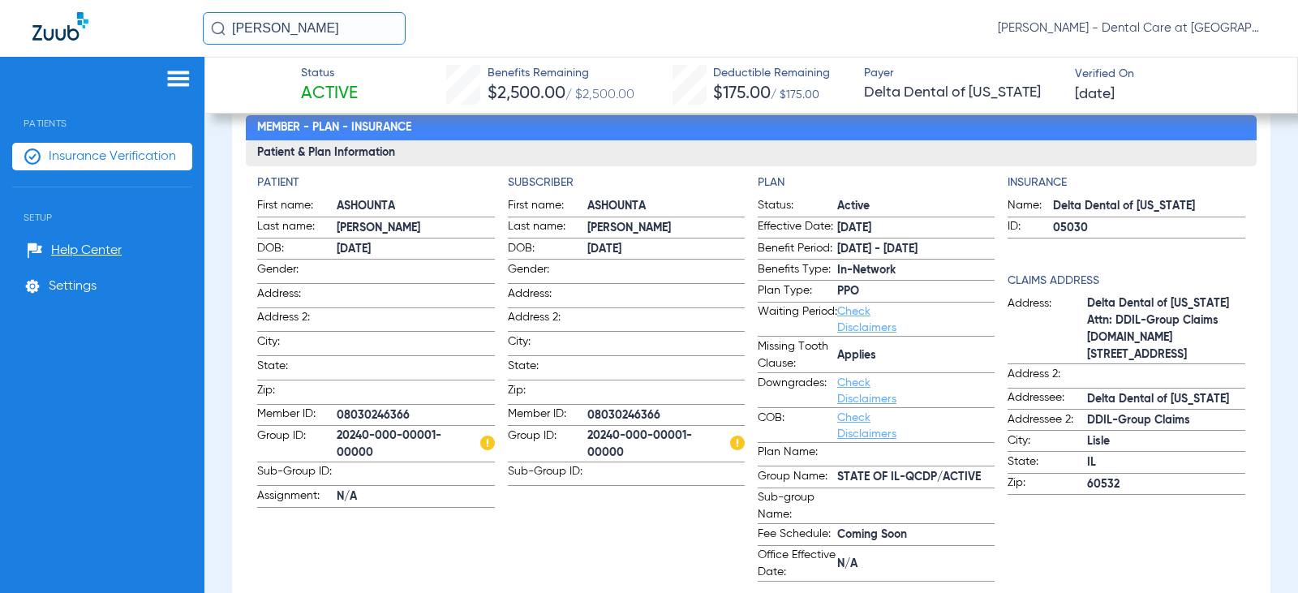
drag, startPoint x: 341, startPoint y: 25, endPoint x: 213, endPoint y: 33, distance: 128.4
click at [213, 33] on div "[PERSON_NAME]" at bounding box center [304, 28] width 203 height 32
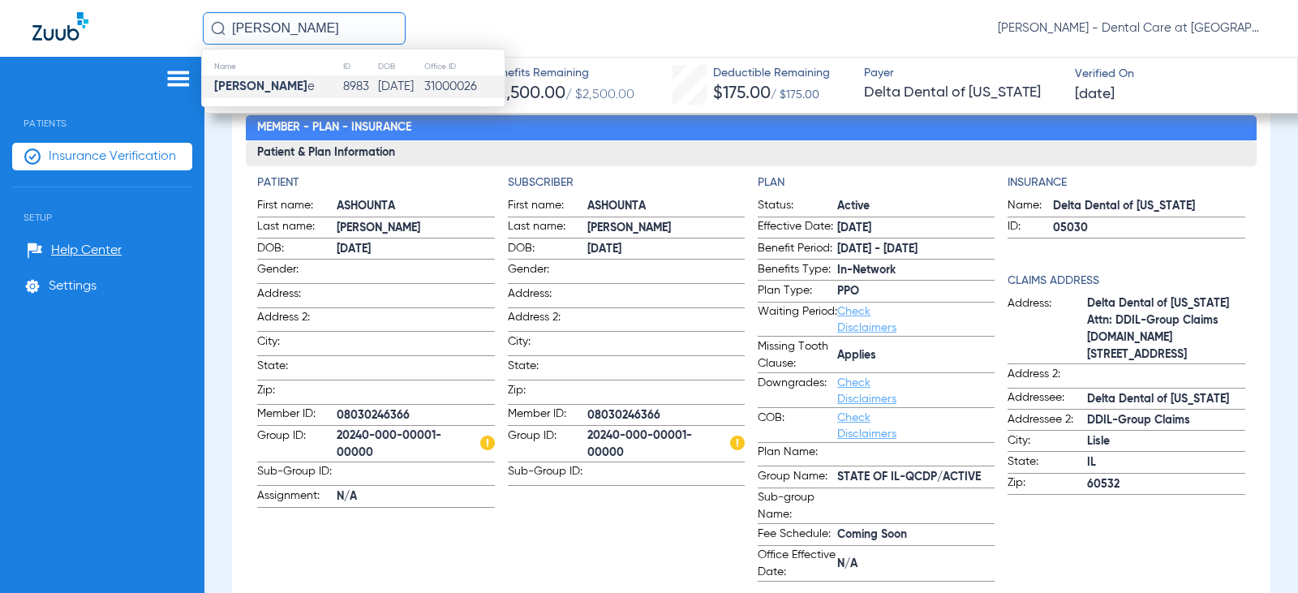
click at [293, 81] on td "[PERSON_NAME] e" at bounding box center [272, 86] width 140 height 23
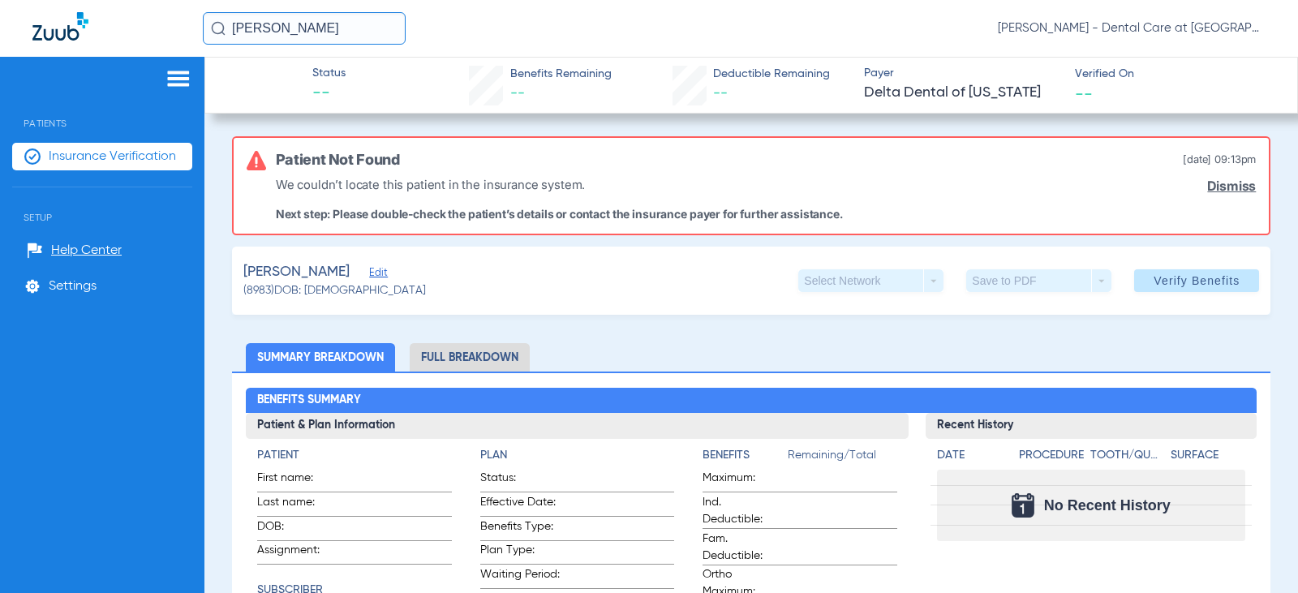
drag, startPoint x: 341, startPoint y: 26, endPoint x: 106, endPoint y: 27, distance: 234.5
click at [106, 27] on div "[PERSON_NAME] [PERSON_NAME] - Dental Care at [GEOGRAPHIC_DATA]" at bounding box center [649, 28] width 1298 height 57
click at [329, 25] on input "[PERSON_NAME]" at bounding box center [304, 28] width 203 height 32
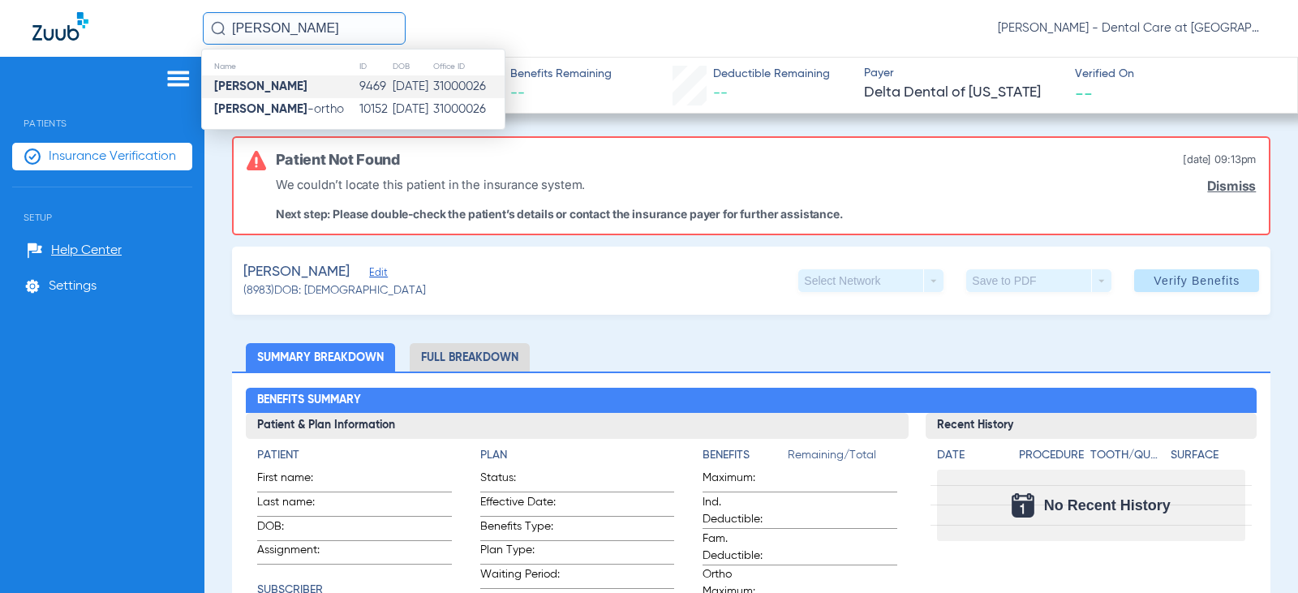
click at [307, 89] on td "[PERSON_NAME]" at bounding box center [280, 86] width 157 height 23
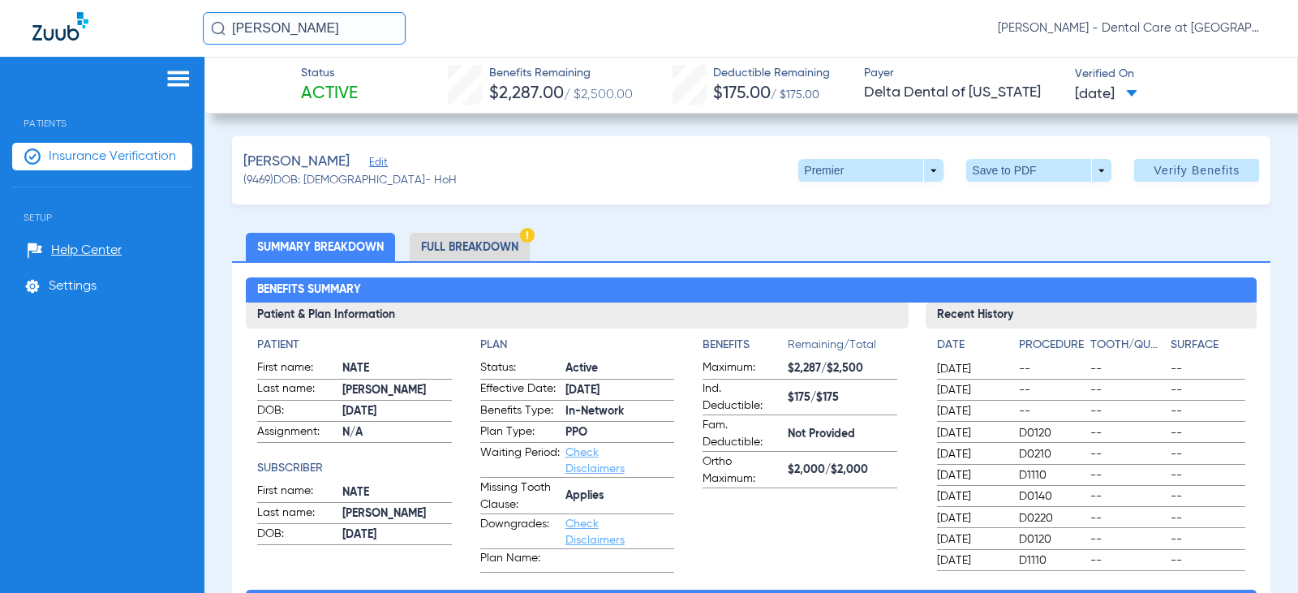
click at [479, 240] on li "Full Breakdown" at bounding box center [470, 247] width 120 height 28
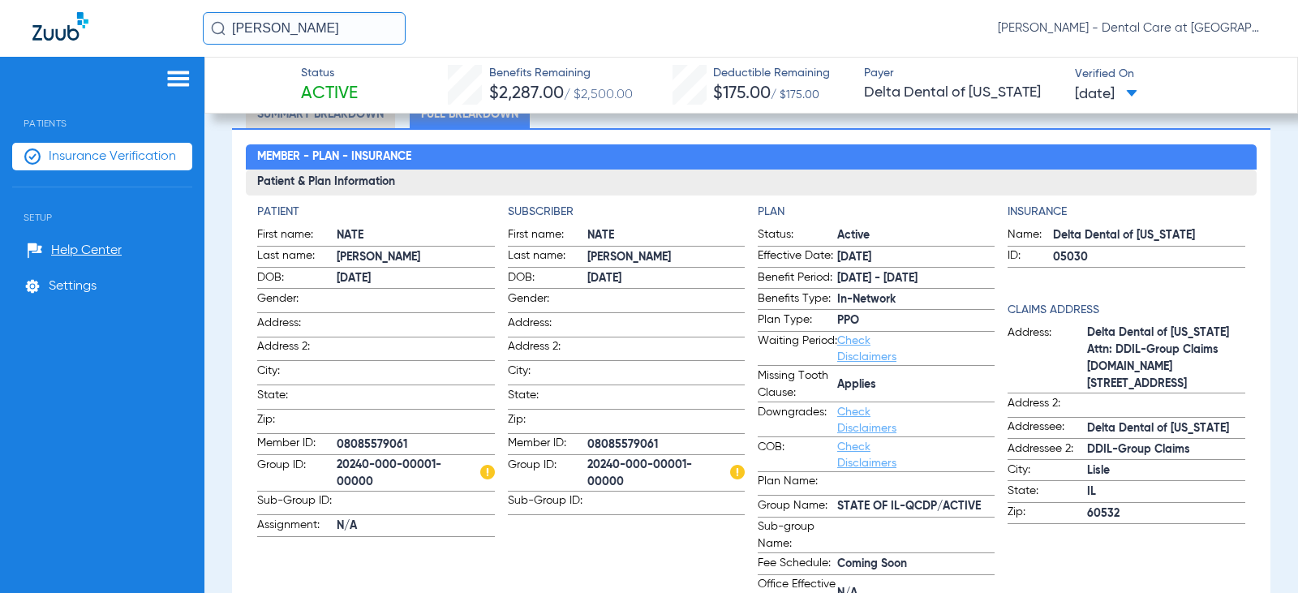
scroll to position [162, 0]
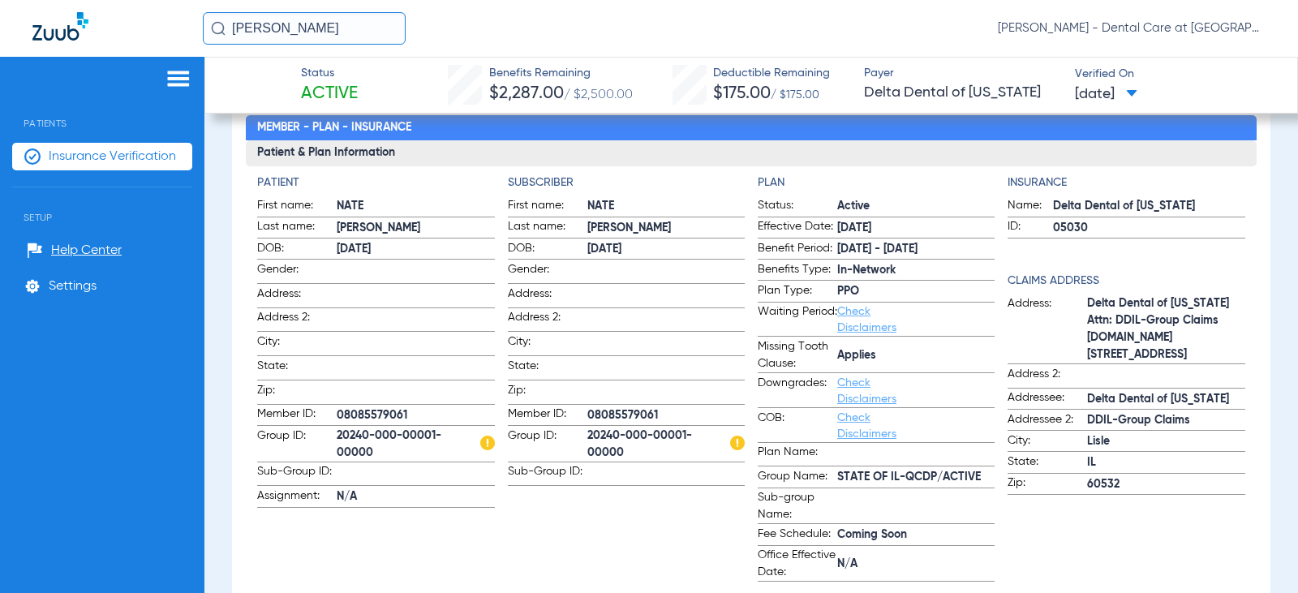
drag, startPoint x: 62, startPoint y: 26, endPoint x: 34, endPoint y: 35, distance: 29.8
click at [41, 30] on div "[PERSON_NAME] [PERSON_NAME] - Dental Care at [GEOGRAPHIC_DATA]" at bounding box center [649, 28] width 1298 height 57
click at [331, 24] on input "[PERSON_NAME]" at bounding box center [304, 28] width 203 height 32
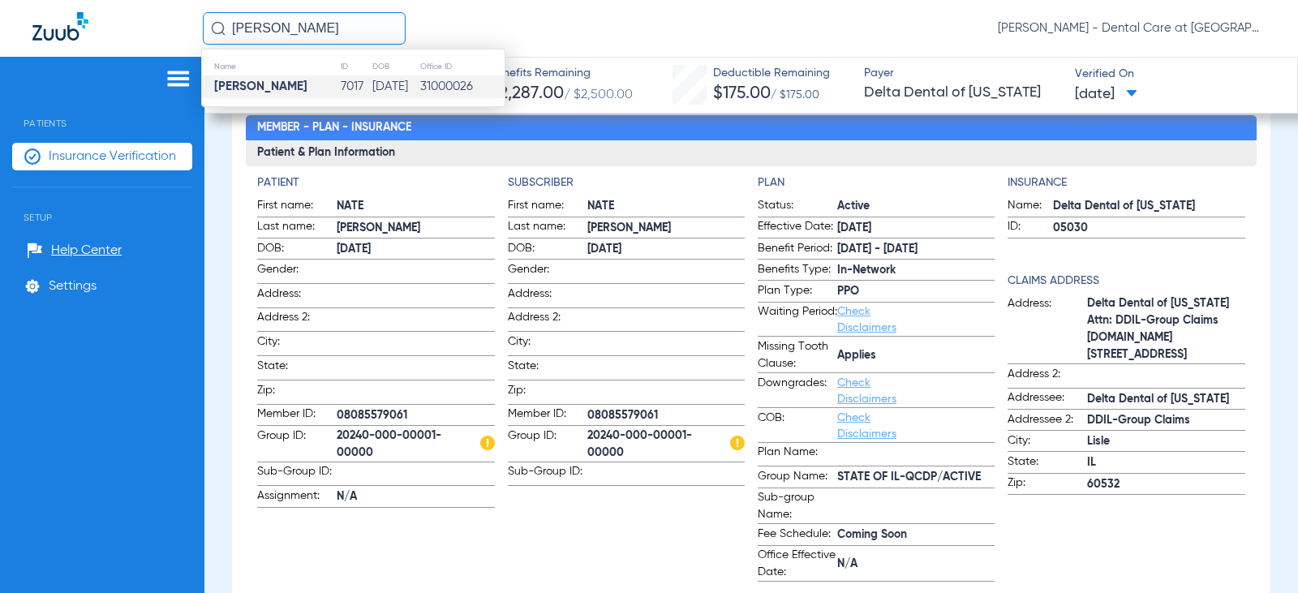
click at [340, 83] on td "7017" at bounding box center [356, 86] width 32 height 23
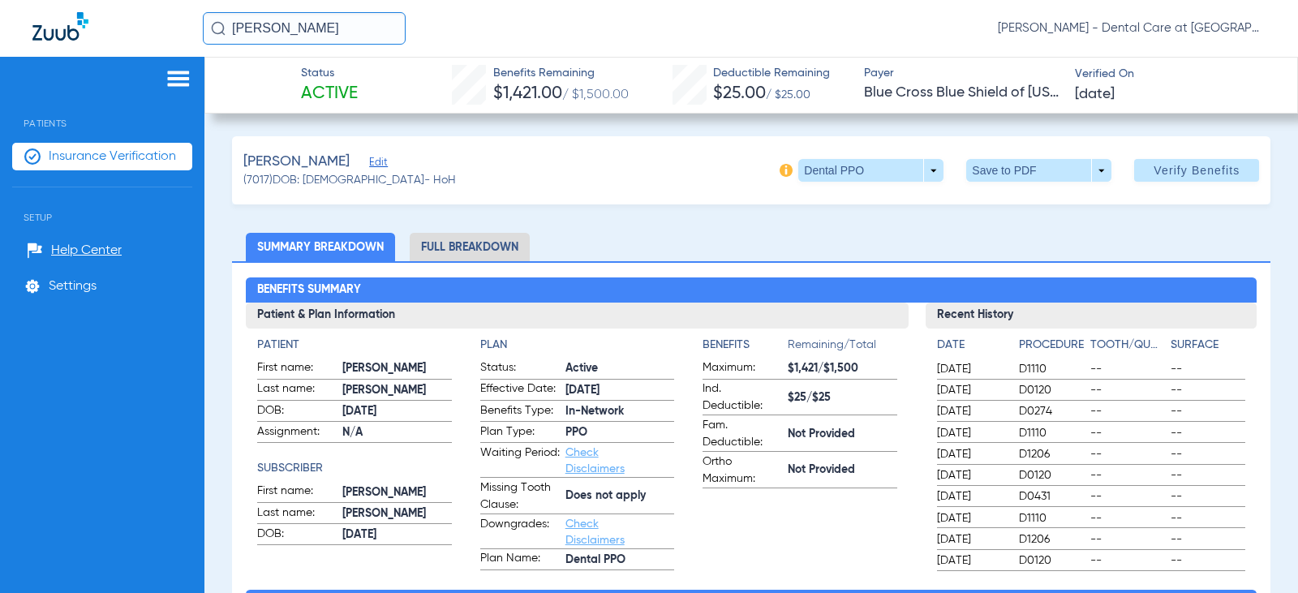
click at [472, 243] on li "Full Breakdown" at bounding box center [470, 247] width 120 height 28
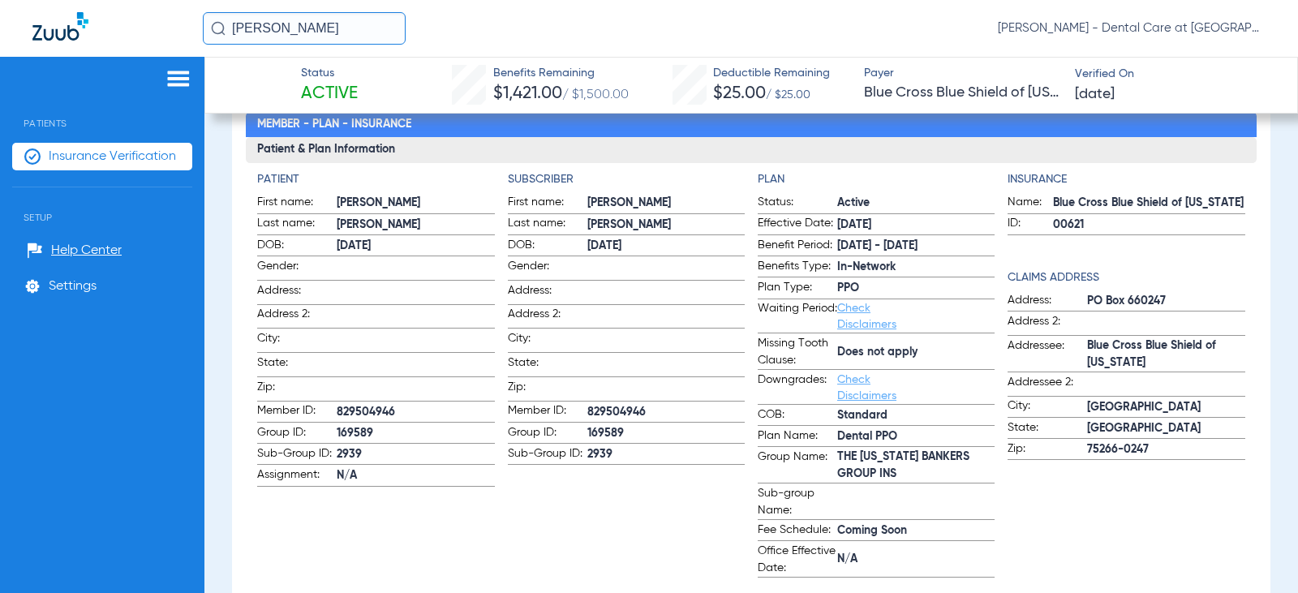
scroll to position [162, 0]
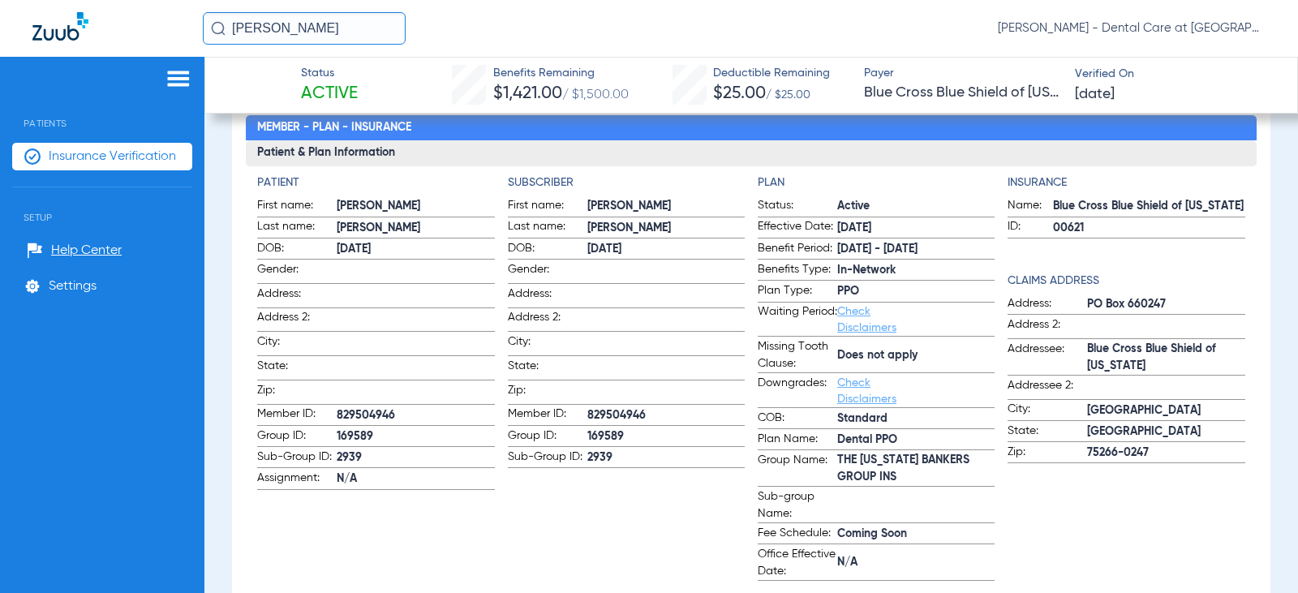
drag, startPoint x: 320, startPoint y: 28, endPoint x: 196, endPoint y: 28, distance: 123.3
click at [196, 28] on div "[PERSON_NAME] [PERSON_NAME] - Dental Care at [GEOGRAPHIC_DATA]" at bounding box center [649, 28] width 1298 height 57
click at [346, 21] on input "[PERSON_NAME]" at bounding box center [304, 28] width 203 height 32
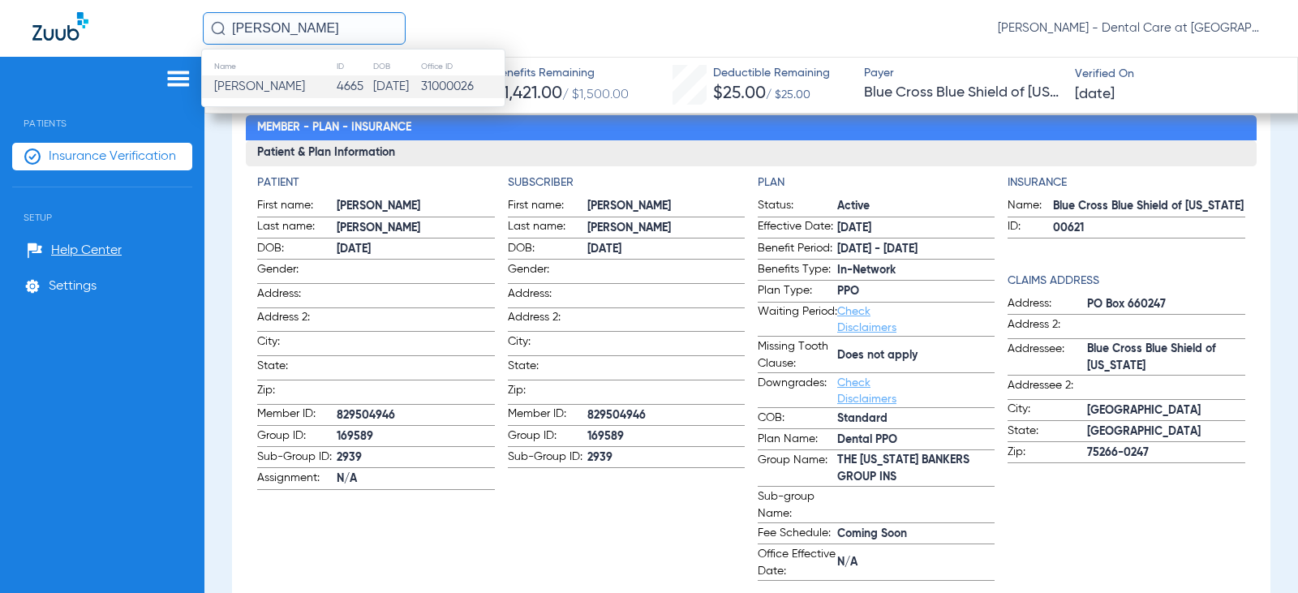
type input "[PERSON_NAME]"
click at [343, 86] on td "4665" at bounding box center [354, 86] width 37 height 23
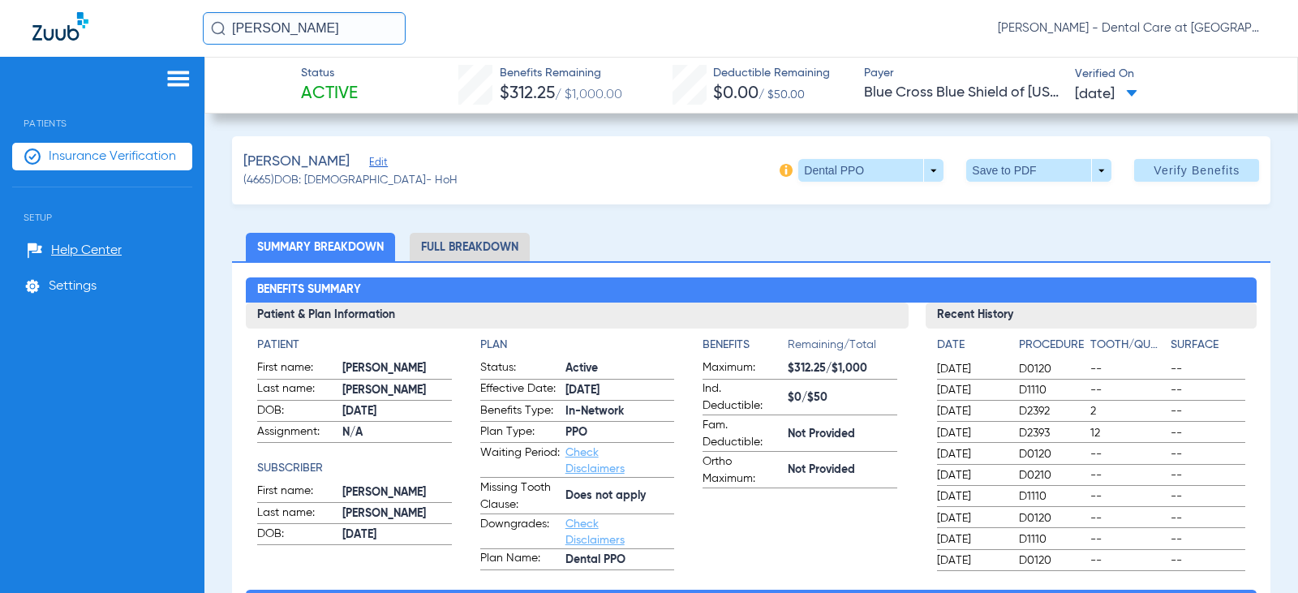
click at [498, 246] on li "Full Breakdown" at bounding box center [470, 247] width 120 height 28
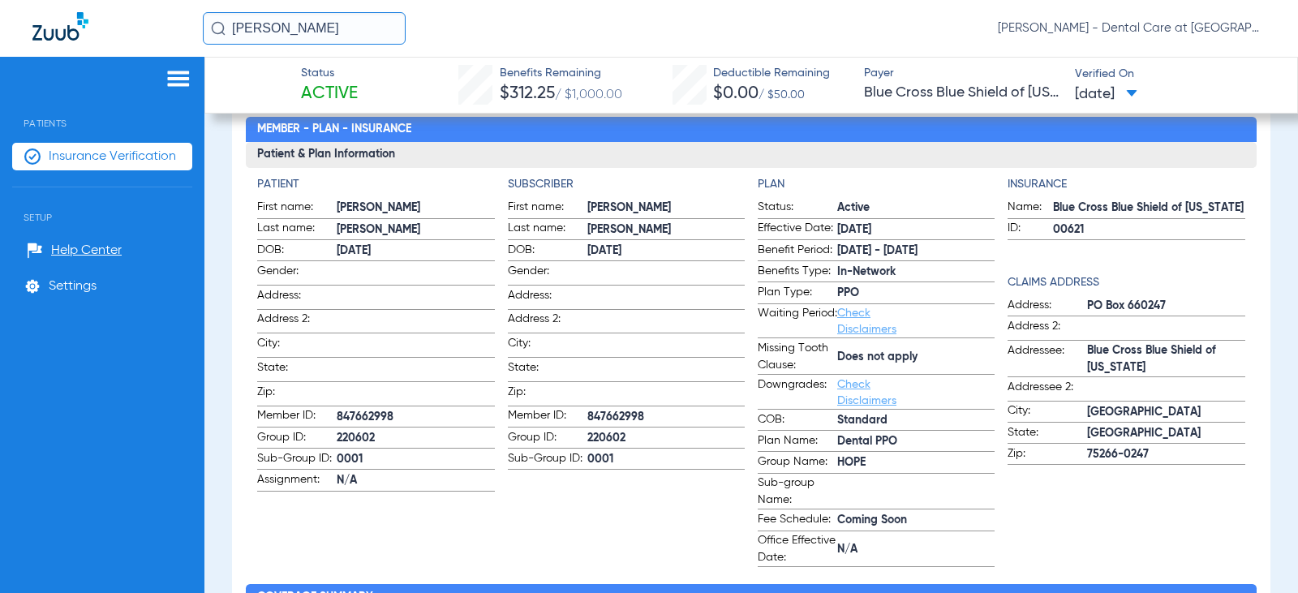
scroll to position [162, 0]
